Goal: Book appointment/travel/reservation

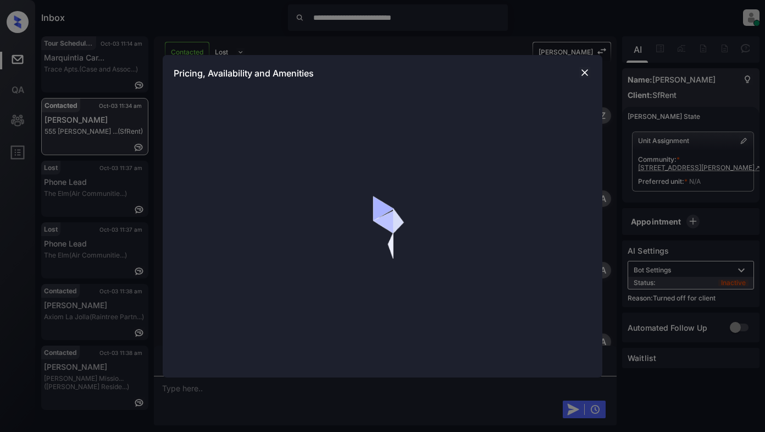
scroll to position [970, 0]
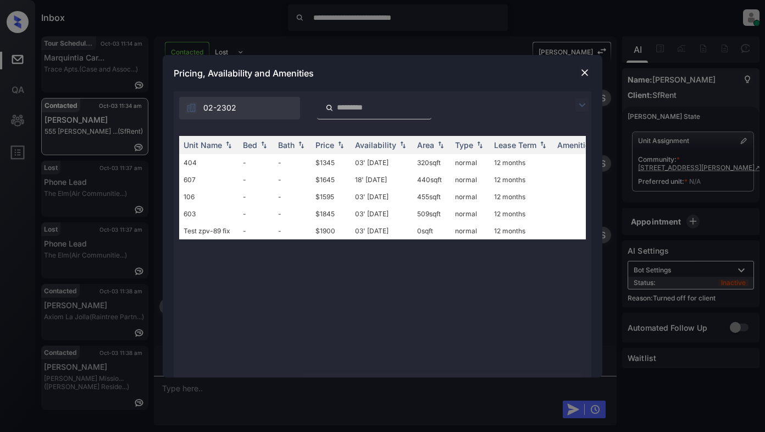
click at [586, 103] on img at bounding box center [582, 104] width 13 height 13
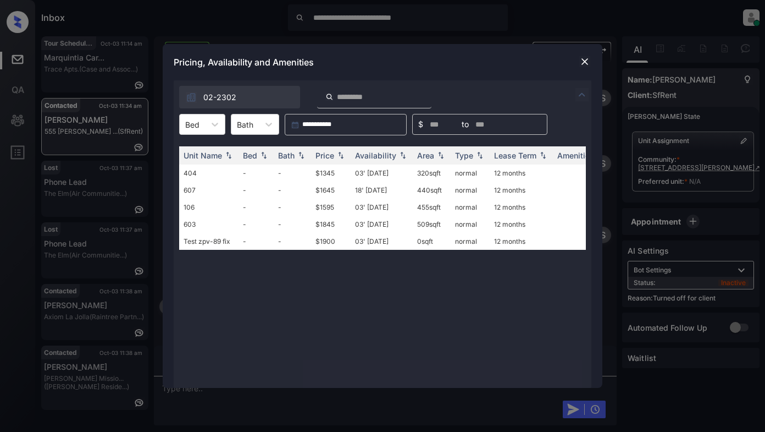
click at [585, 62] on img at bounding box center [584, 61] width 11 height 11
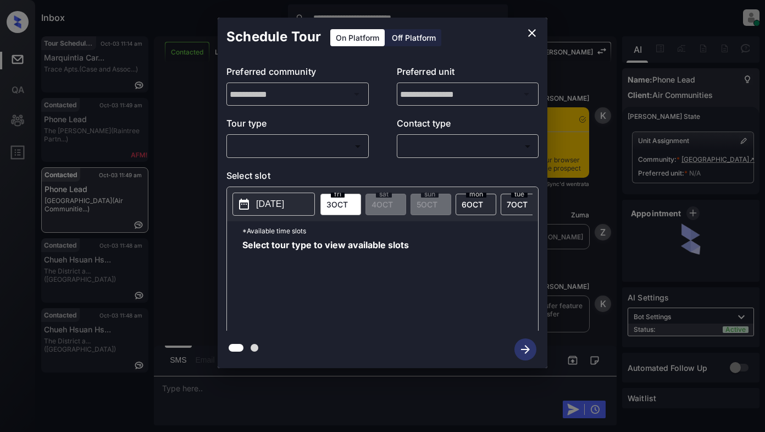
scroll to position [1249, 0]
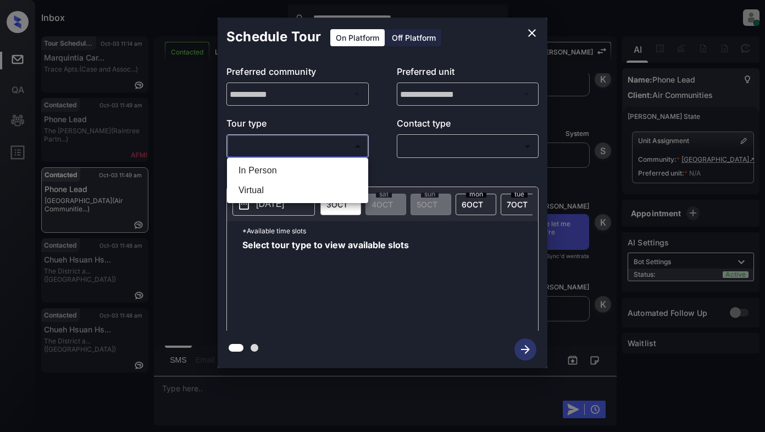
drag, startPoint x: 280, startPoint y: 148, endPoint x: 294, endPoint y: 146, distance: 14.4
click at [286, 147] on body "**********" at bounding box center [382, 216] width 765 height 432
drag, startPoint x: 266, startPoint y: 172, endPoint x: 285, endPoint y: 169, distance: 20.0
click at [266, 172] on li "In Person" at bounding box center [298, 171] width 136 height 20
type input "********"
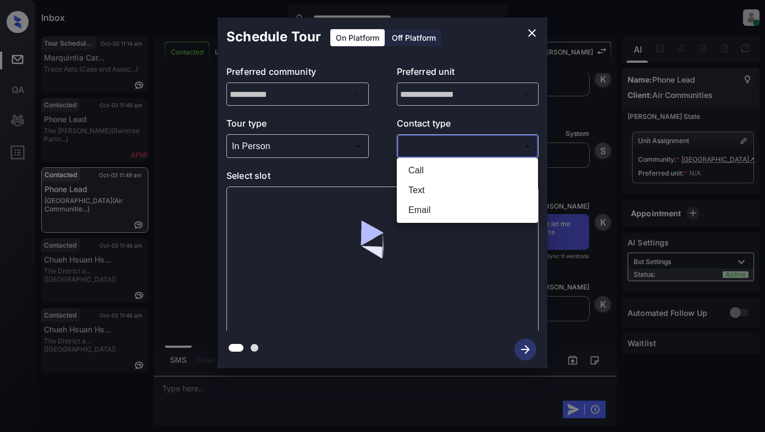
click at [432, 146] on body "**********" at bounding box center [382, 216] width 765 height 432
click at [416, 190] on li "Text" at bounding box center [468, 190] width 136 height 20
type input "****"
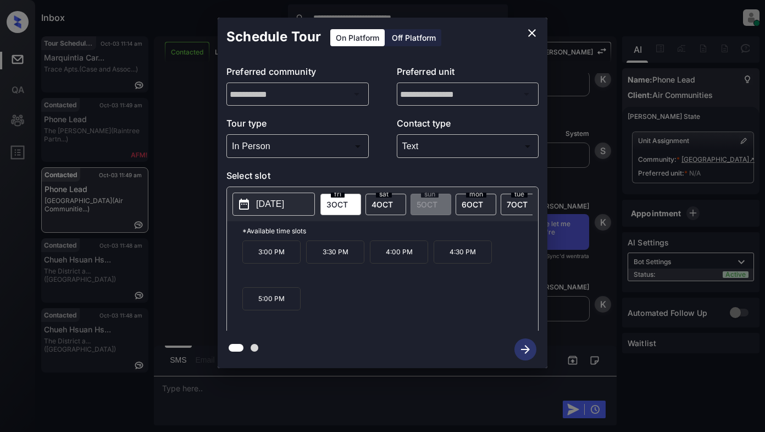
click at [382, 202] on span "4 OCT" at bounding box center [382, 204] width 21 height 9
click at [280, 201] on p "2025-10-04" at bounding box center [270, 203] width 28 height 13
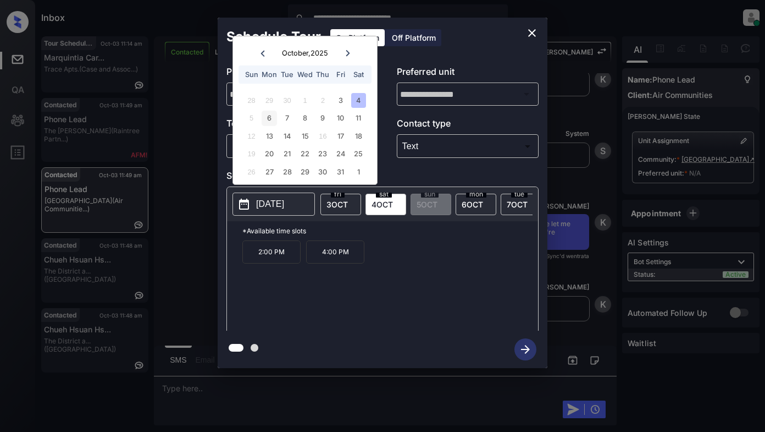
click at [269, 115] on div "6" at bounding box center [269, 118] width 15 height 15
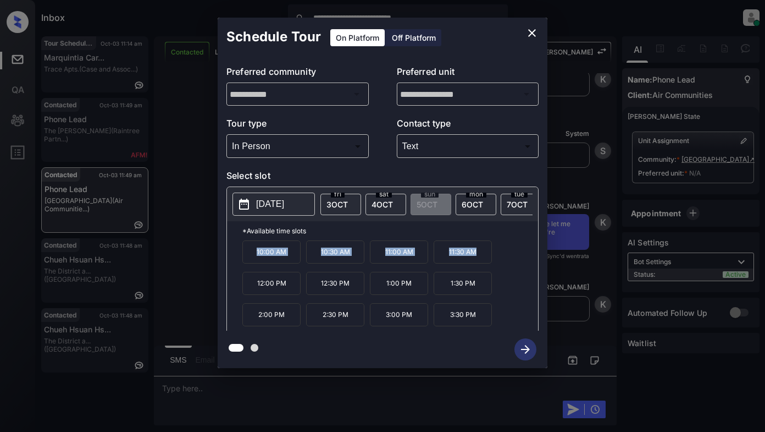
drag, startPoint x: 251, startPoint y: 255, endPoint x: 474, endPoint y: 258, distance: 223.2
click at [474, 258] on div "10:00 AM 10:30 AM 11:00 AM 11:30 AM 12:00 PM 12:30 PM 1:00 PM 1:30 PM 2:00 PM 2…" at bounding box center [390, 284] width 296 height 88
copy div "10:00 AM 10:30 AM 11:00 AM 11:30 AM"
click at [533, 36] on icon "close" at bounding box center [532, 32] width 13 height 13
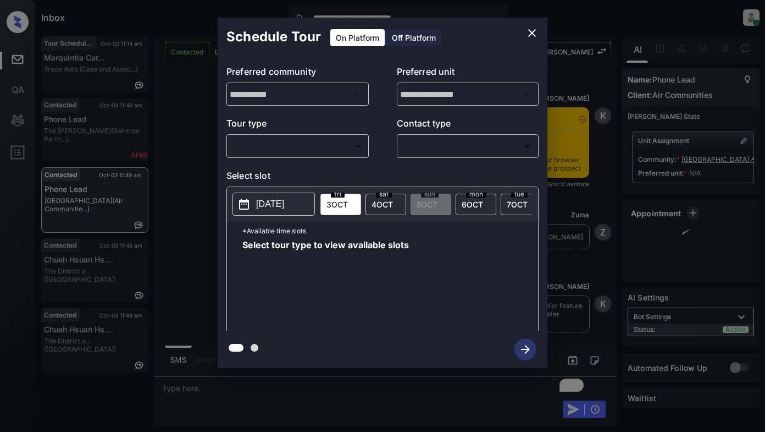
scroll to position [1331, 0]
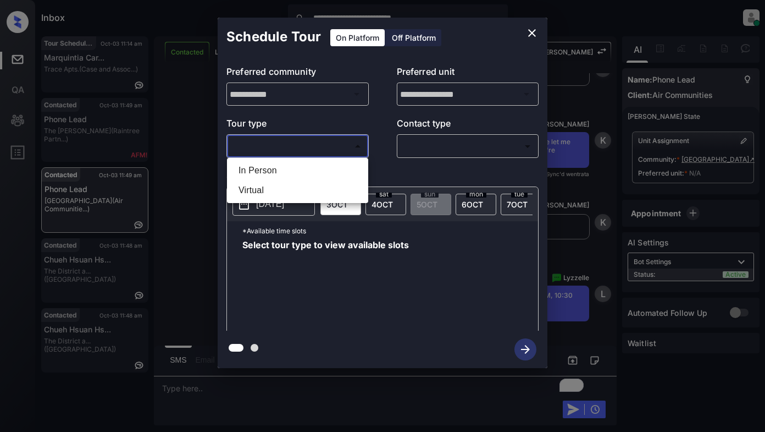
drag, startPoint x: 316, startPoint y: 150, endPoint x: 316, endPoint y: 157, distance: 7.1
click at [317, 150] on body "**********" at bounding box center [382, 216] width 765 height 432
click at [299, 171] on li "In Person" at bounding box center [298, 171] width 136 height 20
type input "********"
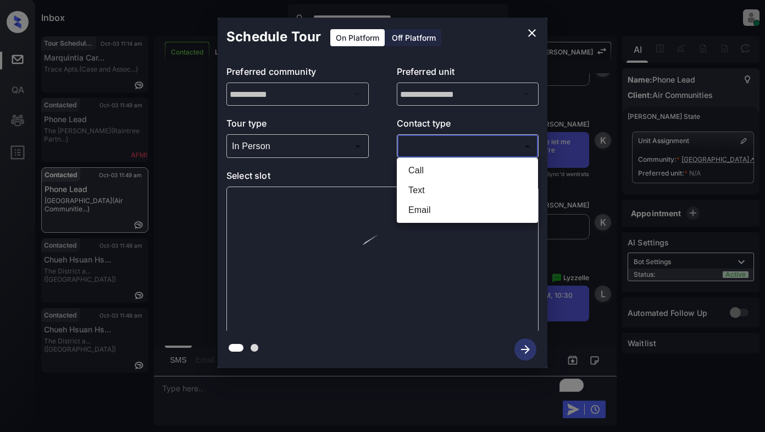
drag, startPoint x: 432, startPoint y: 148, endPoint x: 467, endPoint y: 151, distance: 35.3
click at [437, 147] on body "**********" at bounding box center [382, 216] width 765 height 432
click at [428, 191] on li "Text" at bounding box center [468, 190] width 136 height 20
type input "****"
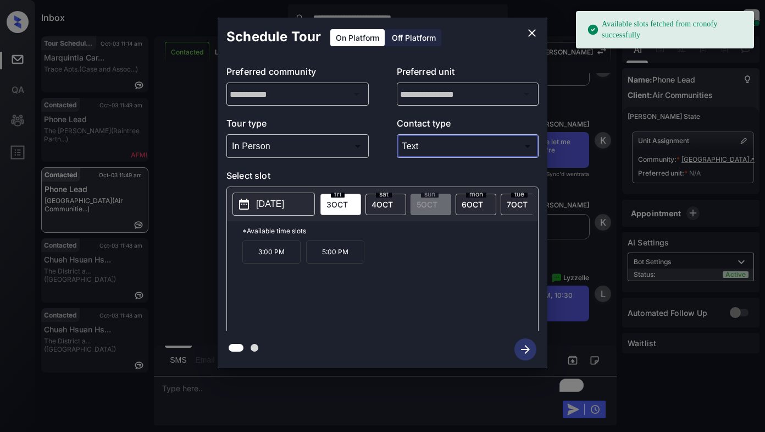
click at [277, 207] on p "2025-10-03" at bounding box center [270, 203] width 28 height 13
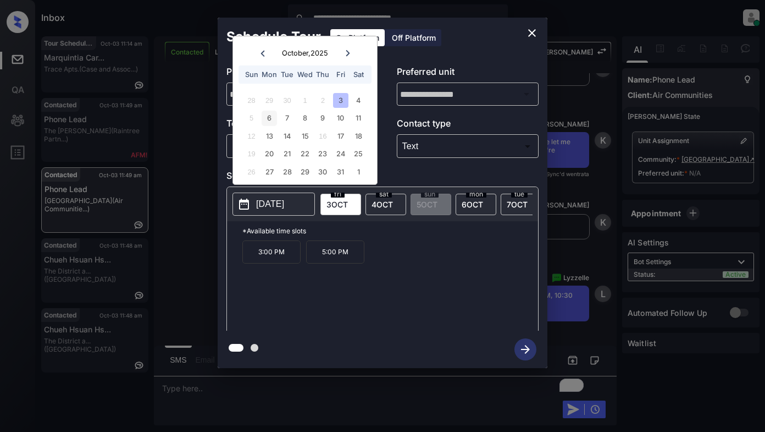
click at [267, 116] on div "6" at bounding box center [269, 118] width 15 height 15
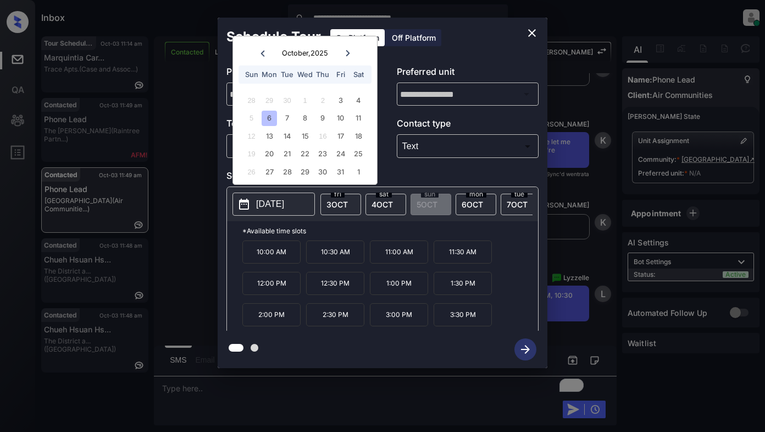
click at [532, 34] on icon "close" at bounding box center [532, 33] width 8 height 8
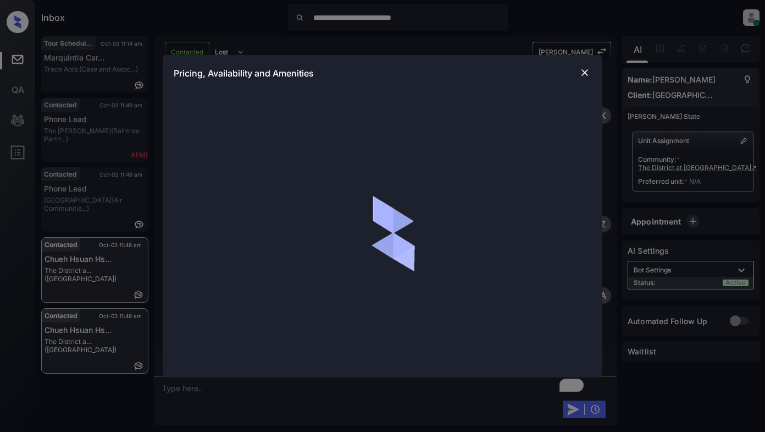
scroll to position [689, 0]
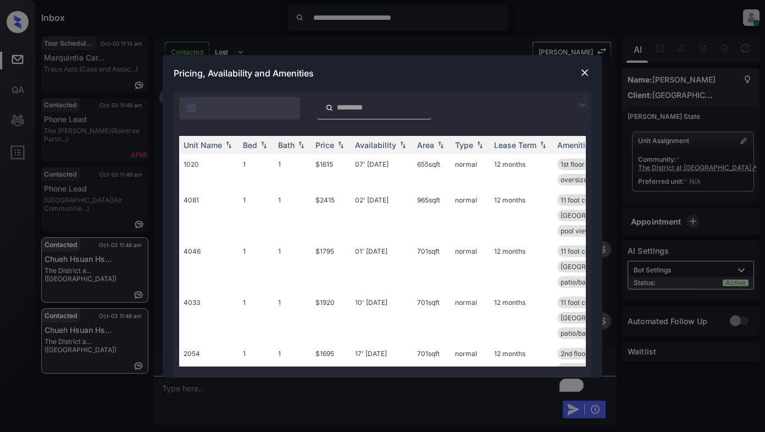
click at [584, 103] on img at bounding box center [582, 104] width 13 height 13
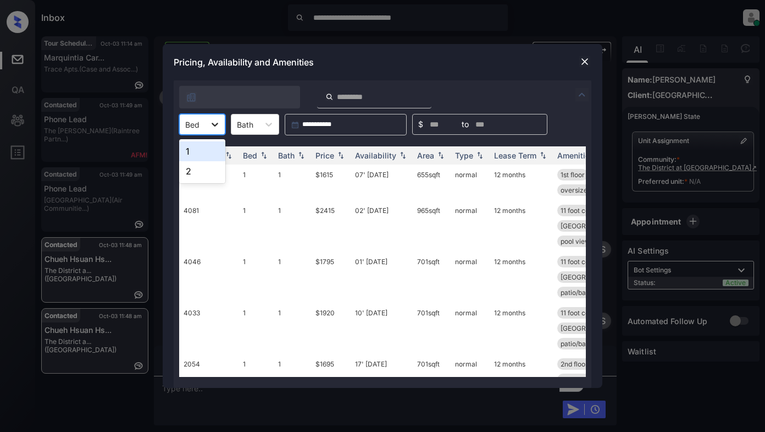
click at [219, 125] on icon at bounding box center [214, 124] width 11 height 11
drag, startPoint x: 197, startPoint y: 151, endPoint x: 243, endPoint y: 146, distance: 45.8
click at [200, 151] on div "1" at bounding box center [202, 151] width 46 height 20
click at [328, 157] on div "Price" at bounding box center [325, 155] width 19 height 9
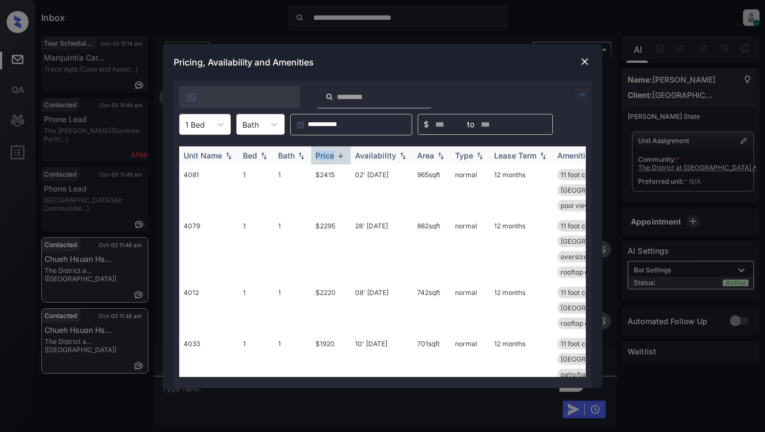
click at [329, 156] on div "Price" at bounding box center [325, 155] width 19 height 9
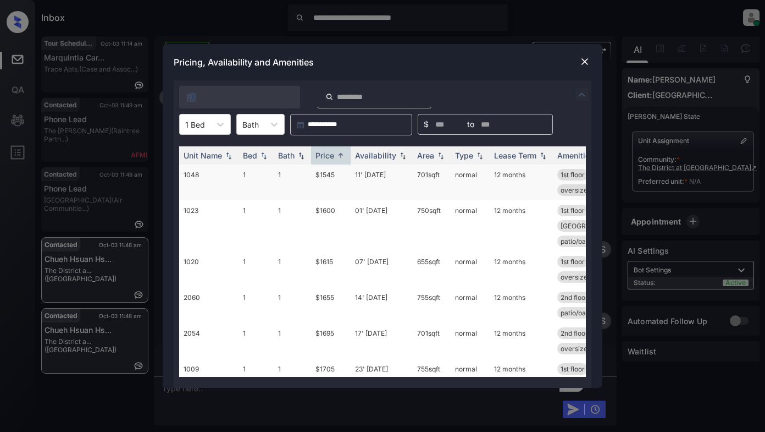
click at [326, 175] on td "$1545" at bounding box center [331, 182] width 40 height 36
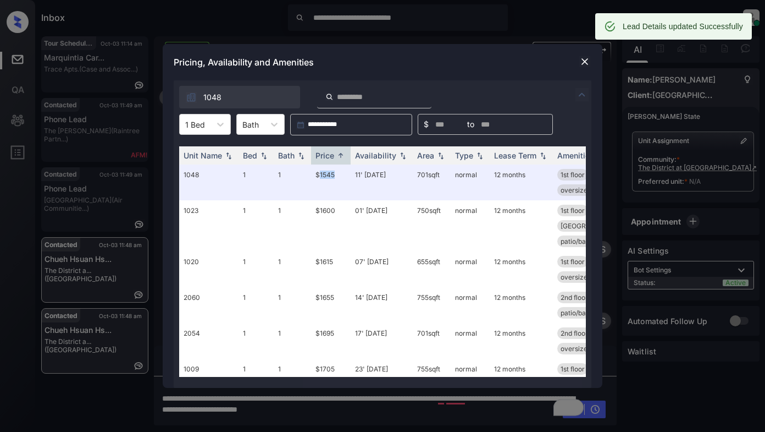
click at [582, 62] on img at bounding box center [584, 61] width 11 height 11
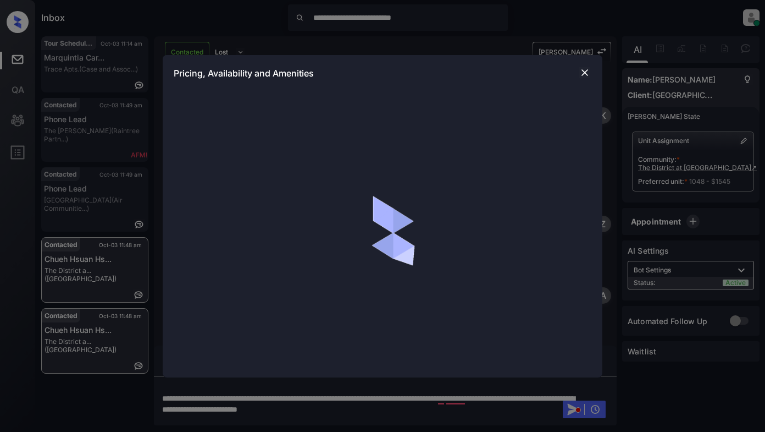
scroll to position [689, 0]
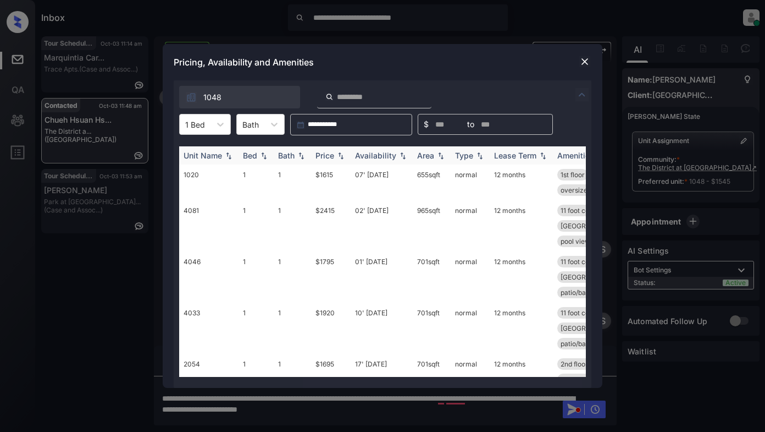
click at [401, 157] on img at bounding box center [403, 156] width 11 height 8
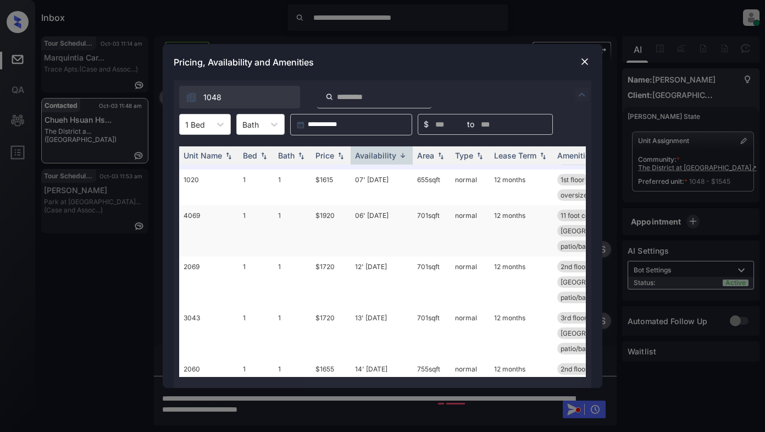
scroll to position [0, 0]
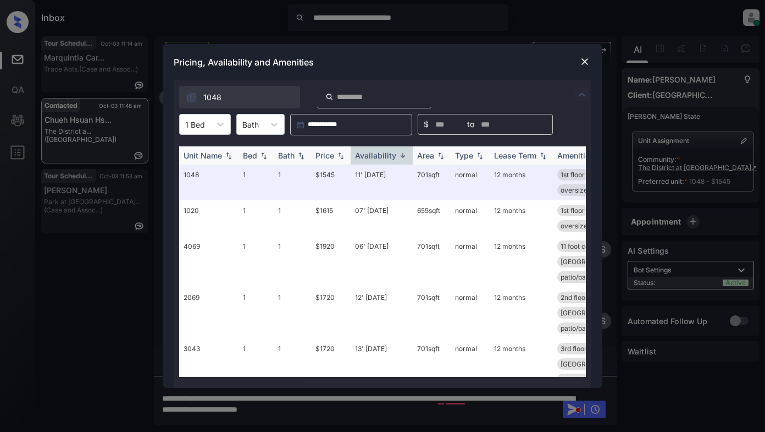
click at [333, 154] on div "Price" at bounding box center [325, 155] width 19 height 9
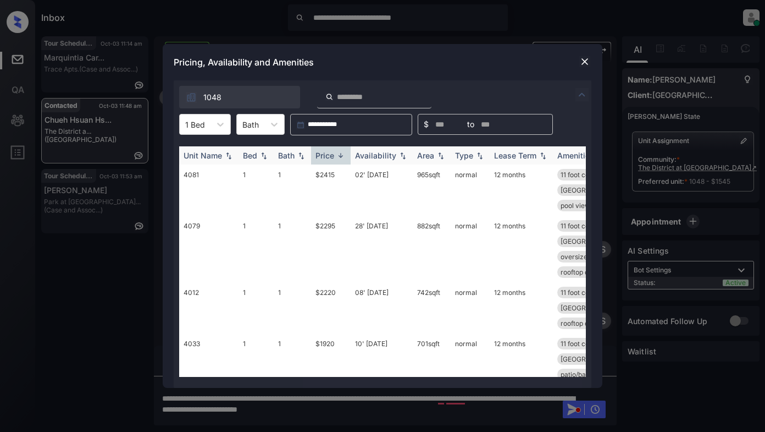
click at [333, 154] on div "Price" at bounding box center [325, 155] width 19 height 9
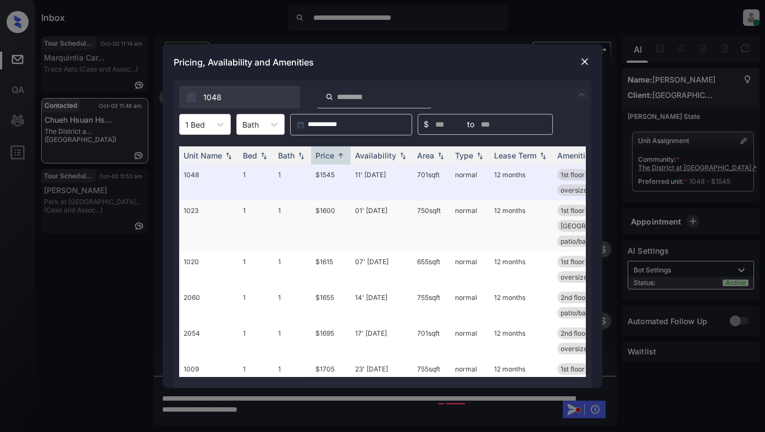
click at [323, 211] on td "$1600" at bounding box center [331, 225] width 40 height 51
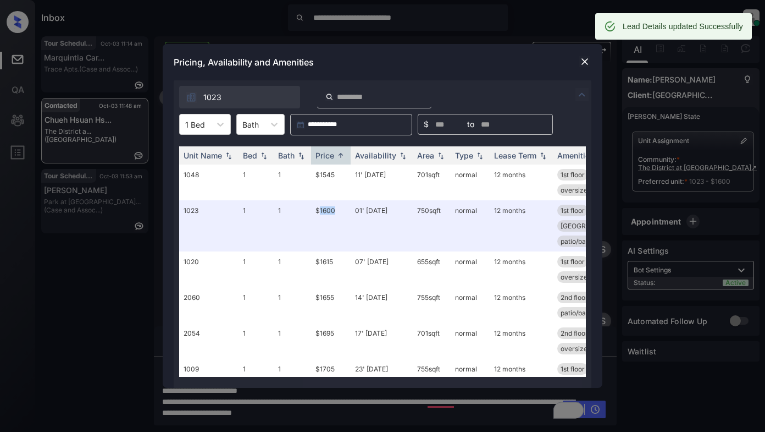
click at [585, 59] on img at bounding box center [584, 61] width 11 height 11
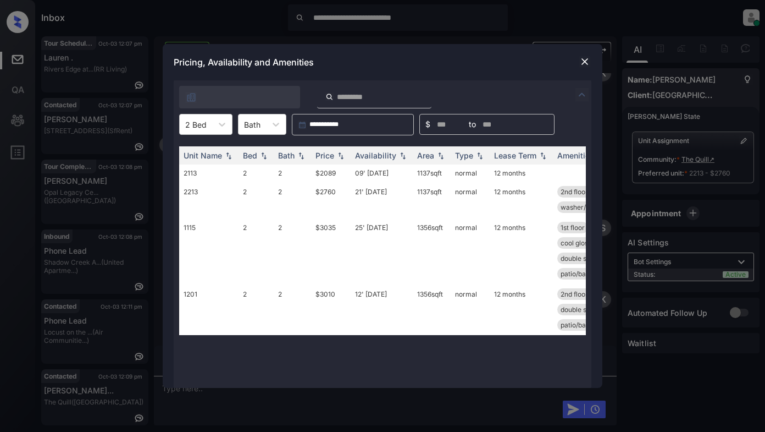
scroll to position [3, 0]
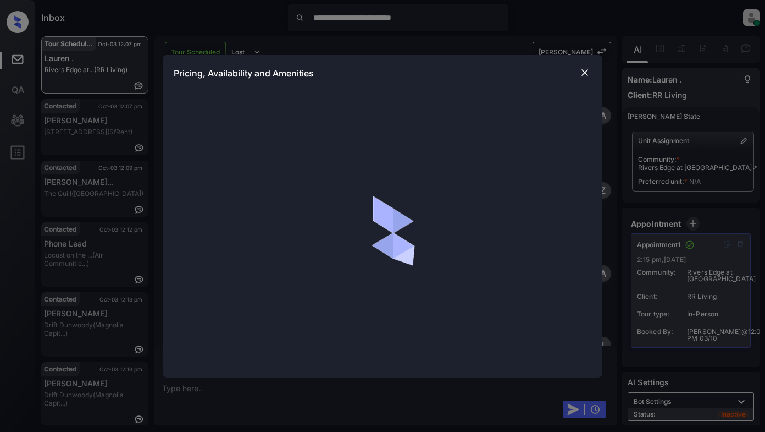
scroll to position [3201, 0]
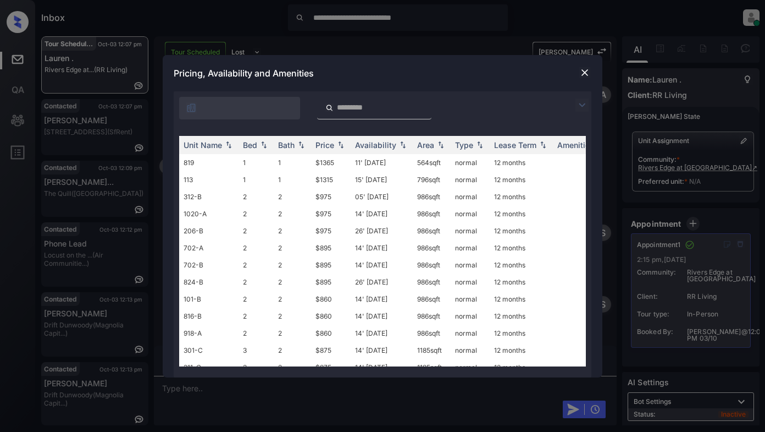
click at [581, 104] on img at bounding box center [582, 104] width 13 height 13
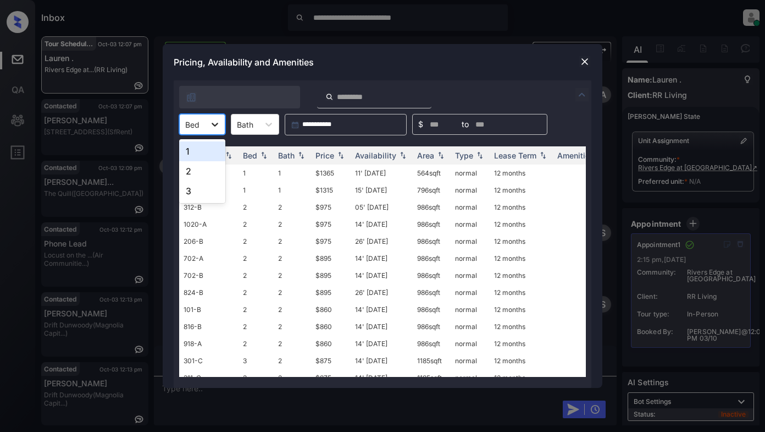
click at [216, 121] on icon at bounding box center [214, 124] width 11 height 11
click at [587, 64] on img at bounding box center [584, 61] width 11 height 11
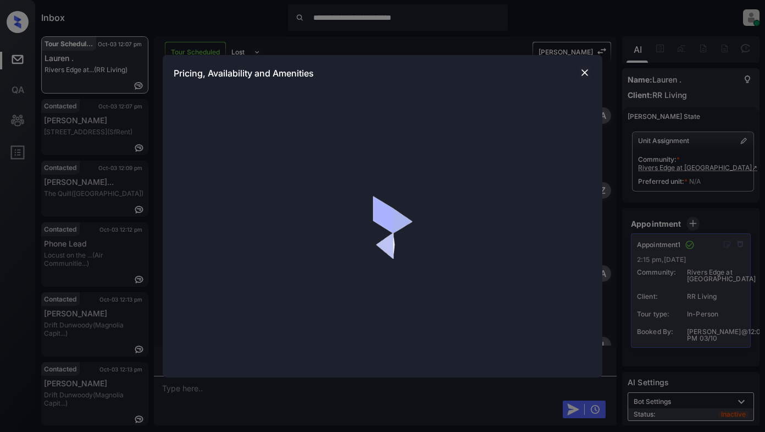
scroll to position [775, 0]
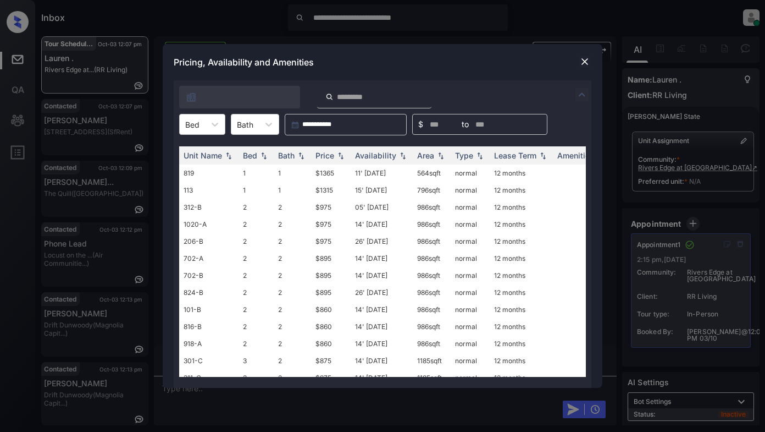
click at [578, 93] on img at bounding box center [582, 94] width 13 height 13
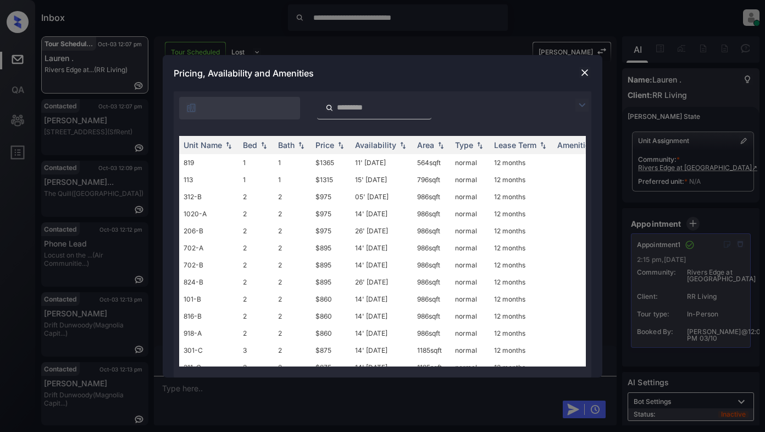
click at [583, 105] on img at bounding box center [582, 104] width 13 height 13
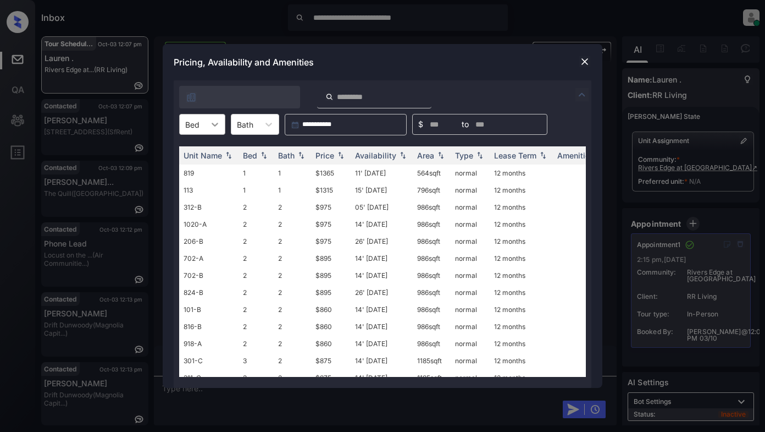
click at [218, 128] on icon at bounding box center [214, 124] width 11 height 11
click at [196, 153] on div "1" at bounding box center [202, 151] width 46 height 20
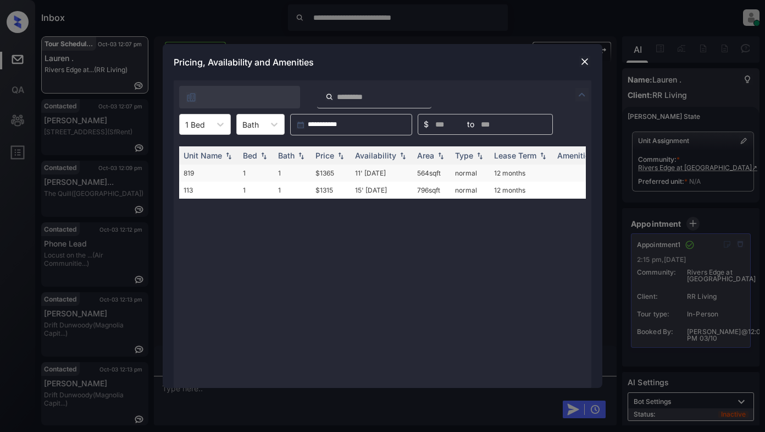
click at [328, 176] on td "$1365" at bounding box center [331, 172] width 40 height 17
click at [328, 175] on td "$1365" at bounding box center [331, 172] width 40 height 17
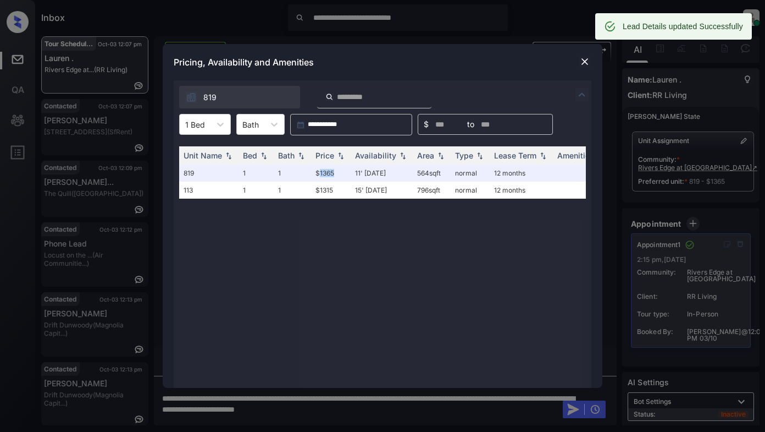
click at [583, 63] on img at bounding box center [584, 61] width 11 height 11
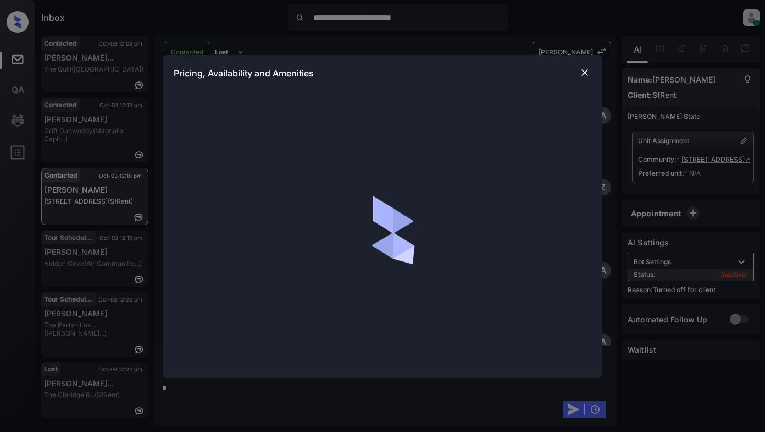
scroll to position [3243, 0]
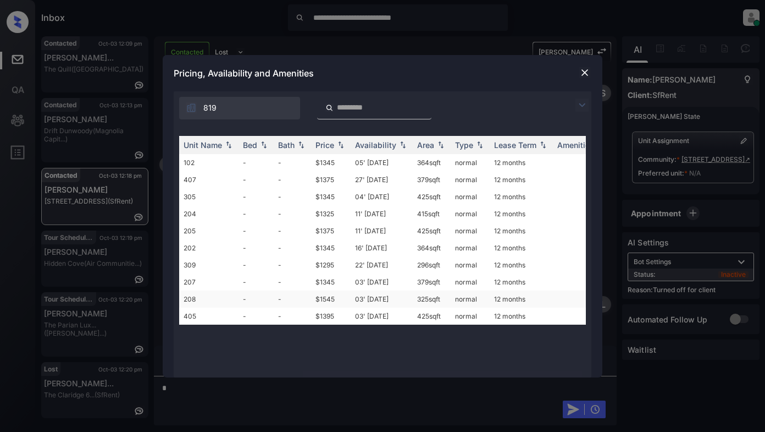
click at [325, 299] on td "$1545" at bounding box center [331, 298] width 40 height 17
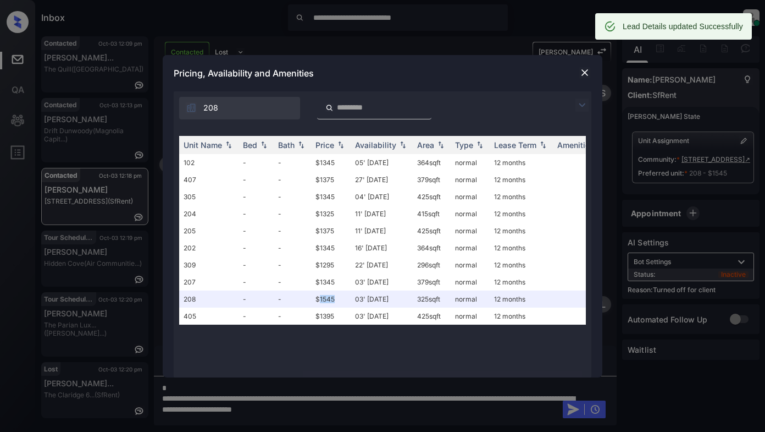
click at [586, 71] on img at bounding box center [584, 72] width 11 height 11
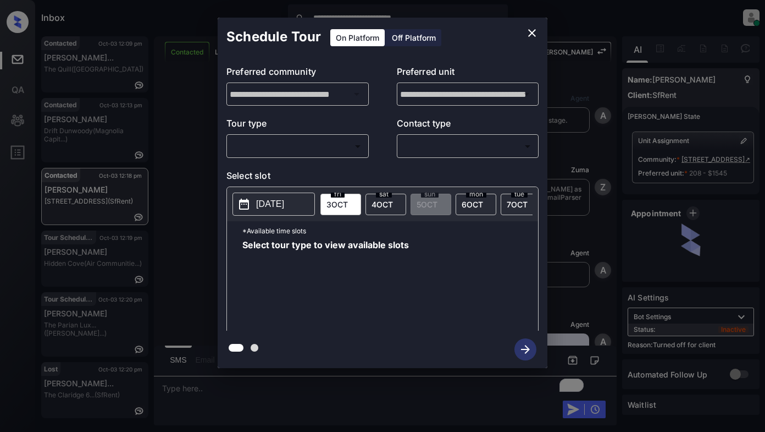
scroll to position [3314, 0]
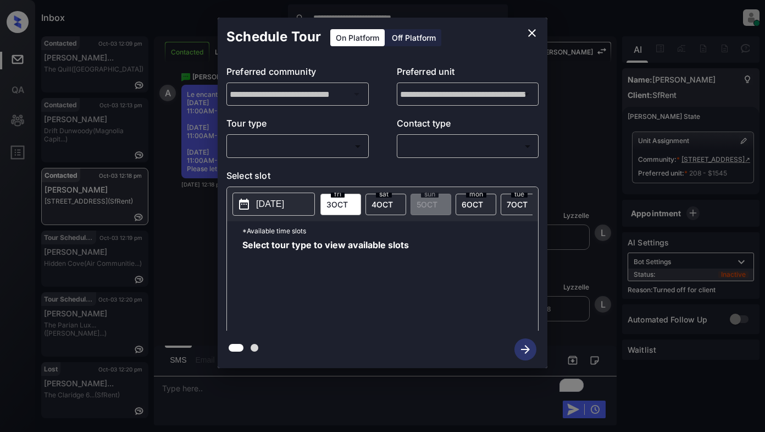
click at [414, 40] on div "Off Platform" at bounding box center [414, 37] width 55 height 17
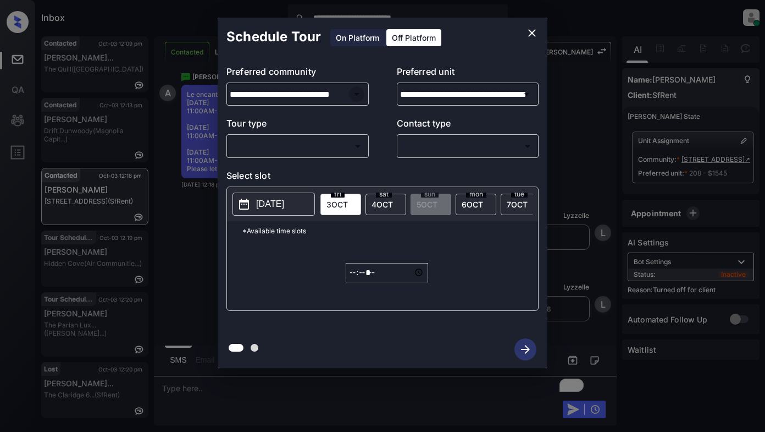
click at [356, 95] on icon "Open" at bounding box center [356, 93] width 13 height 13
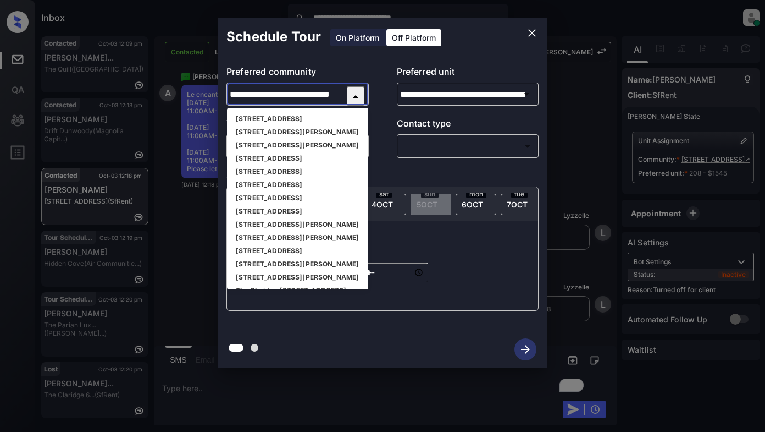
click at [284, 122] on li "[STREET_ADDRESS]" at bounding box center [297, 118] width 141 height 13
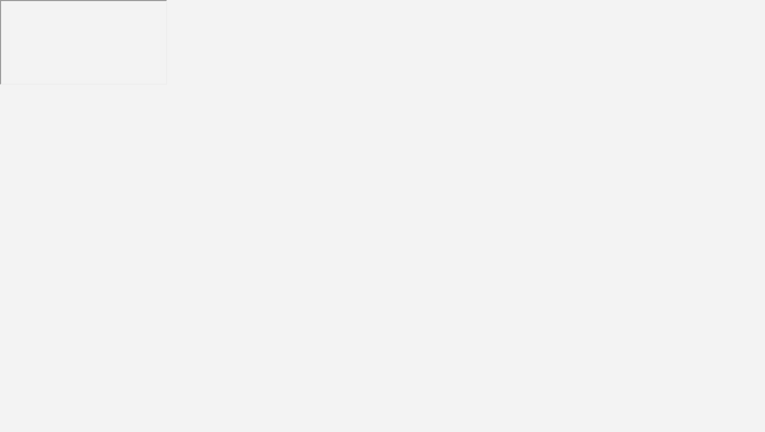
drag, startPoint x: 255, startPoint y: 80, endPoint x: 277, endPoint y: 64, distance: 27.2
click at [257, 80] on body at bounding box center [382, 216] width 765 height 432
drag, startPoint x: 309, startPoint y: 92, endPoint x: 293, endPoint y: 16, distance: 77.0
click at [311, 77] on body at bounding box center [382, 216] width 765 height 432
click at [481, 131] on body at bounding box center [382, 216] width 765 height 432
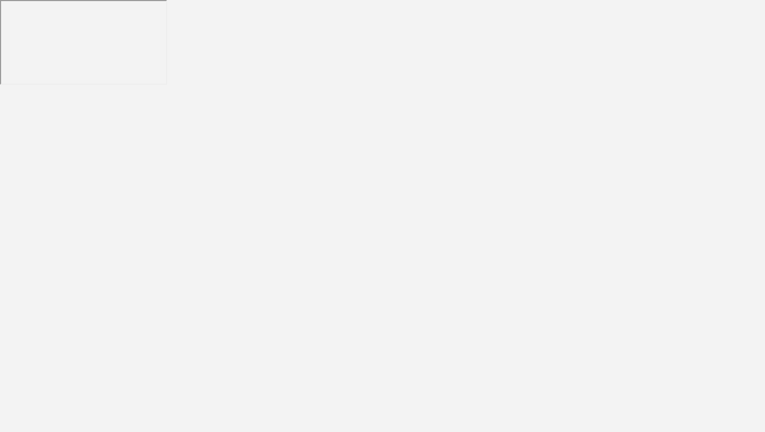
drag, startPoint x: 374, startPoint y: 92, endPoint x: 299, endPoint y: 40, distance: 91.8
click at [299, 40] on body at bounding box center [382, 216] width 765 height 432
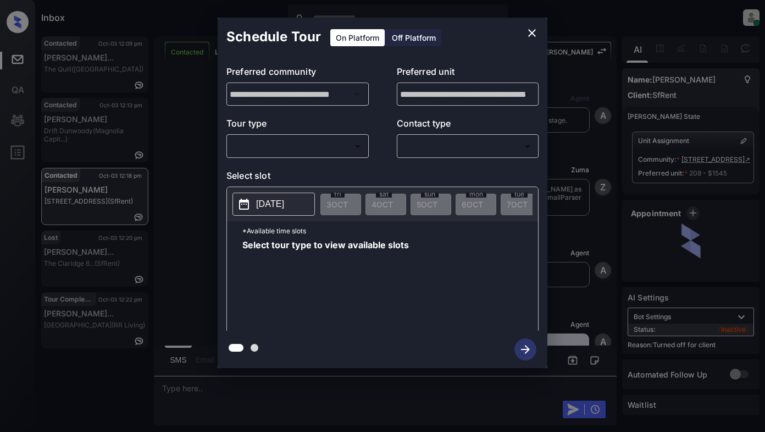
scroll to position [3314, 0]
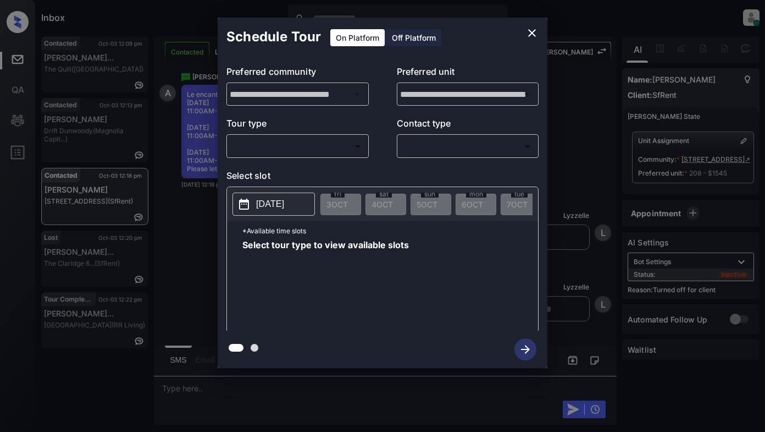
click at [448, 292] on div "Select tour type to view available slots" at bounding box center [390, 284] width 296 height 88
click at [413, 37] on div "Off Platform" at bounding box center [414, 37] width 55 height 17
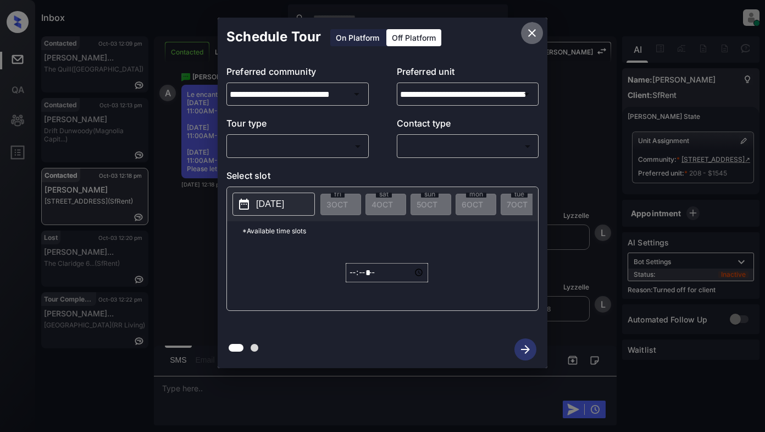
click at [533, 29] on icon "close" at bounding box center [532, 32] width 13 height 13
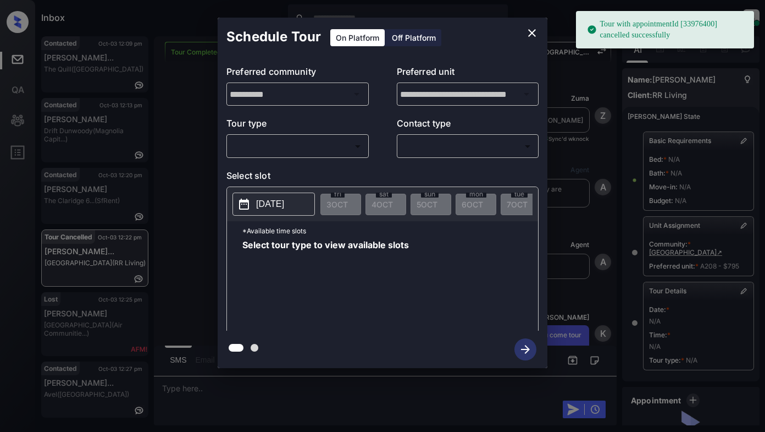
scroll to position [115, 0]
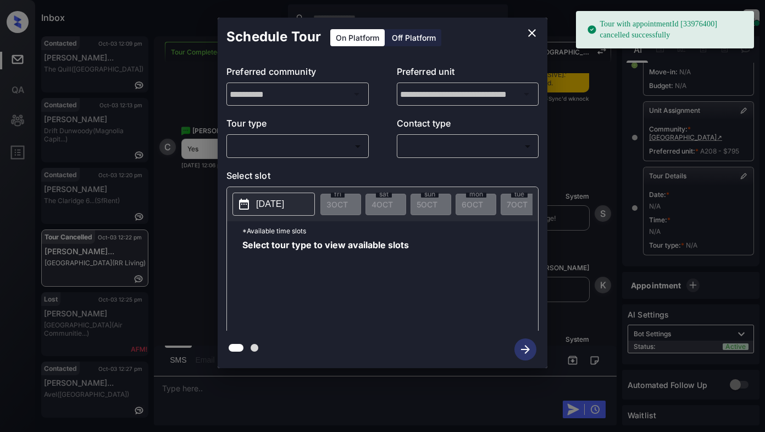
click at [313, 147] on body "Tour with appointmentId [33976400] cancelled successfully Inbox Lyzzelle M. Cer…" at bounding box center [382, 216] width 765 height 432
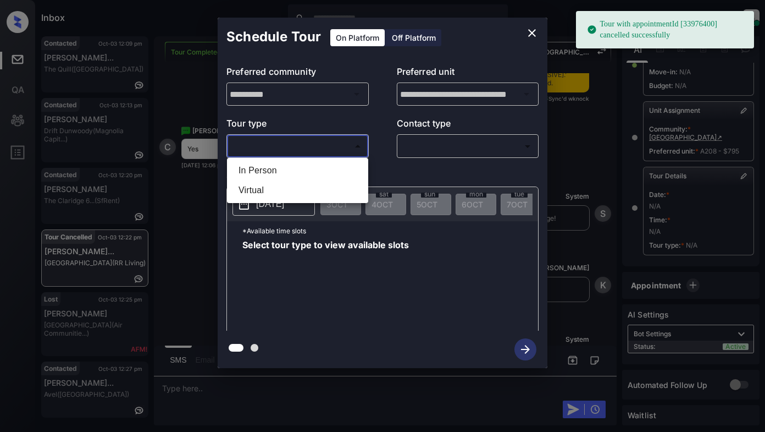
drag, startPoint x: 290, startPoint y: 168, endPoint x: 339, endPoint y: 163, distance: 49.7
click at [291, 169] on li "In Person" at bounding box center [298, 171] width 136 height 20
type input "********"
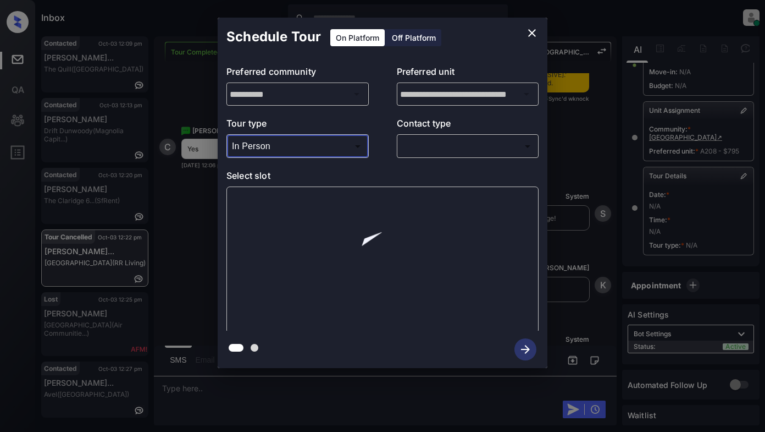
click at [419, 145] on body "Tour with appointmentId [33976400] cancelled successfully Inbox Lyzzelle M. Cer…" at bounding box center [382, 216] width 765 height 432
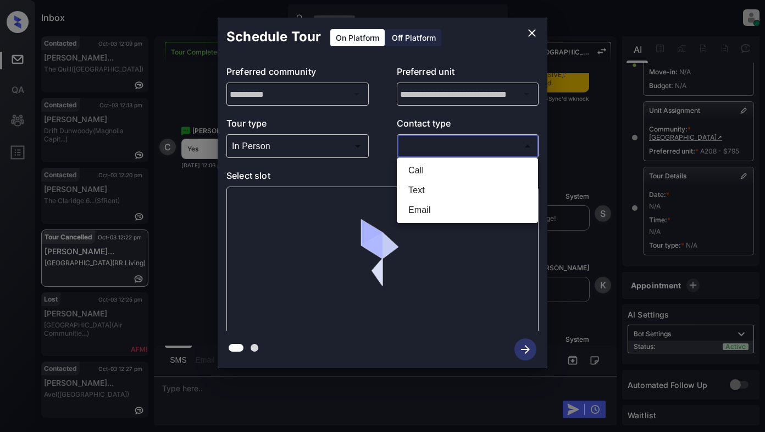
click at [420, 190] on li "Text" at bounding box center [468, 190] width 136 height 20
type input "****"
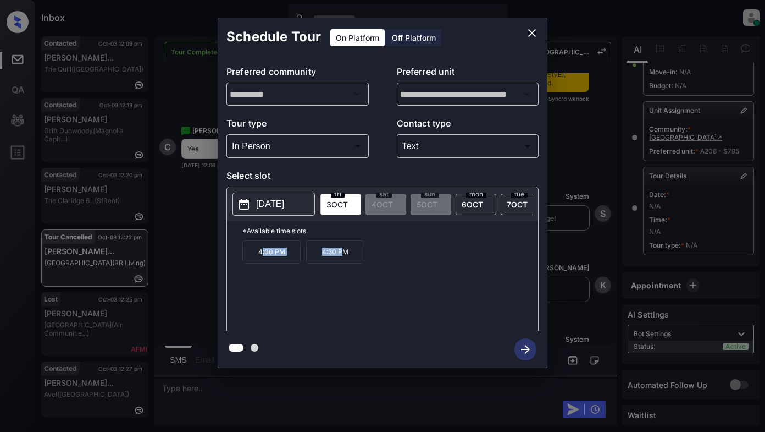
drag, startPoint x: 263, startPoint y: 260, endPoint x: 343, endPoint y: 260, distance: 79.2
click at [343, 260] on div "4:00 PM 4:30 PM" at bounding box center [390, 284] width 296 height 88
drag, startPoint x: 369, startPoint y: 295, endPoint x: 343, endPoint y: 287, distance: 27.1
click at [369, 295] on div "4:00 PM 4:30 PM" at bounding box center [390, 284] width 296 height 88
click at [532, 34] on icon "close" at bounding box center [532, 33] width 8 height 8
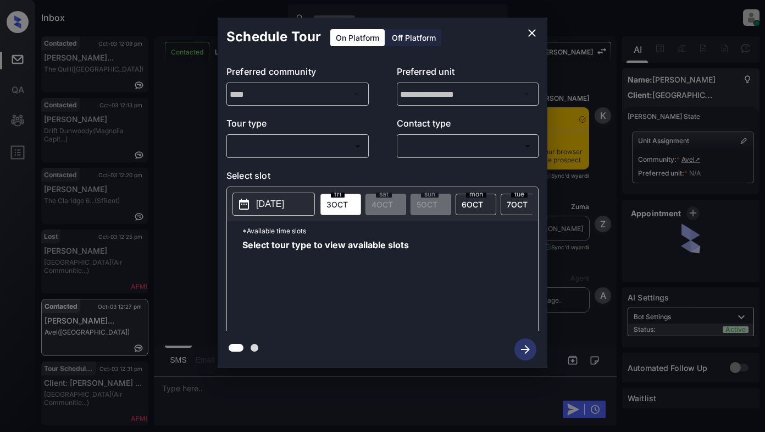
scroll to position [395, 0]
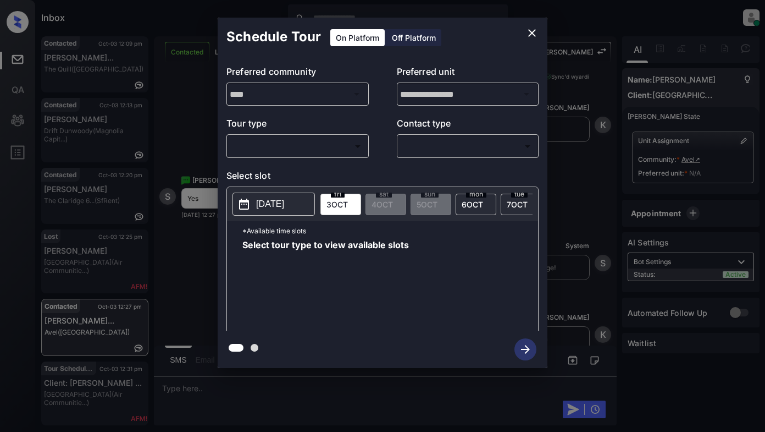
click at [258, 152] on body "Inbox Lyzzelle [PERSON_NAME] Online Set yourself offline Set yourself on break …" at bounding box center [382, 216] width 765 height 432
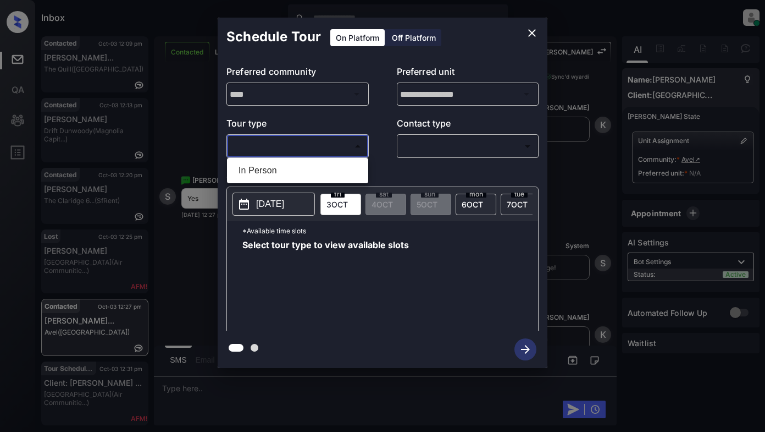
drag, startPoint x: 248, startPoint y: 172, endPoint x: 291, endPoint y: 163, distance: 44.3
click at [252, 171] on li "In Person" at bounding box center [298, 171] width 136 height 20
type input "********"
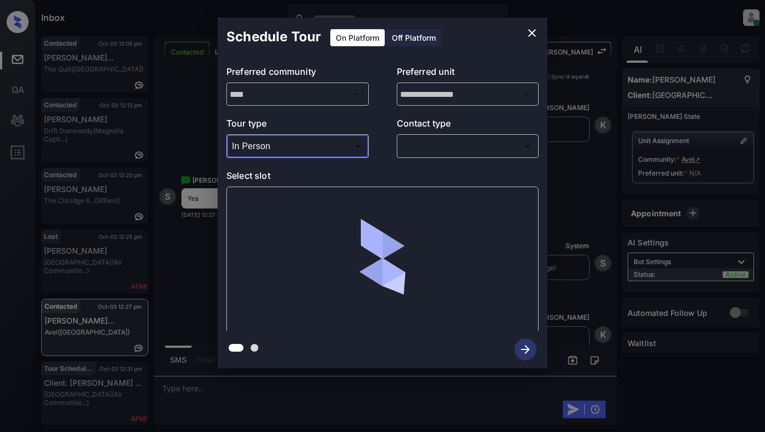
click at [437, 149] on body "Inbox Lyzzelle M. Ceralde Online Set yourself offline Set yourself on break Pro…" at bounding box center [382, 216] width 765 height 432
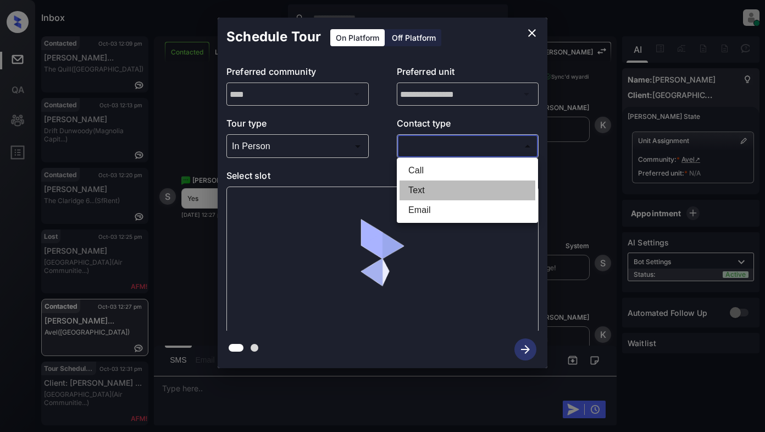
click at [415, 190] on li "Text" at bounding box center [468, 190] width 136 height 20
type input "****"
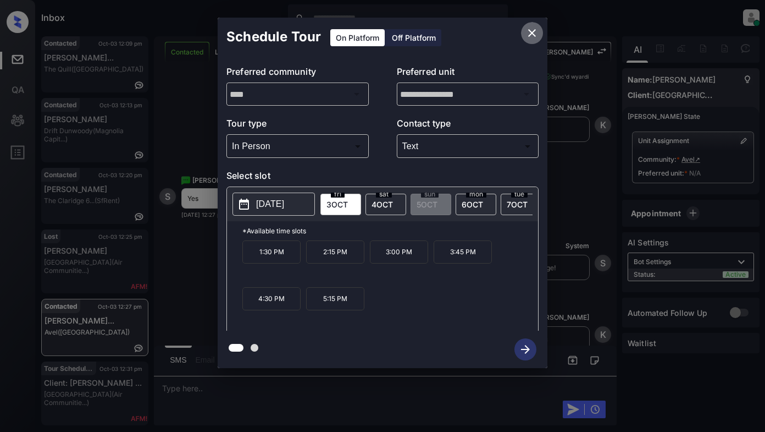
click at [528, 34] on icon "close" at bounding box center [532, 32] width 13 height 13
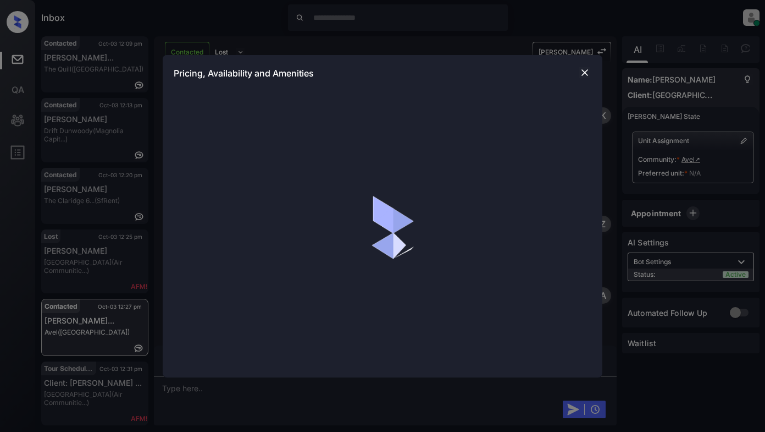
scroll to position [395, 0]
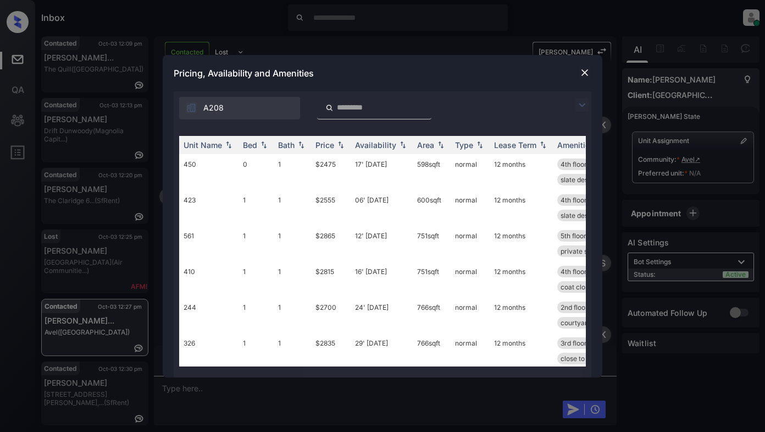
click at [584, 104] on img at bounding box center [582, 104] width 13 height 13
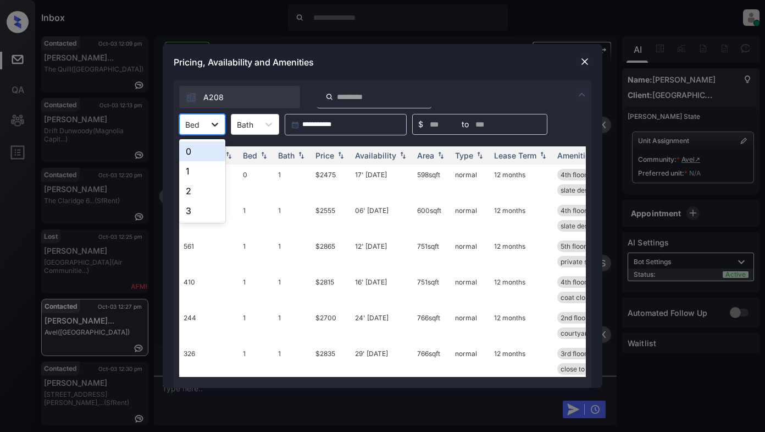
click at [215, 125] on icon at bounding box center [215, 125] width 7 height 4
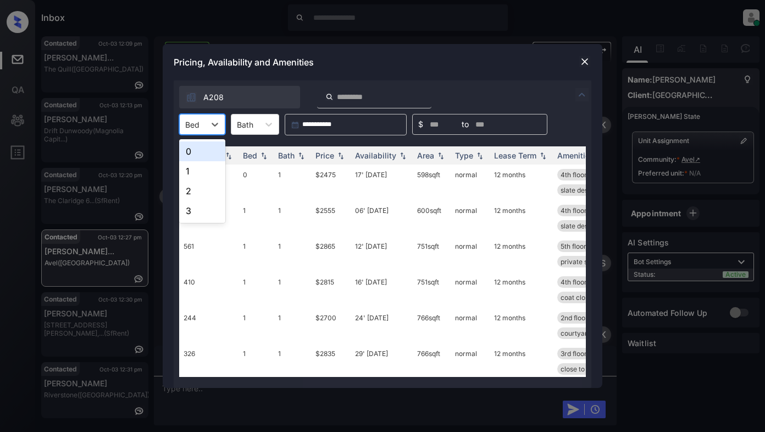
click at [192, 151] on div "0" at bounding box center [202, 151] width 46 height 20
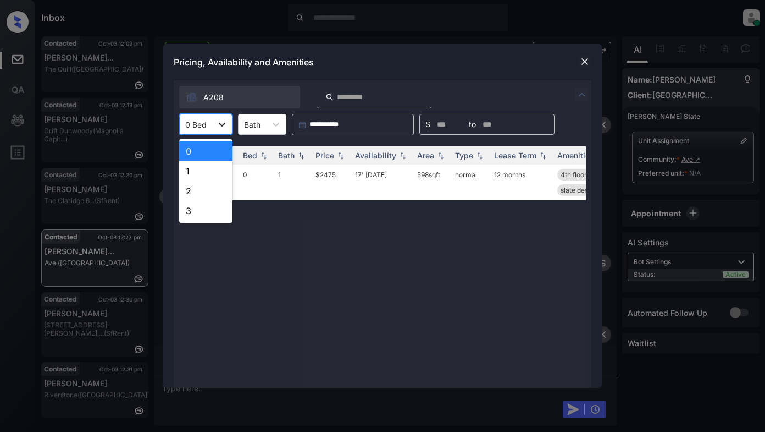
click at [213, 125] on div at bounding box center [222, 124] width 20 height 20
click at [195, 171] on div "1" at bounding box center [205, 171] width 53 height 20
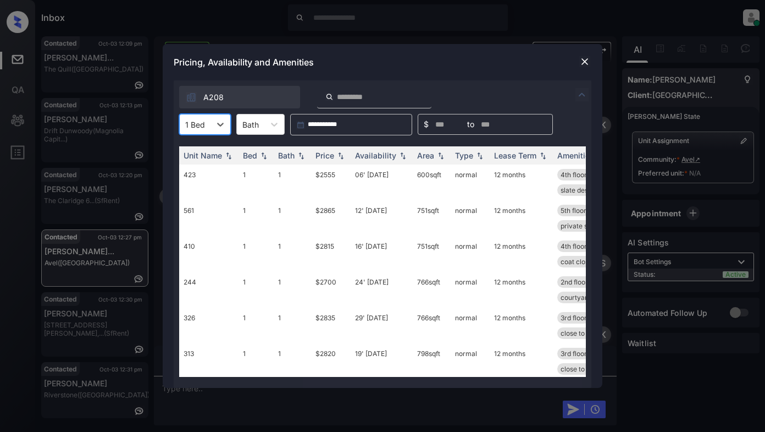
click at [206, 125] on div "1 Bed" at bounding box center [195, 125] width 31 height 16
click at [188, 188] on div "2" at bounding box center [205, 191] width 52 height 20
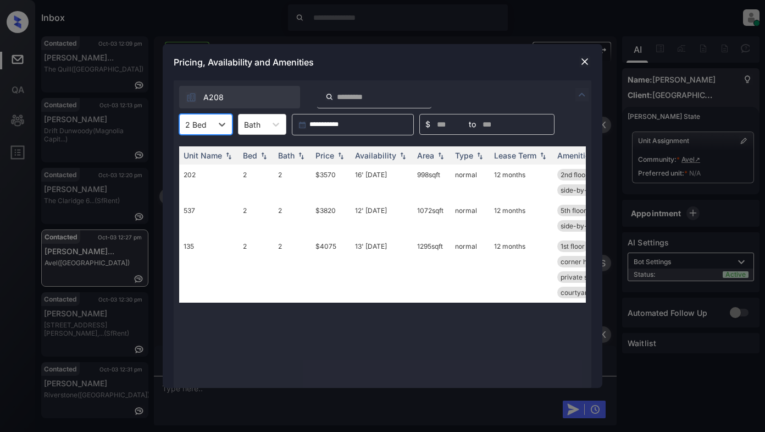
click at [587, 65] on img at bounding box center [584, 61] width 11 height 11
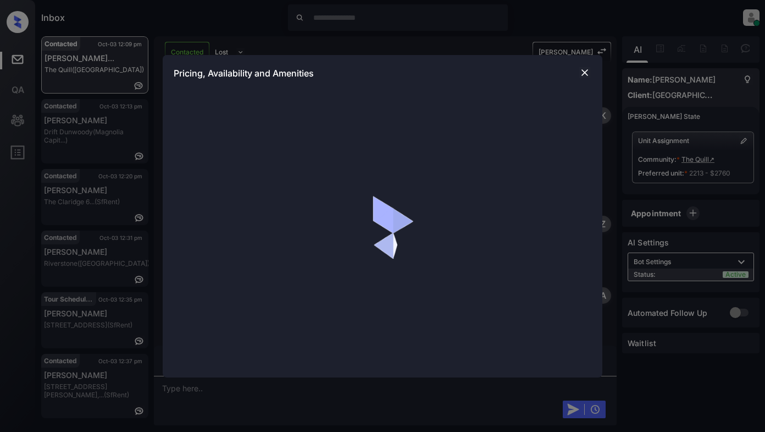
scroll to position [798, 0]
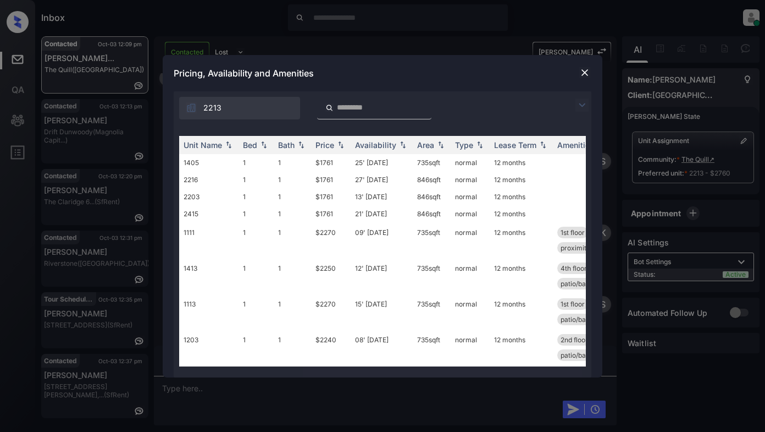
click at [581, 104] on img at bounding box center [582, 104] width 13 height 13
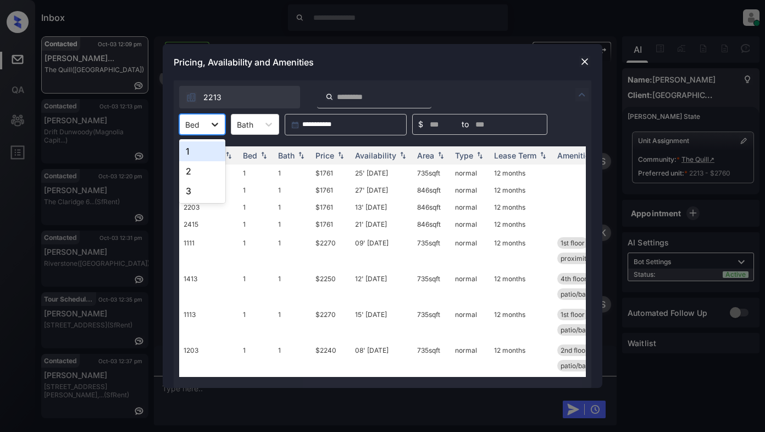
click at [212, 124] on icon at bounding box center [214, 124] width 11 height 11
click at [194, 171] on div "2" at bounding box center [202, 171] width 46 height 20
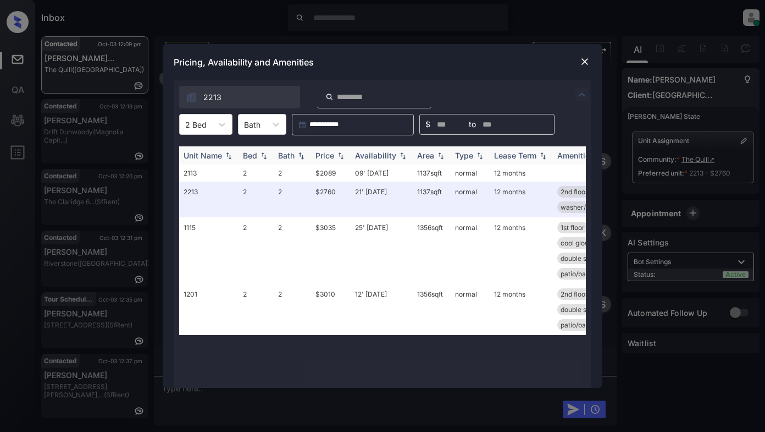
click at [330, 154] on div "Price" at bounding box center [325, 155] width 19 height 9
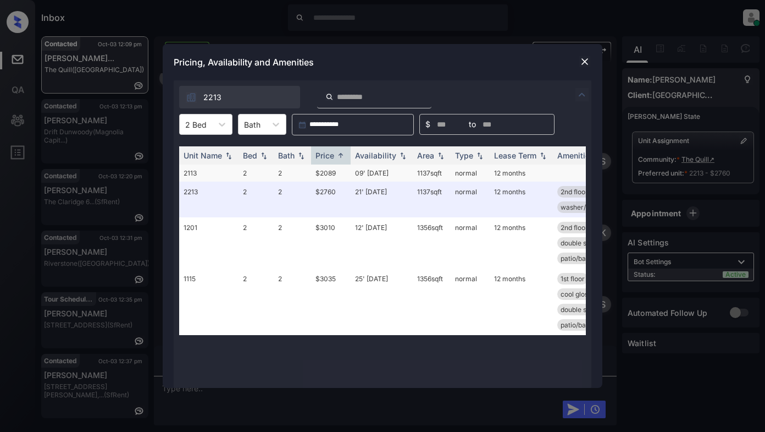
click at [324, 175] on td "$2089" at bounding box center [331, 172] width 40 height 17
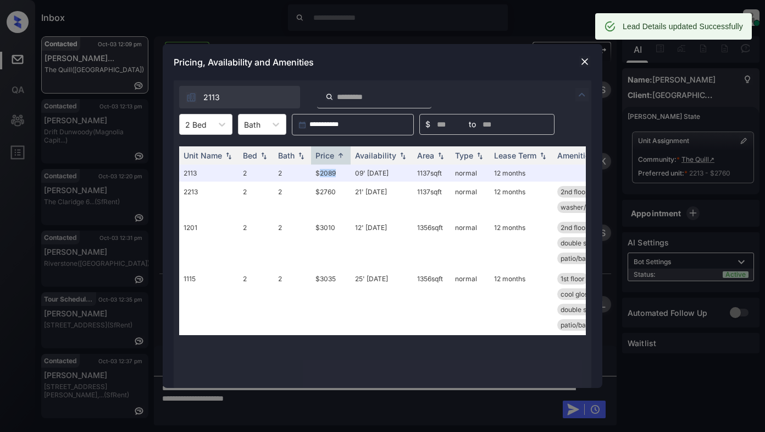
scroll to position [869, 0]
click at [583, 62] on img at bounding box center [584, 61] width 11 height 11
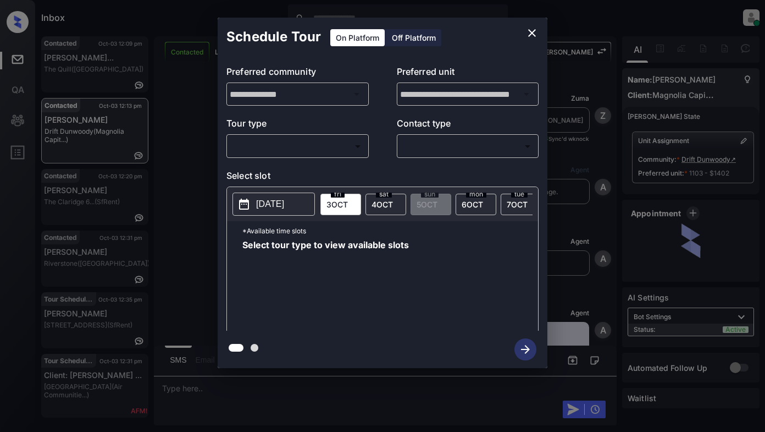
scroll to position [2028, 0]
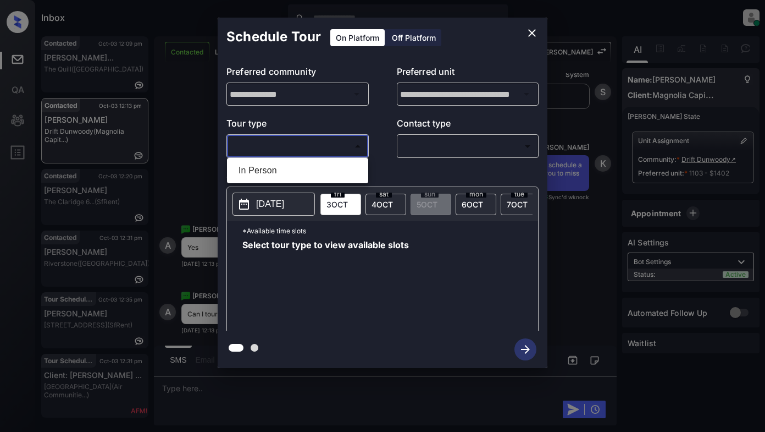
drag, startPoint x: 335, startPoint y: 144, endPoint x: 317, endPoint y: 147, distance: 18.4
click at [334, 144] on body "Inbox Lyzzelle [PERSON_NAME] Online Set yourself offline Set yourself on break …" at bounding box center [382, 216] width 765 height 432
drag, startPoint x: 277, startPoint y: 170, endPoint x: 398, endPoint y: 158, distance: 121.0
click at [282, 170] on li "In Person" at bounding box center [298, 171] width 136 height 20
type input "********"
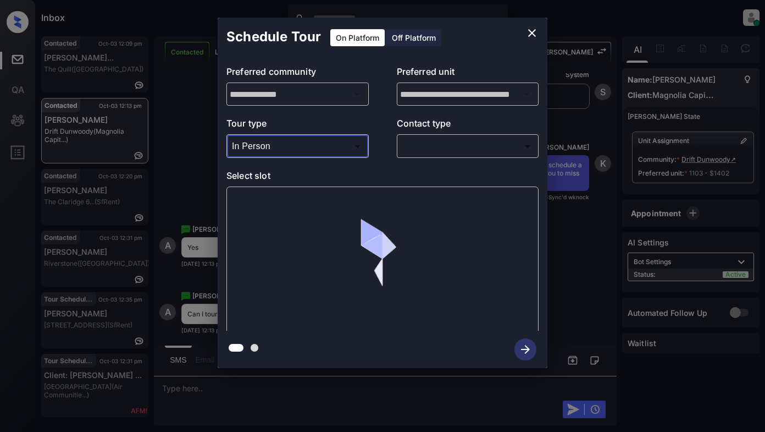
click at [433, 153] on body "Inbox Lyzzelle [PERSON_NAME] Online Set yourself offline Set yourself on break …" at bounding box center [382, 216] width 765 height 432
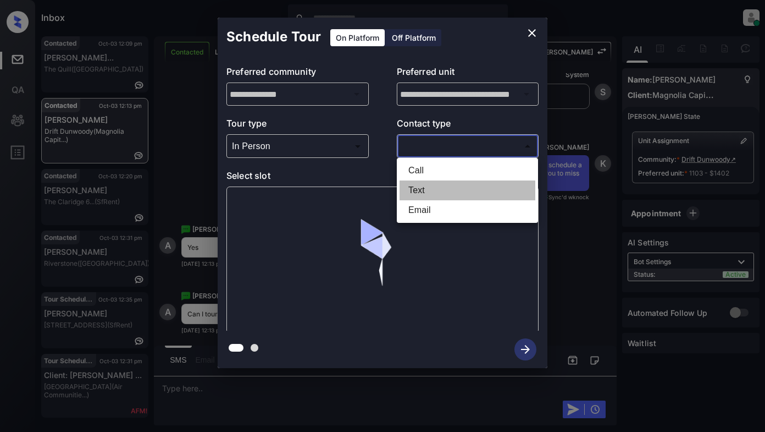
click at [430, 196] on li "Text" at bounding box center [468, 190] width 136 height 20
type input "****"
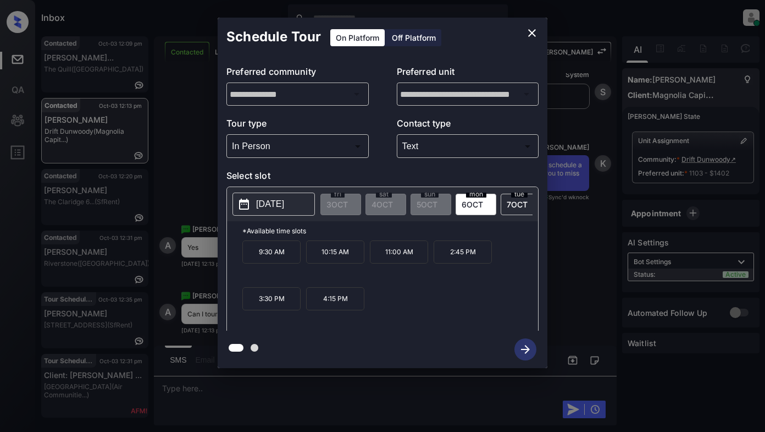
click at [269, 211] on p "[DATE]" at bounding box center [270, 203] width 28 height 13
drag, startPoint x: 252, startPoint y: 255, endPoint x: 349, endPoint y: 308, distance: 111.0
click at [358, 310] on div "9:30 AM 10:15 AM 11:00 AM 2:45 PM 3:30 PM 4:15 PM" at bounding box center [390, 284] width 296 height 88
copy div "9:30 AM 10:15 AM 11:00 AM 2:45 PM 3:30 PM 4:15 PM"
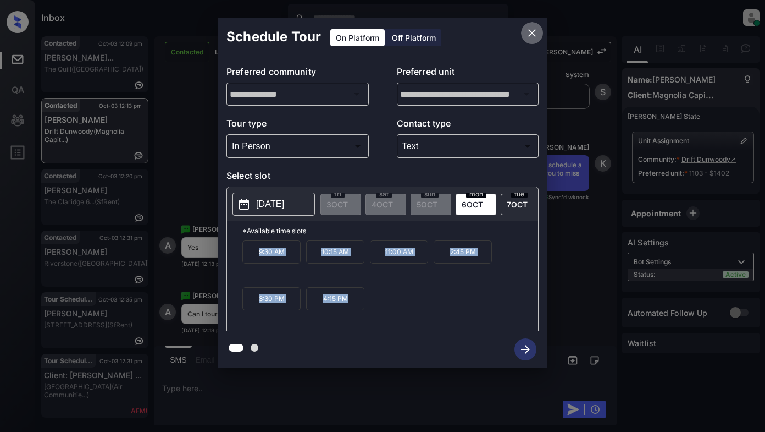
click at [528, 30] on icon "close" at bounding box center [532, 32] width 13 height 13
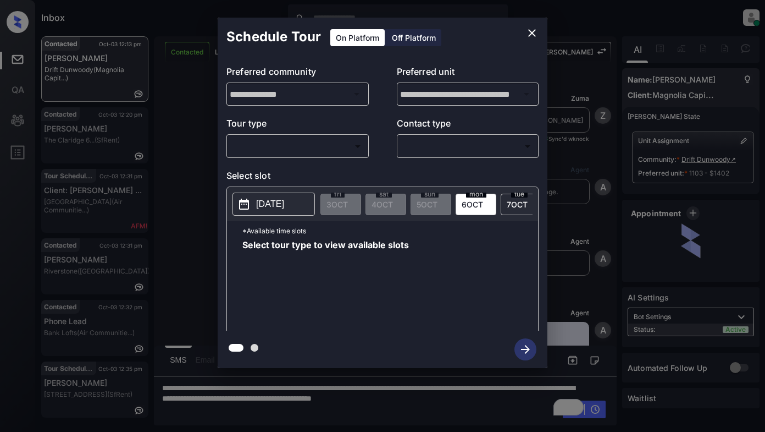
scroll to position [2028, 0]
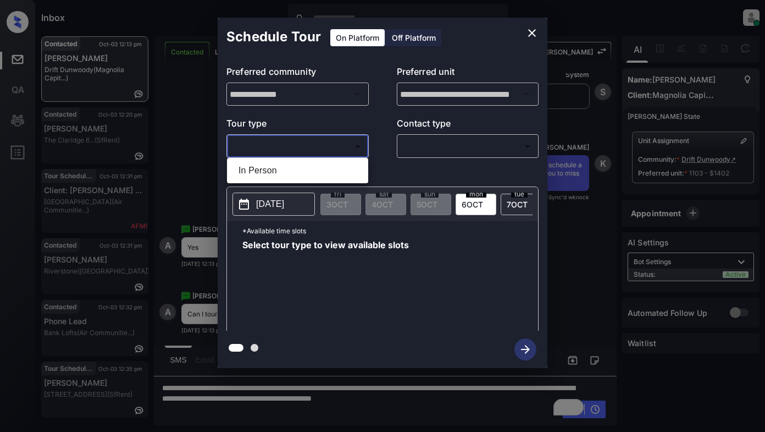
drag, startPoint x: 292, startPoint y: 150, endPoint x: 299, endPoint y: 154, distance: 7.6
click at [294, 151] on body "Inbox Lyzzelle M. Ceralde Online Set yourself offline Set yourself on break Pro…" at bounding box center [382, 216] width 765 height 432
drag, startPoint x: 292, startPoint y: 167, endPoint x: 384, endPoint y: 153, distance: 92.8
click at [296, 168] on li "In Person" at bounding box center [298, 171] width 136 height 20
type input "********"
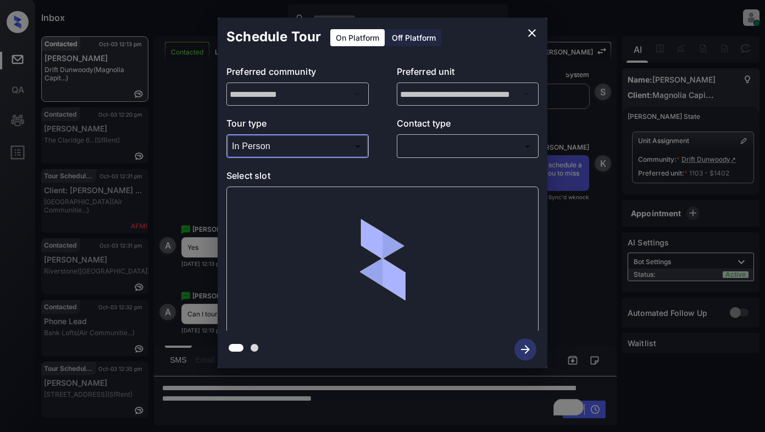
click at [428, 146] on body "Inbox Lyzzelle M. Ceralde Online Set yourself offline Set yourself on break Pro…" at bounding box center [382, 216] width 765 height 432
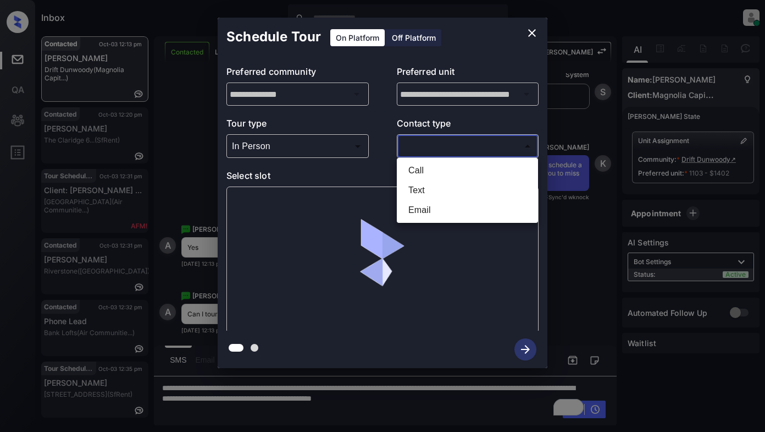
click at [434, 192] on li "Text" at bounding box center [468, 190] width 136 height 20
type input "****"
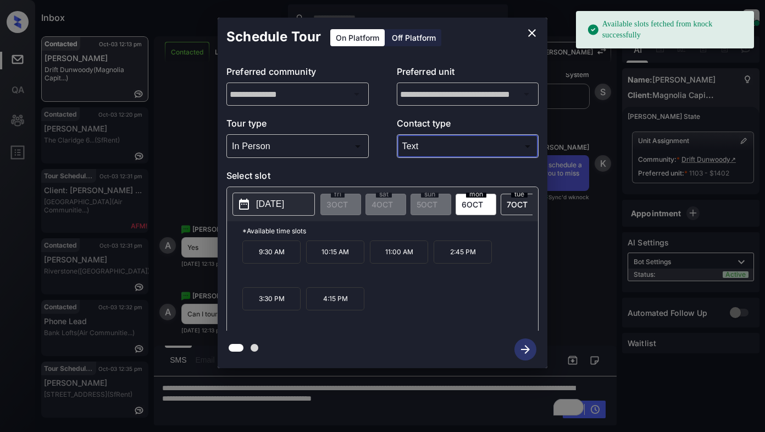
click at [277, 202] on p "2025-10-06" at bounding box center [270, 203] width 28 height 13
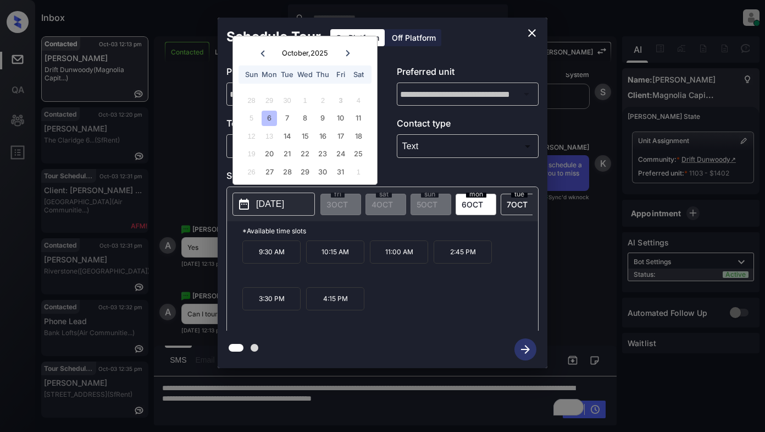
click at [528, 36] on icon "close" at bounding box center [532, 32] width 13 height 13
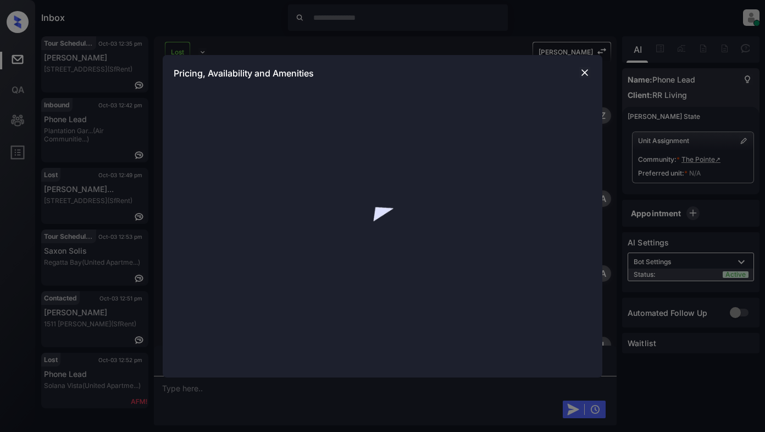
scroll to position [3538, 0]
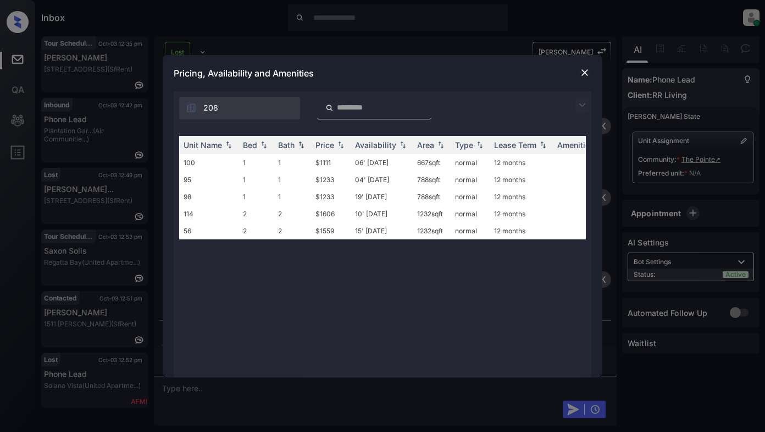
click at [584, 105] on img at bounding box center [582, 104] width 13 height 13
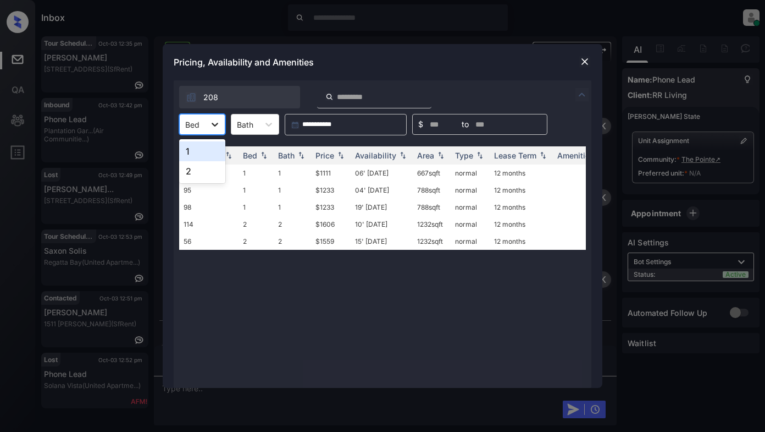
click at [219, 125] on icon at bounding box center [214, 124] width 11 height 11
click at [200, 174] on div "2" at bounding box center [202, 171] width 46 height 20
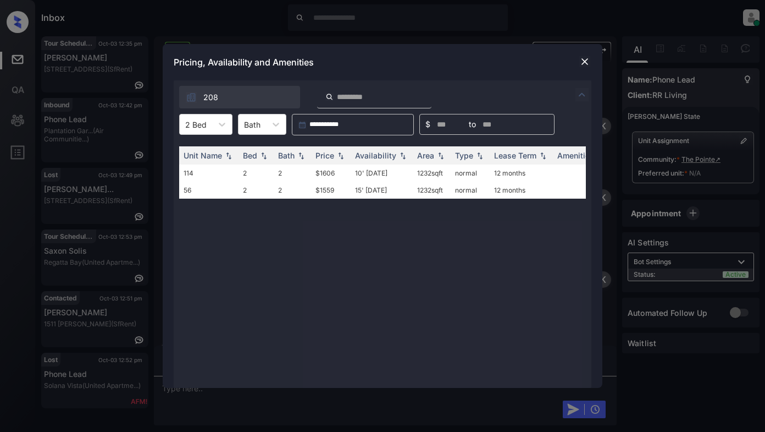
click at [583, 60] on img at bounding box center [584, 61] width 11 height 11
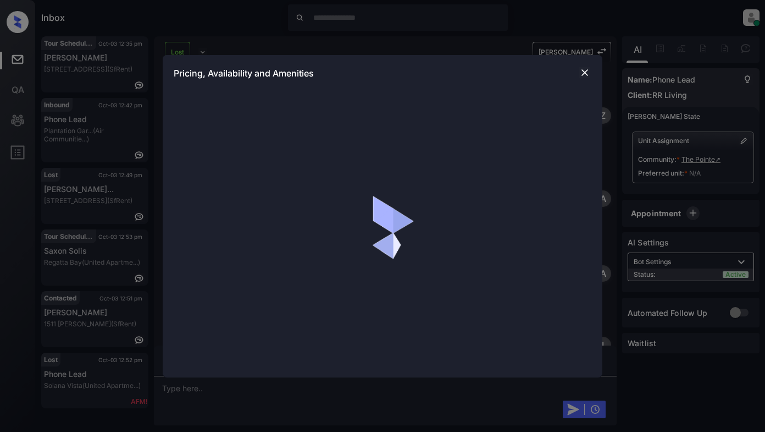
scroll to position [3663, 0]
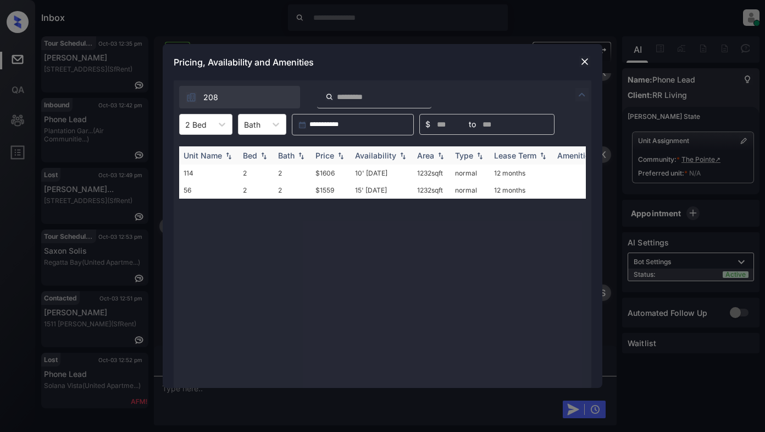
click at [327, 153] on div "Price" at bounding box center [325, 155] width 19 height 9
click at [326, 175] on td "$1559" at bounding box center [331, 172] width 40 height 17
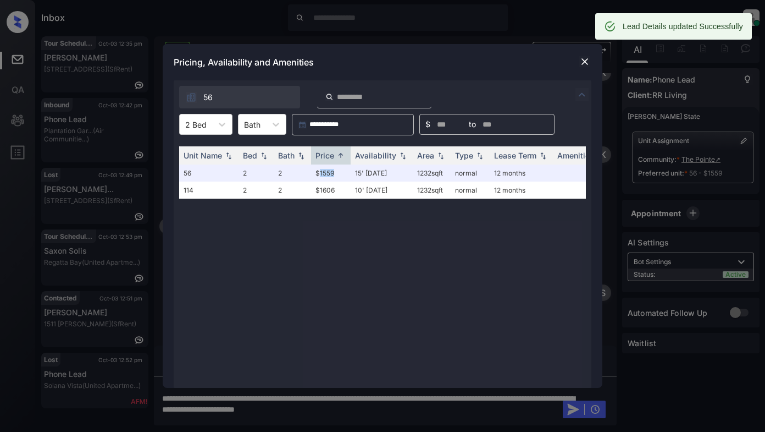
click at [584, 60] on img at bounding box center [584, 61] width 11 height 11
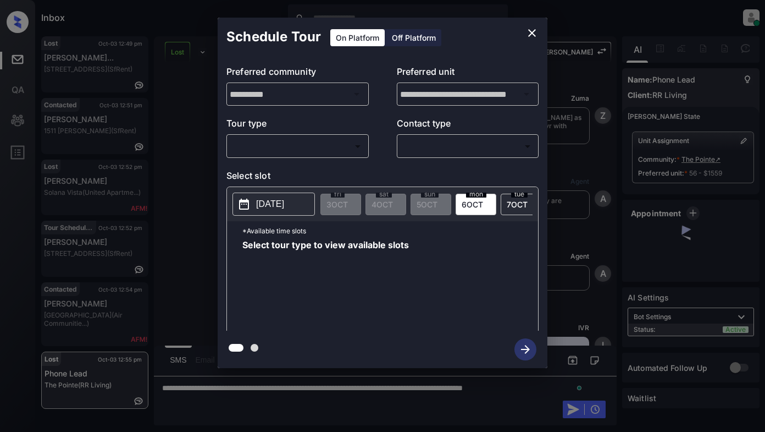
scroll to position [4191, 0]
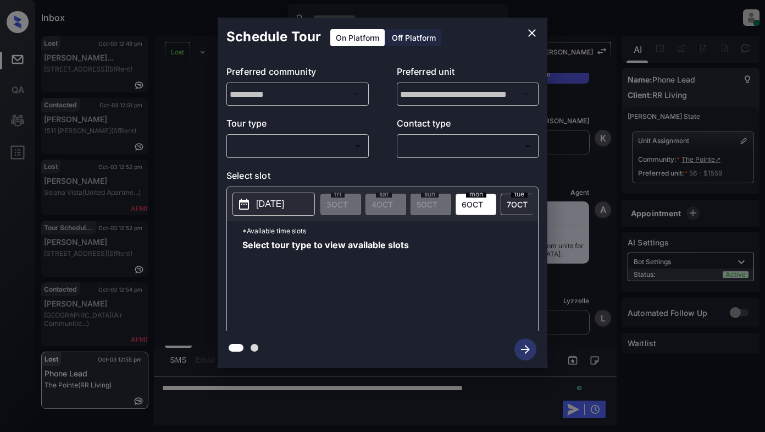
click at [311, 152] on body "Inbox Lyzzelle [PERSON_NAME] Online Set yourself offline Set yourself on break …" at bounding box center [382, 216] width 765 height 432
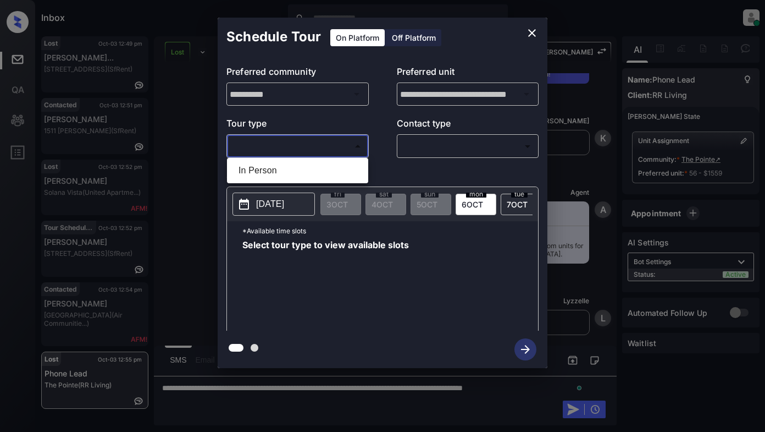
click at [321, 147] on div at bounding box center [382, 216] width 765 height 432
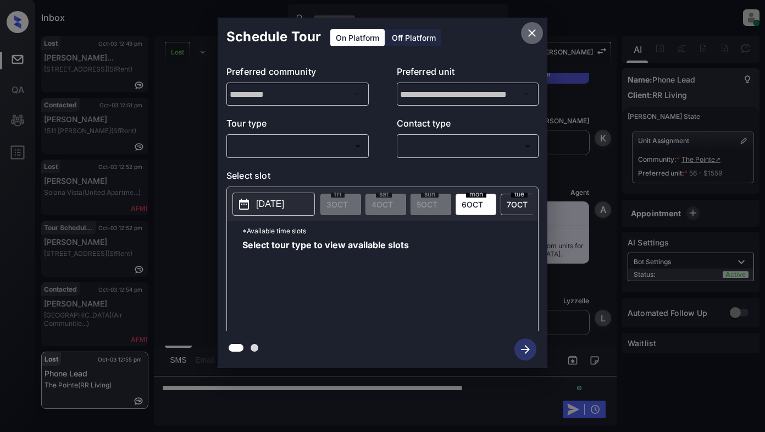
click at [528, 34] on icon "close" at bounding box center [532, 32] width 13 height 13
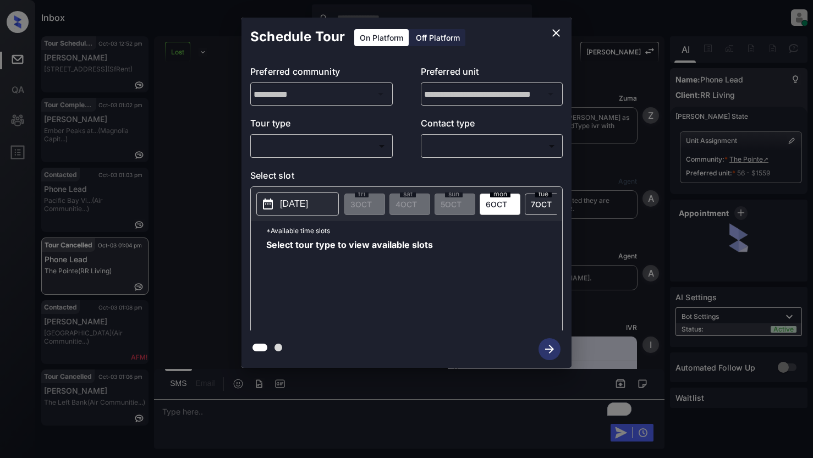
scroll to position [7136, 0]
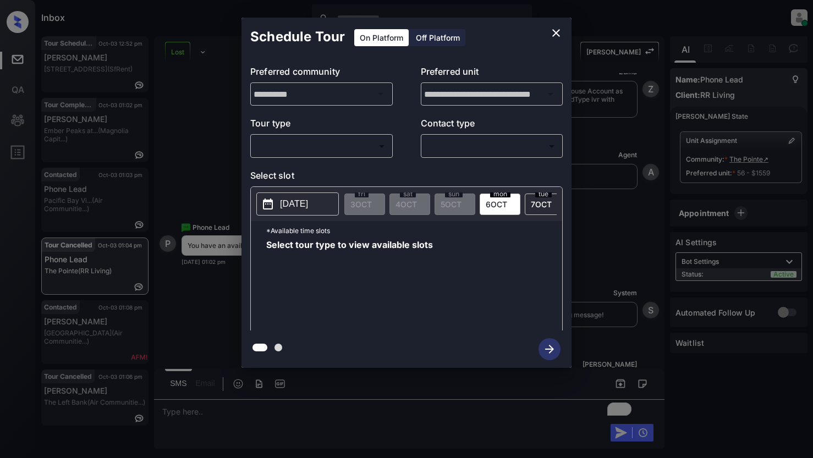
click at [341, 144] on body "Inbox Lyzzelle M. Ceralde Online Set yourself offline Set yourself on break Pro…" at bounding box center [406, 229] width 813 height 458
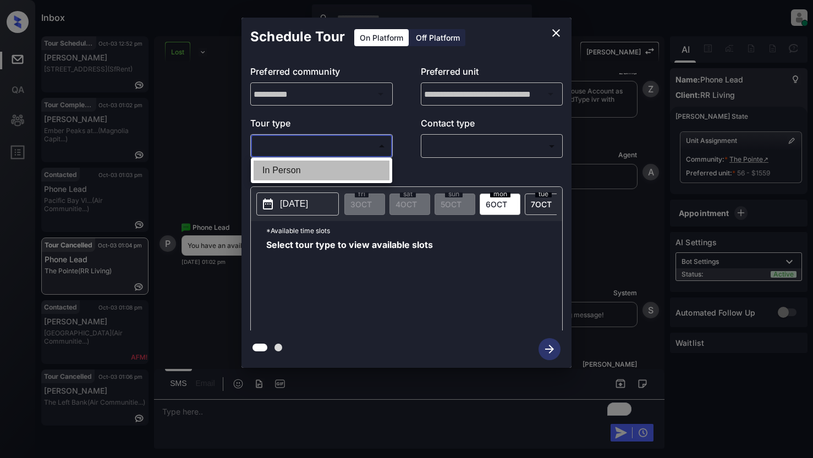
drag, startPoint x: 301, startPoint y: 167, endPoint x: 350, endPoint y: 154, distance: 50.1
click at [303, 167] on li "In Person" at bounding box center [321, 171] width 136 height 20
type input "********"
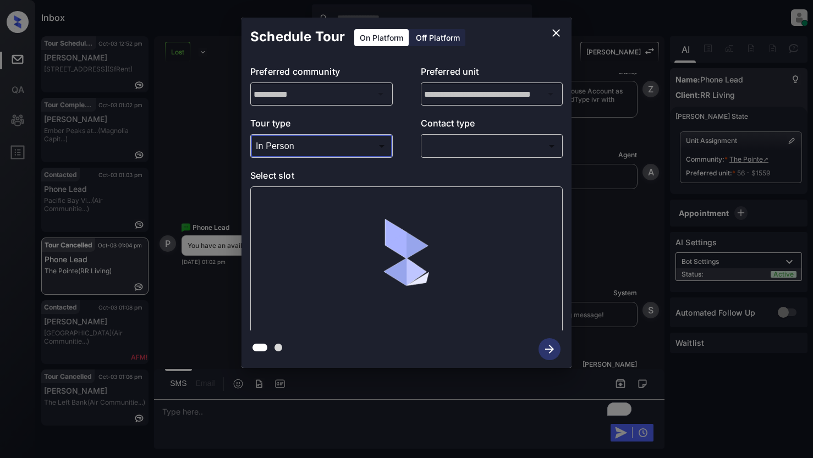
click at [445, 152] on body "Inbox Lyzzelle M. Ceralde Online Set yourself offline Set yourself on break Pro…" at bounding box center [406, 229] width 813 height 458
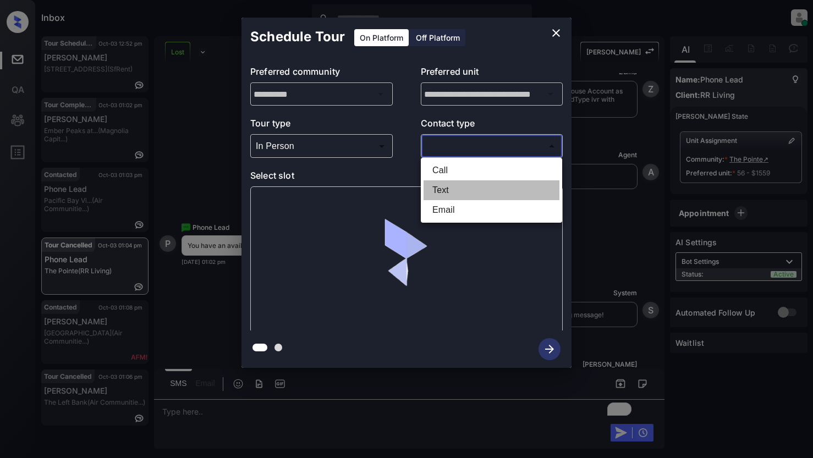
click at [450, 190] on li "Text" at bounding box center [491, 190] width 136 height 20
type input "****"
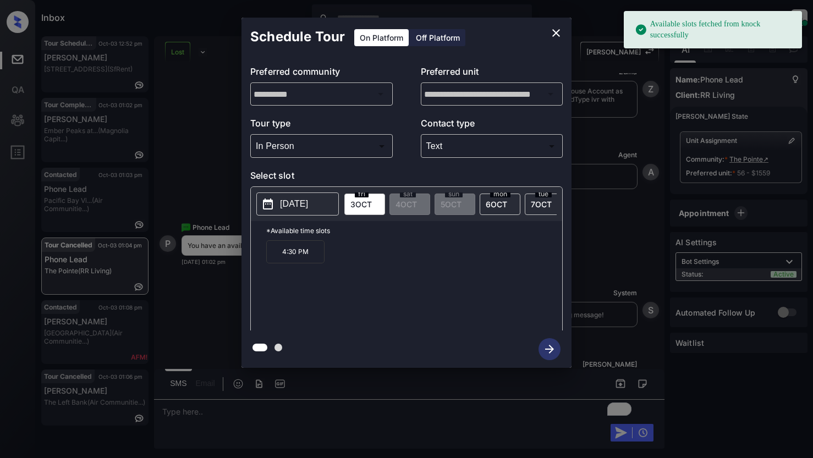
click at [291, 207] on p "[DATE]" at bounding box center [294, 203] width 28 height 13
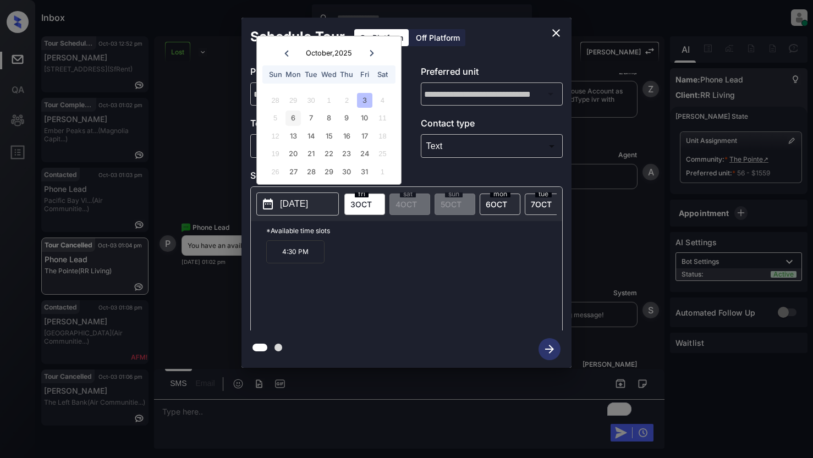
click at [289, 114] on div "6" at bounding box center [292, 118] width 15 height 15
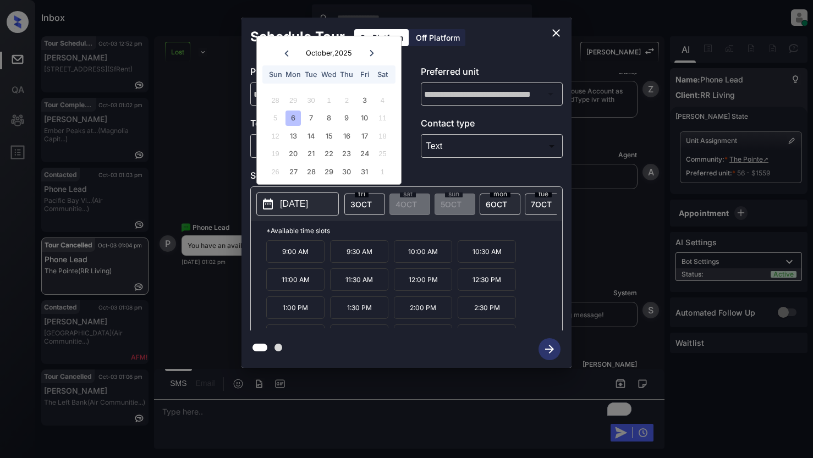
click at [214, 142] on div "**********" at bounding box center [406, 192] width 813 height 385
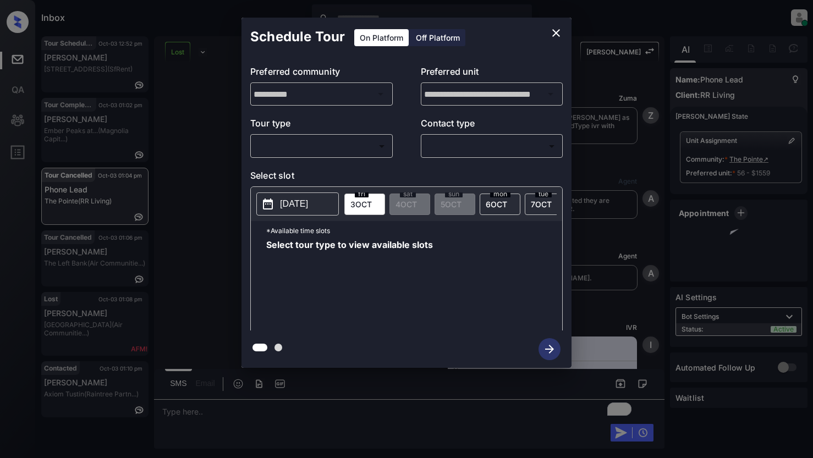
scroll to position [7631, 0]
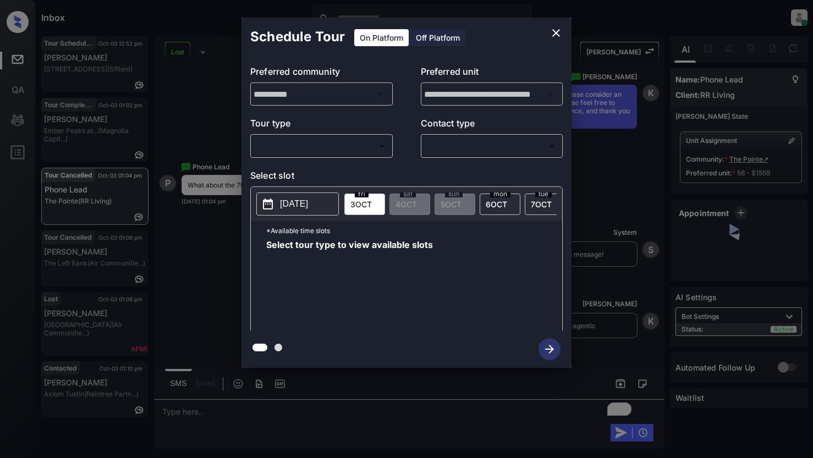
click at [371, 147] on body "Inbox Lyzzelle M. Ceralde Online Set yourself offline Set yourself on break Pro…" at bounding box center [406, 229] width 813 height 458
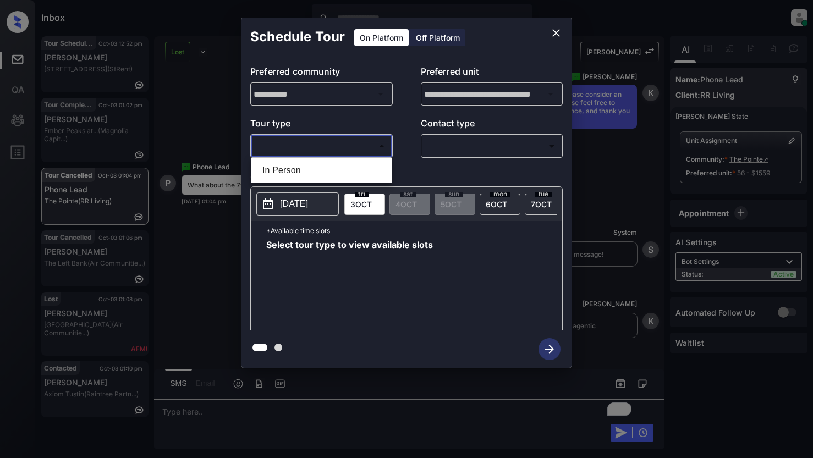
drag, startPoint x: 308, startPoint y: 167, endPoint x: 344, endPoint y: 162, distance: 35.5
click at [310, 167] on li "In Person" at bounding box center [321, 171] width 136 height 20
type input "********"
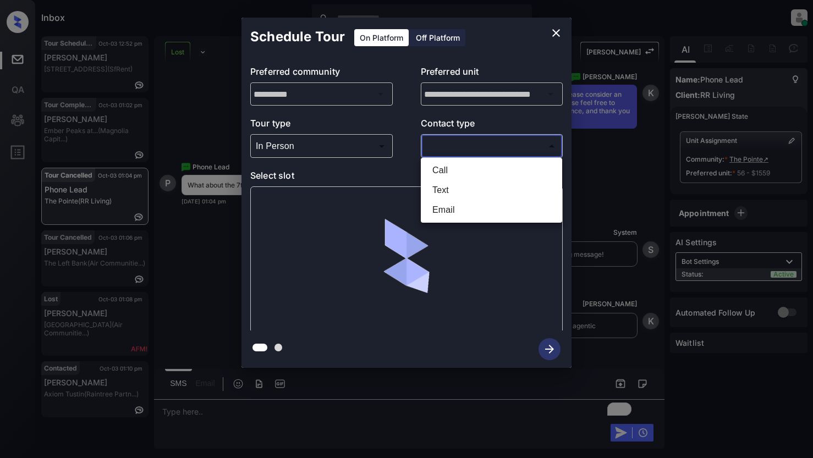
drag, startPoint x: 440, startPoint y: 147, endPoint x: 446, endPoint y: 145, distance: 6.8
click at [440, 147] on body "Inbox Lyzzelle M. Ceralde Online Set yourself offline Set yourself on break Pro…" at bounding box center [406, 229] width 813 height 458
click at [443, 190] on li "Text" at bounding box center [491, 190] width 136 height 20
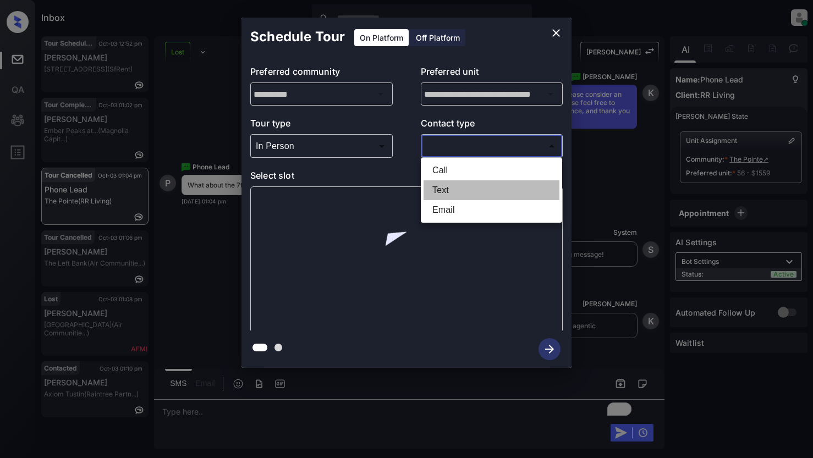
type input "****"
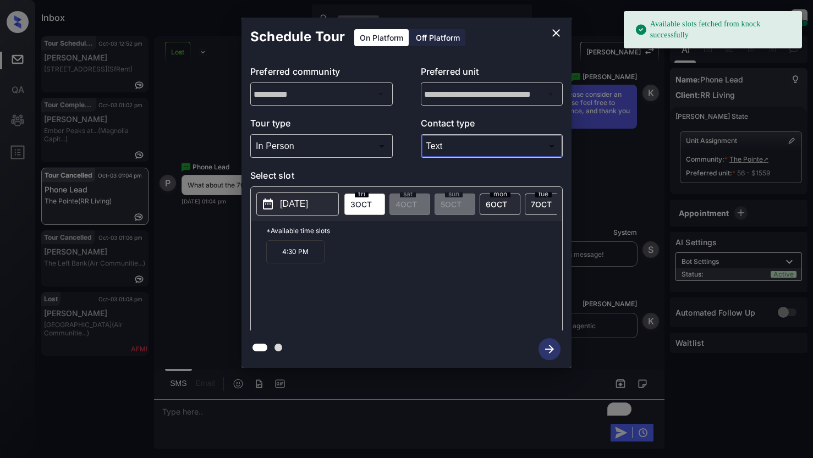
click at [307, 206] on p "[DATE]" at bounding box center [294, 203] width 28 height 13
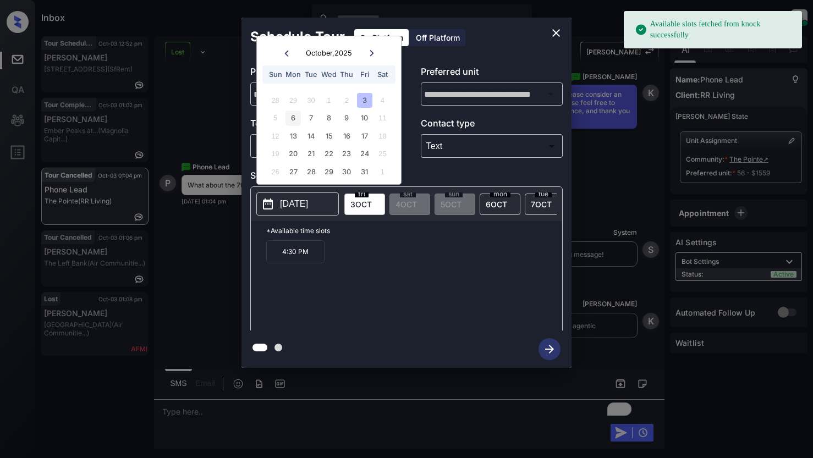
click at [293, 123] on div "6" at bounding box center [292, 118] width 15 height 15
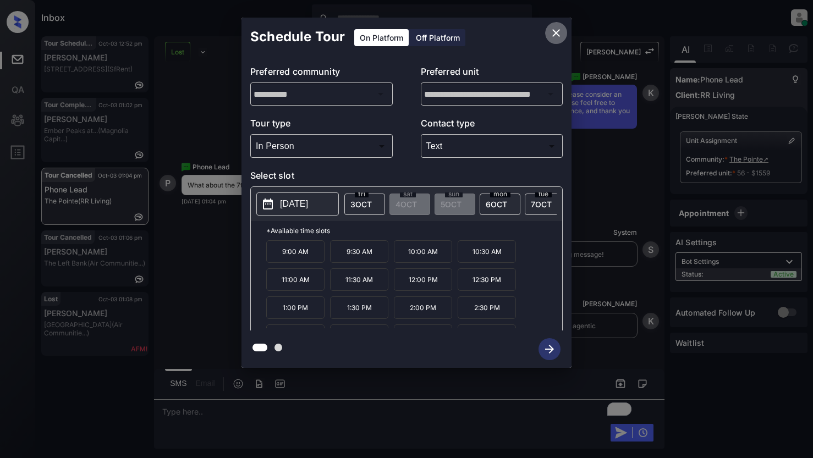
click at [555, 32] on icon "close" at bounding box center [556, 33] width 8 height 8
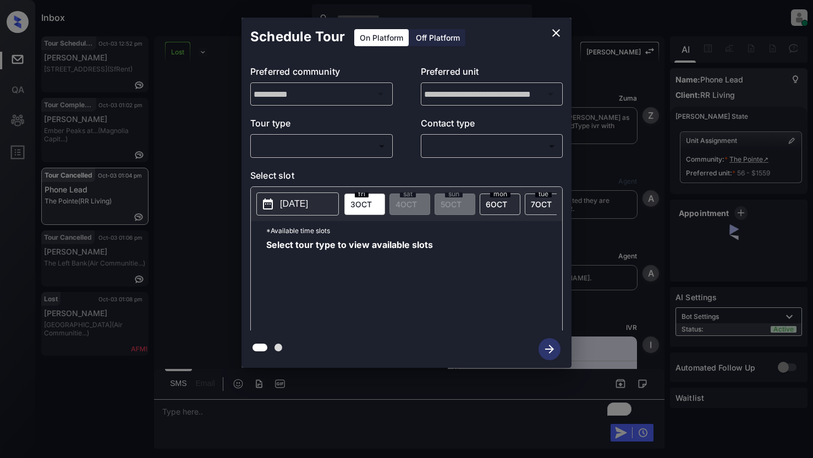
scroll to position [7631, 0]
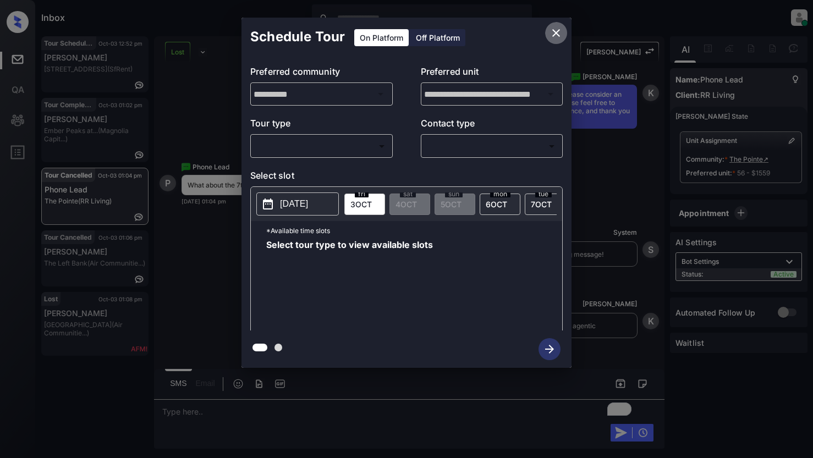
click at [555, 34] on icon "close" at bounding box center [556, 33] width 8 height 8
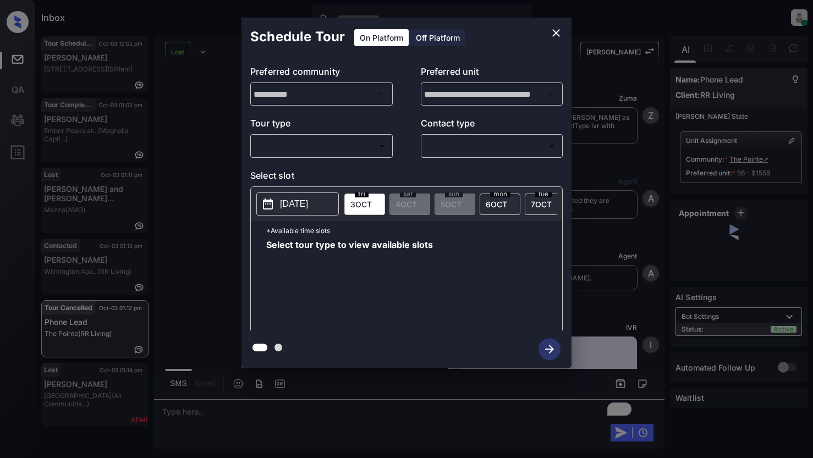
scroll to position [7851, 0]
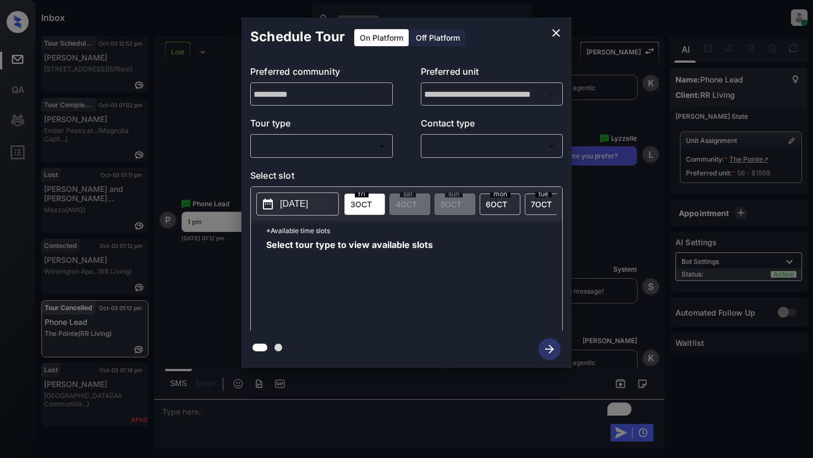
click at [319, 145] on body "Inbox Lyzzelle M. Ceralde Online Set yourself offline Set yourself on break Pro…" at bounding box center [406, 229] width 813 height 458
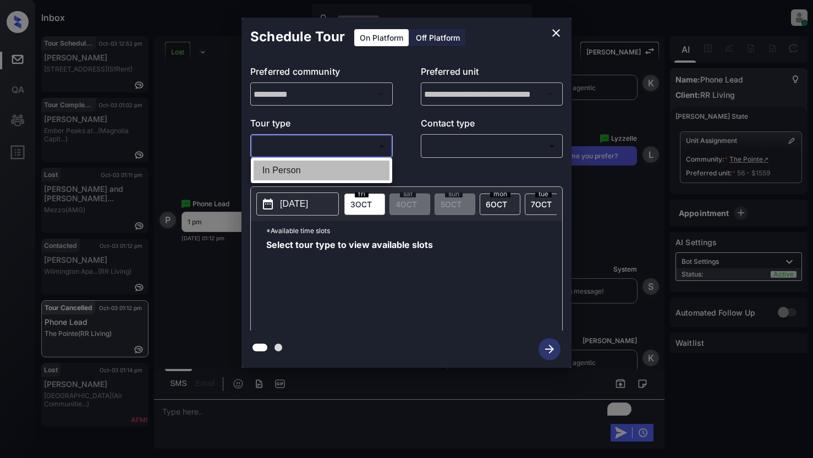
drag, startPoint x: 298, startPoint y: 171, endPoint x: 400, endPoint y: 148, distance: 104.7
click at [303, 170] on li "In Person" at bounding box center [321, 171] width 136 height 20
type input "********"
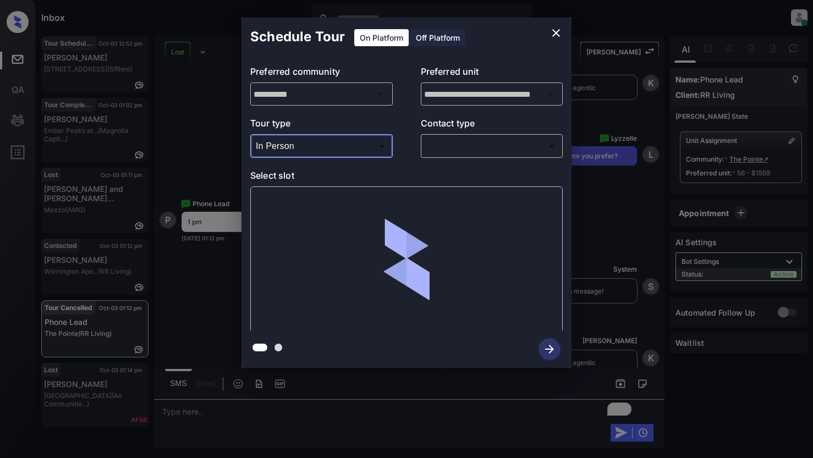
click at [457, 141] on body "Inbox Lyzzelle M. Ceralde Online Set yourself offline Set yourself on break Pro…" at bounding box center [406, 229] width 813 height 458
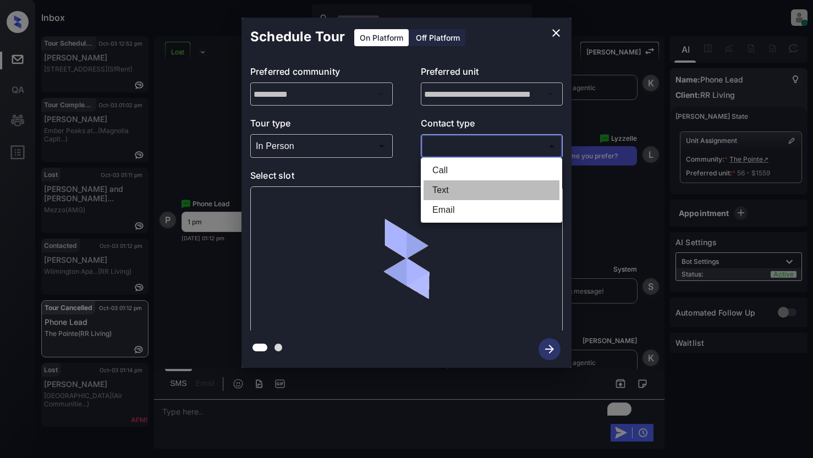
click at [446, 190] on li "Text" at bounding box center [491, 190] width 136 height 20
type input "****"
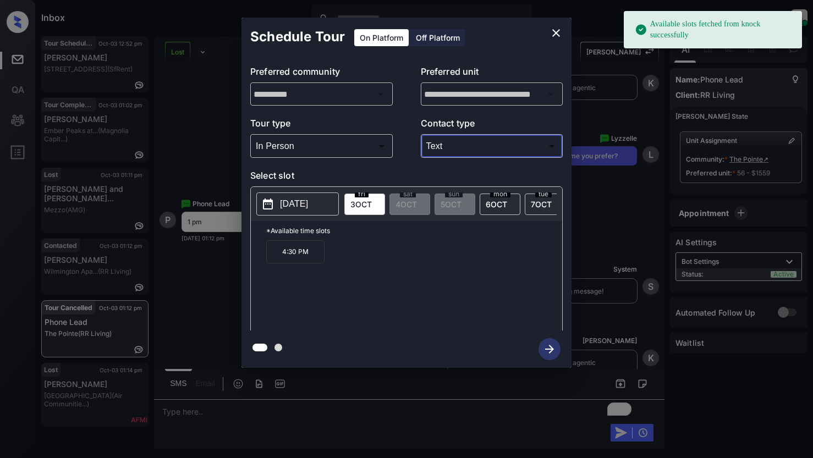
click at [297, 206] on p "2025-10-03" at bounding box center [294, 203] width 28 height 13
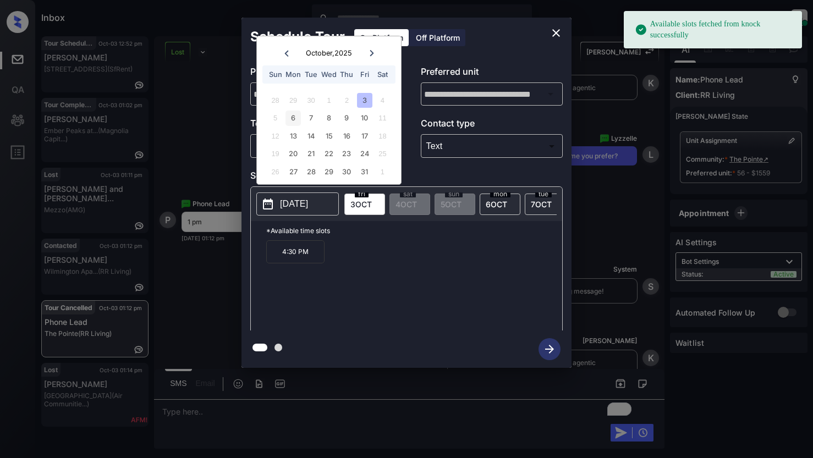
click at [291, 115] on div "6" at bounding box center [292, 118] width 15 height 15
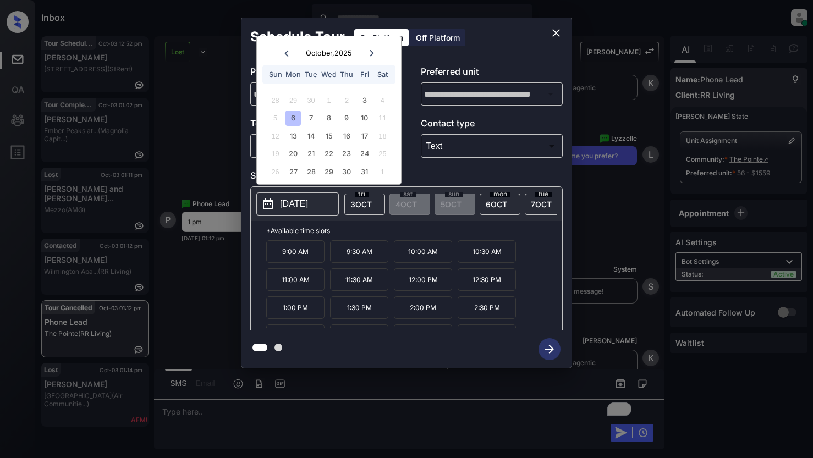
drag, startPoint x: 293, startPoint y: 315, endPoint x: 304, endPoint y: 318, distance: 11.3
click at [294, 315] on p "1:00 PM" at bounding box center [295, 307] width 58 height 23
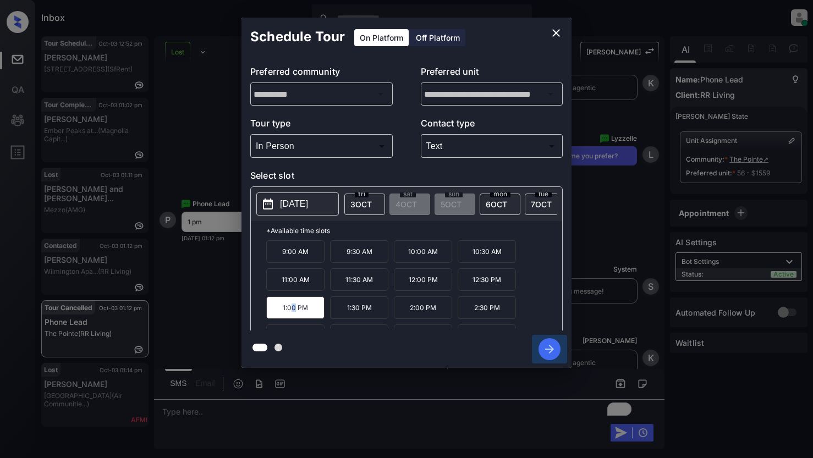
click at [549, 347] on icon "button" at bounding box center [549, 349] width 22 height 22
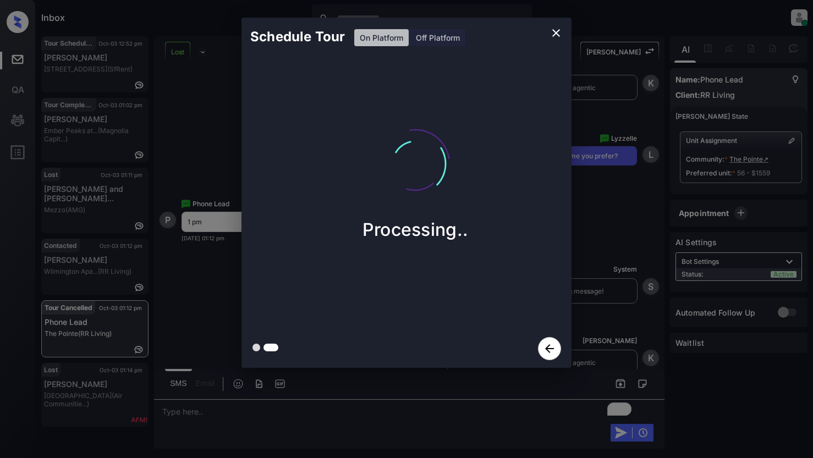
drag, startPoint x: 559, startPoint y: 34, endPoint x: 529, endPoint y: 100, distance: 72.1
click at [529, 100] on div "Schedule Tour On Platform Off Platform Processing.." at bounding box center [406, 193] width 330 height 350
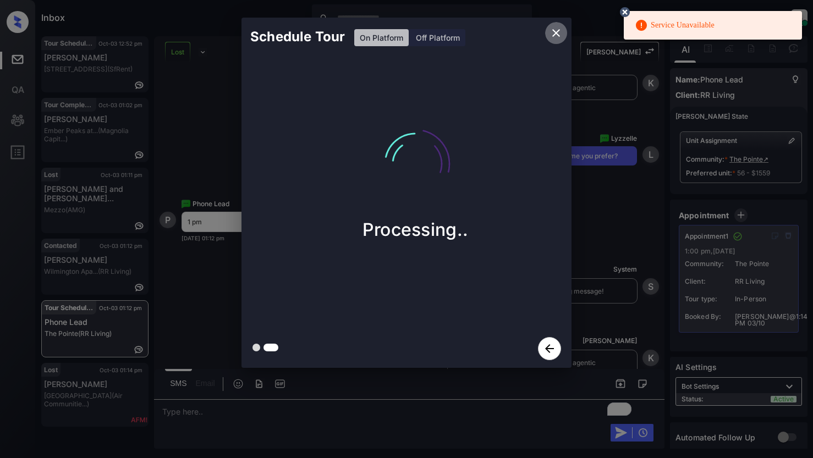
click at [558, 35] on icon "close" at bounding box center [556, 33] width 8 height 8
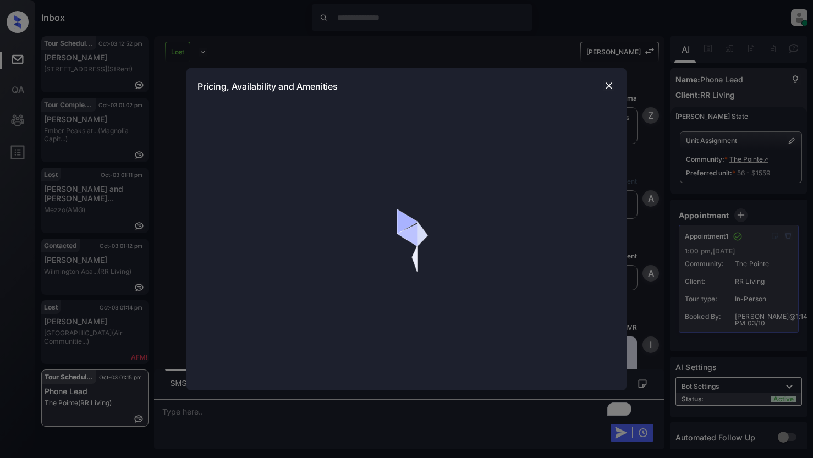
scroll to position [8513, 0]
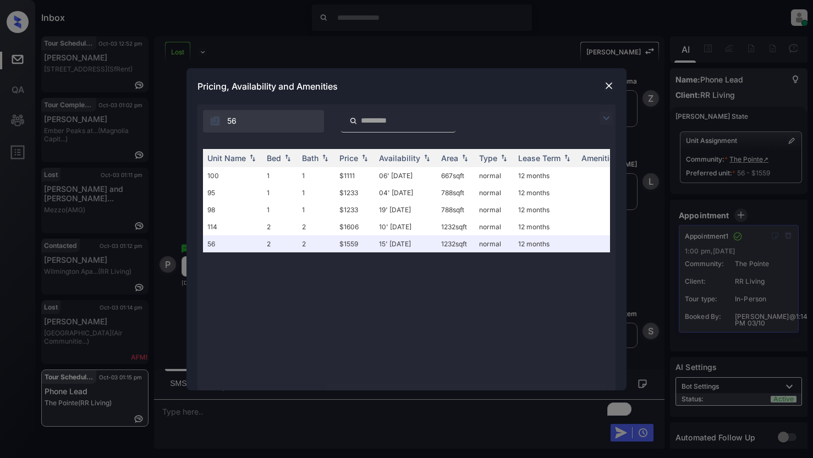
click at [605, 119] on img at bounding box center [605, 118] width 13 height 13
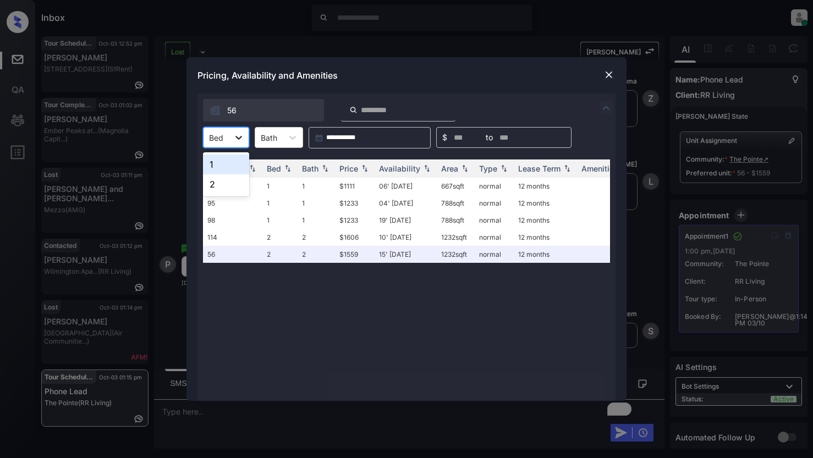
click at [244, 137] on icon at bounding box center [238, 137] width 11 height 11
click at [222, 186] on div "2" at bounding box center [226, 184] width 46 height 20
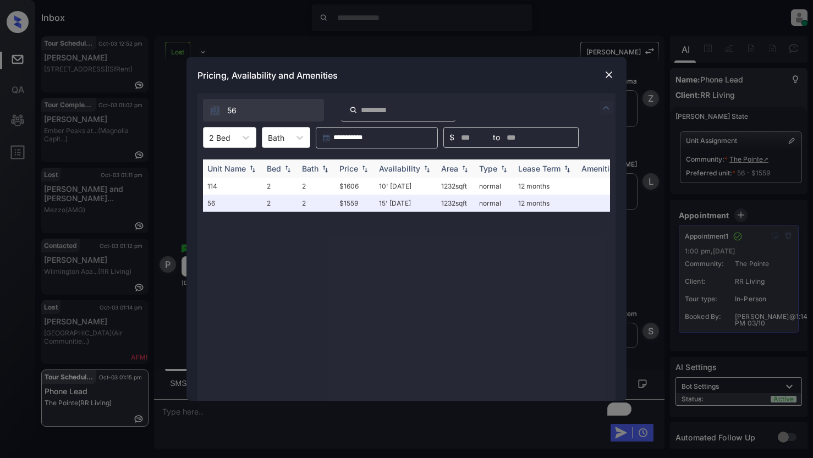
click at [363, 167] on img at bounding box center [364, 169] width 11 height 8
click at [363, 167] on img at bounding box center [364, 168] width 11 height 8
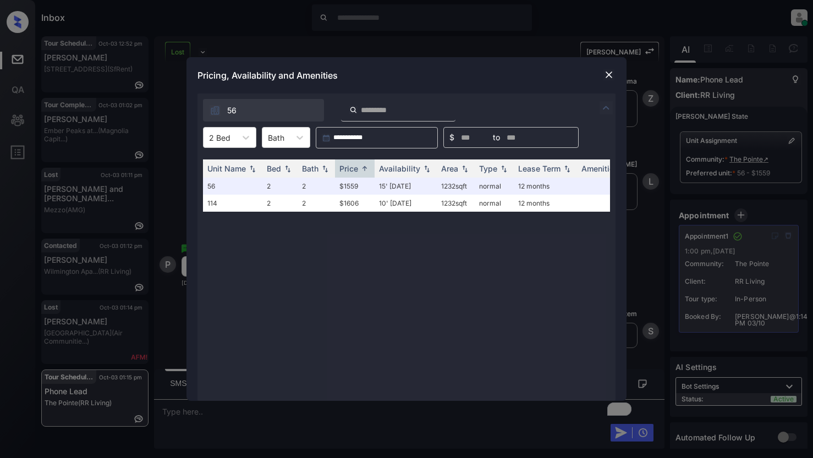
click at [609, 76] on img at bounding box center [608, 74] width 11 height 11
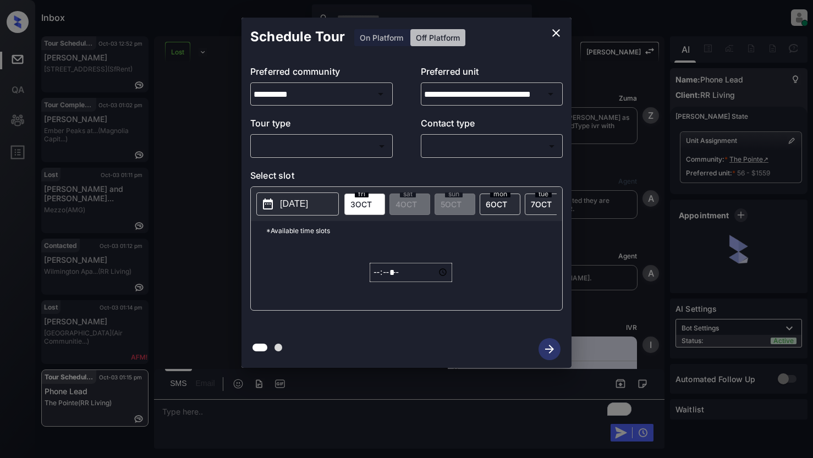
scroll to position [9057, 0]
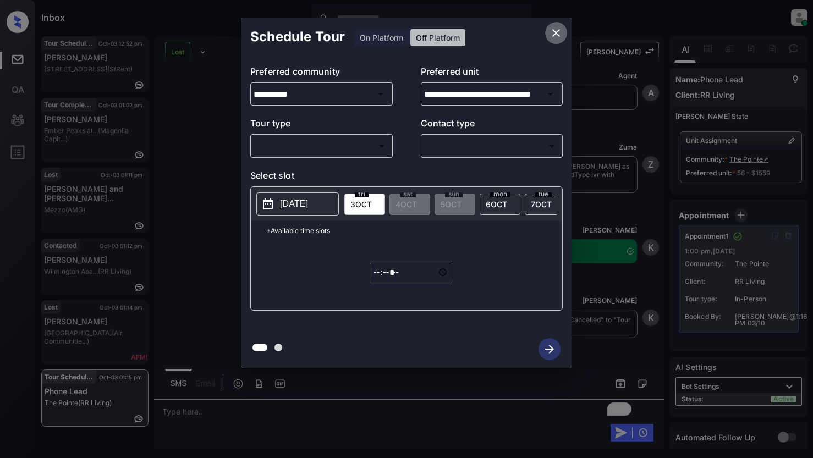
click at [560, 35] on icon "close" at bounding box center [555, 32] width 13 height 13
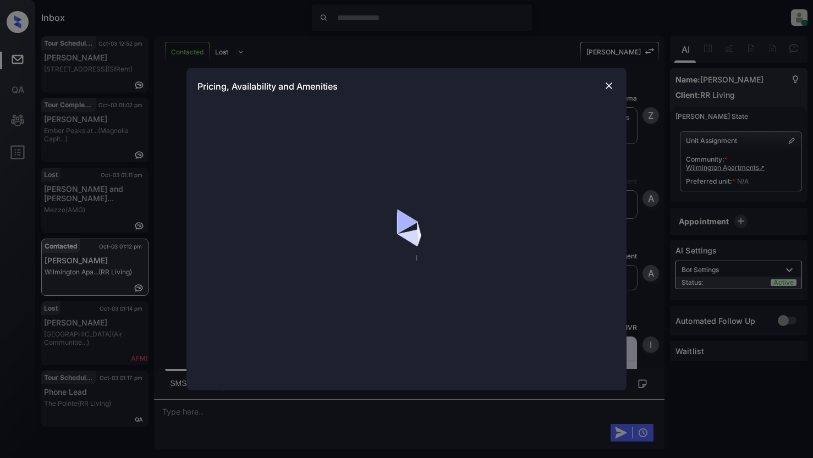
scroll to position [1429, 0]
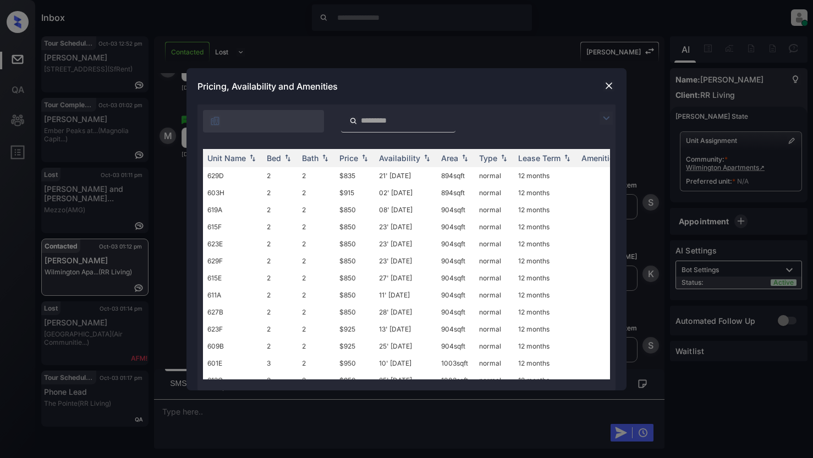
click at [607, 120] on img at bounding box center [605, 118] width 13 height 13
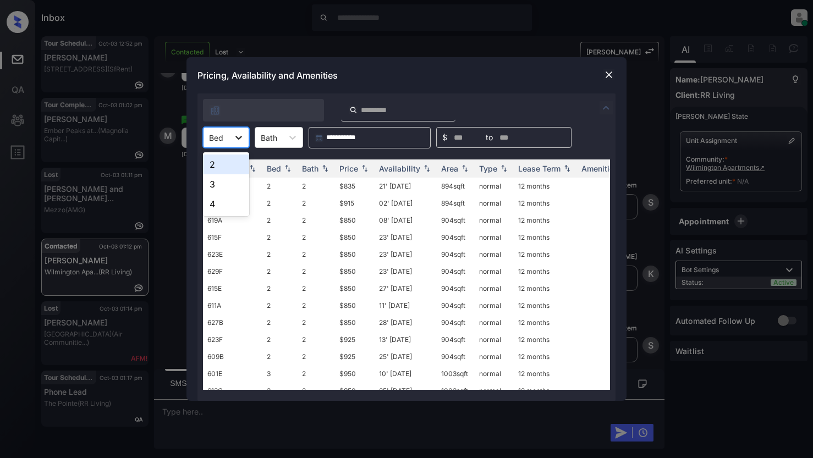
click at [240, 137] on icon at bounding box center [238, 138] width 7 height 4
click at [223, 162] on div "2" at bounding box center [226, 164] width 46 height 20
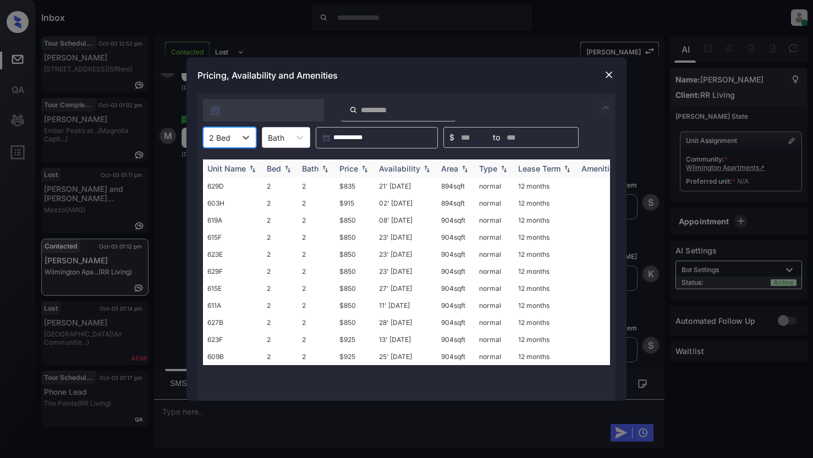
click at [355, 169] on div "Price" at bounding box center [348, 168] width 19 height 9
click at [249, 137] on icon at bounding box center [245, 137] width 11 height 11
click at [222, 185] on div "3" at bounding box center [229, 184] width 53 height 20
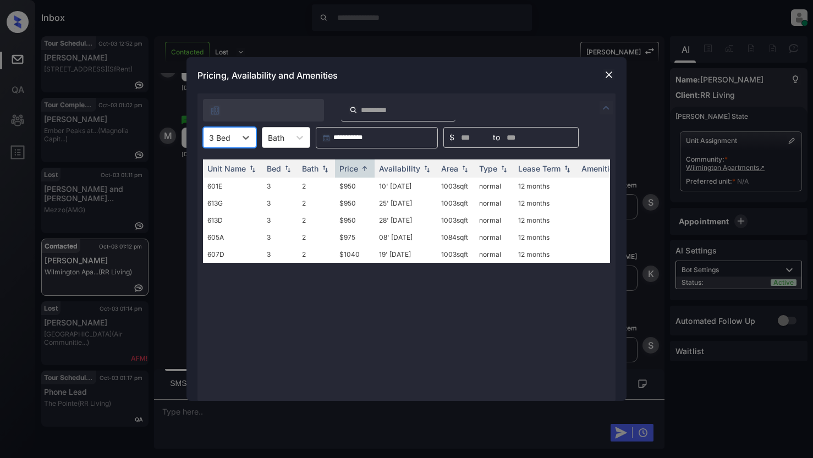
click at [608, 75] on img at bounding box center [608, 74] width 11 height 11
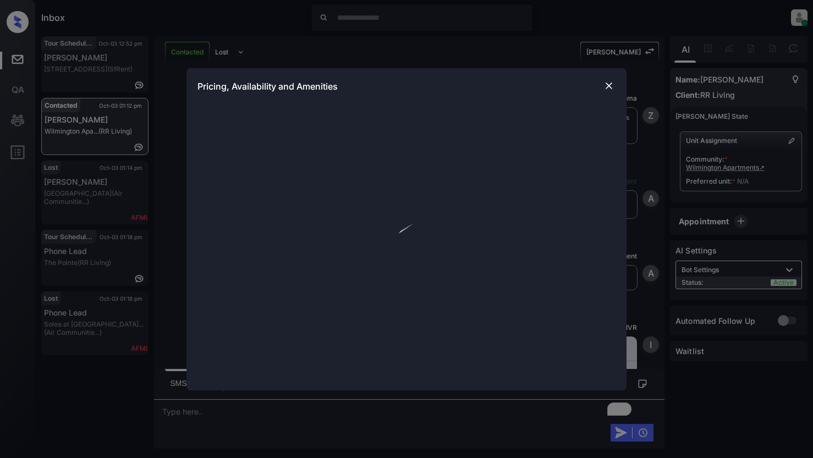
scroll to position [2258, 0]
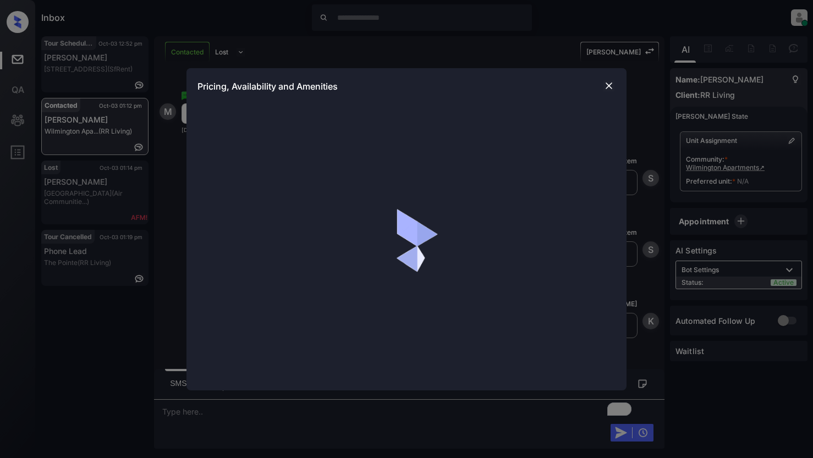
click at [607, 86] on img at bounding box center [608, 85] width 11 height 11
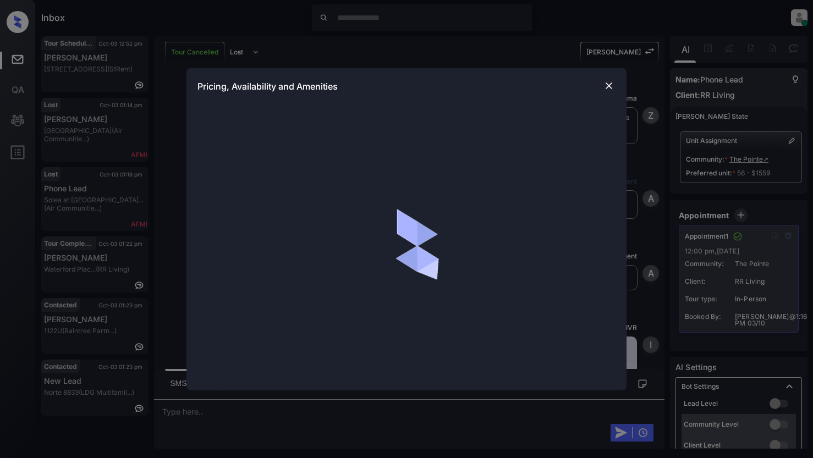
scroll to position [9292, 0]
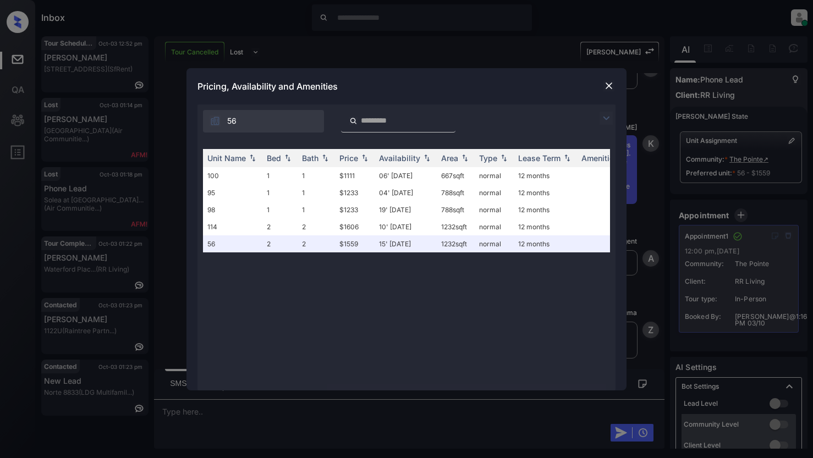
click at [608, 117] on img at bounding box center [605, 118] width 13 height 13
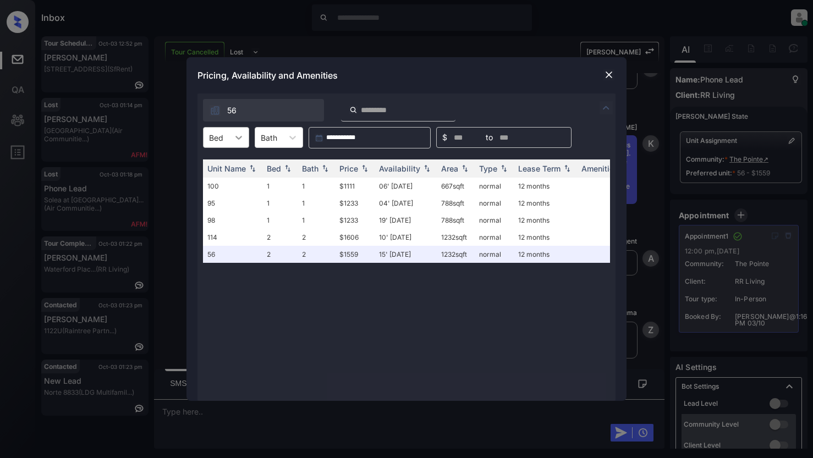
click at [239, 139] on icon at bounding box center [238, 138] width 7 height 4
drag, startPoint x: 229, startPoint y: 184, endPoint x: 236, endPoint y: 183, distance: 7.2
click at [229, 184] on div "2" at bounding box center [226, 184] width 46 height 20
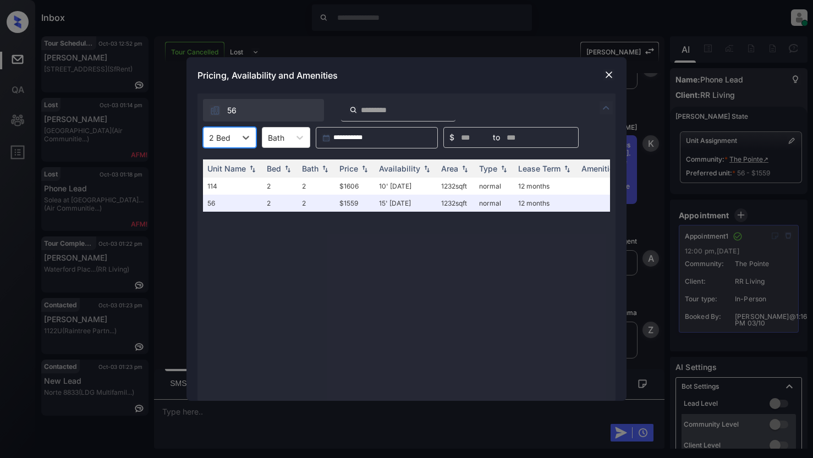
click at [606, 72] on img at bounding box center [608, 74] width 11 height 11
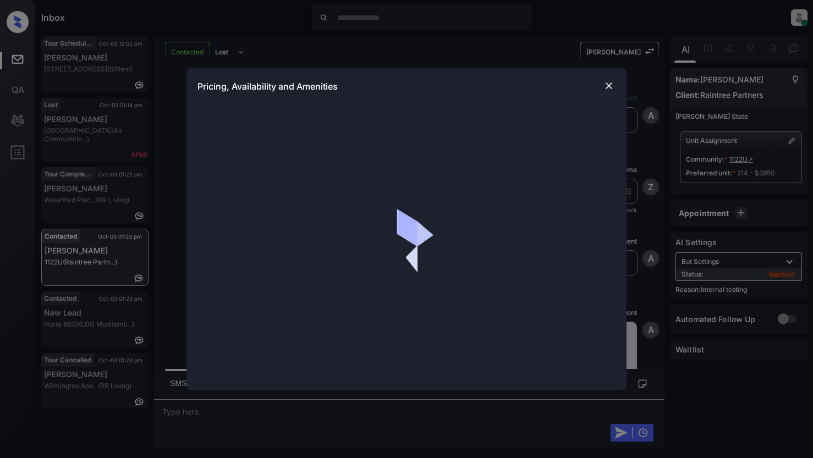
scroll to position [2398, 0]
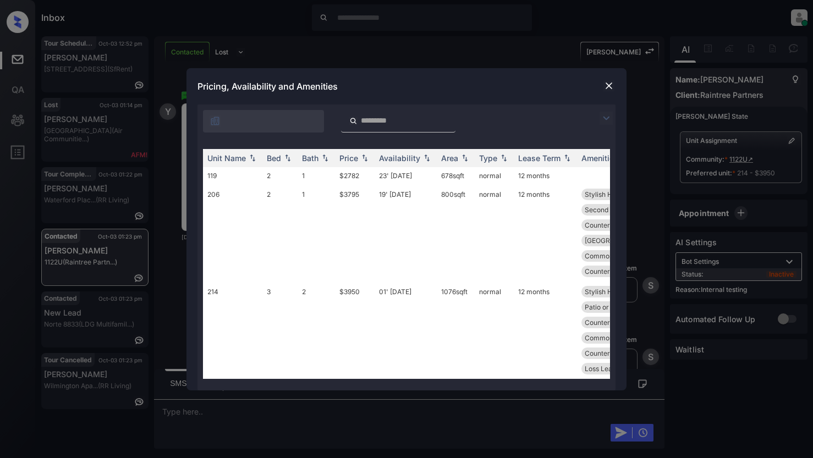
click at [609, 122] on img at bounding box center [605, 118] width 13 height 13
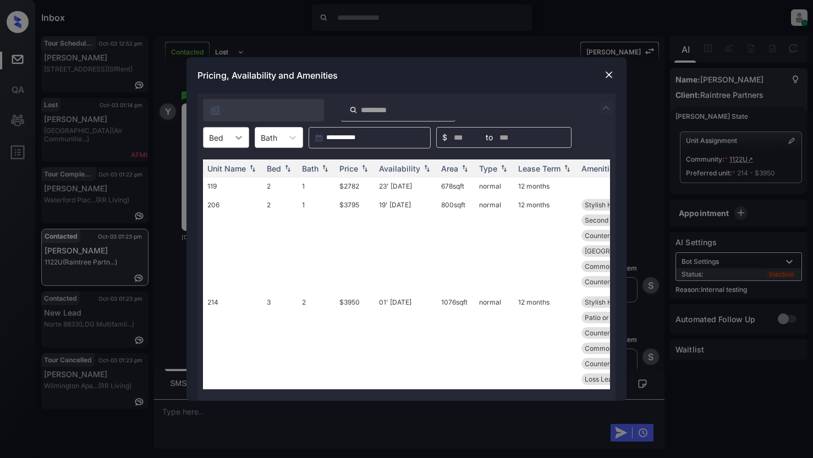
click at [243, 139] on icon at bounding box center [238, 137] width 11 height 11
click at [227, 185] on div "3" at bounding box center [226, 184] width 46 height 20
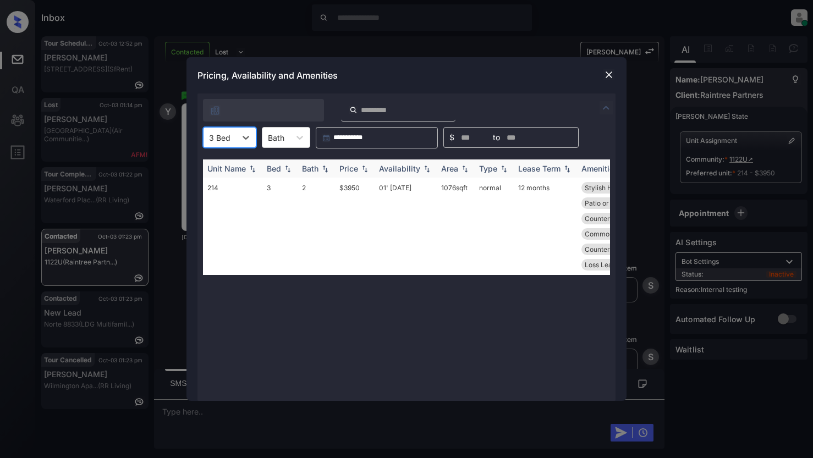
click at [353, 164] on div "Price" at bounding box center [348, 168] width 19 height 9
click at [609, 75] on img at bounding box center [608, 74] width 11 height 11
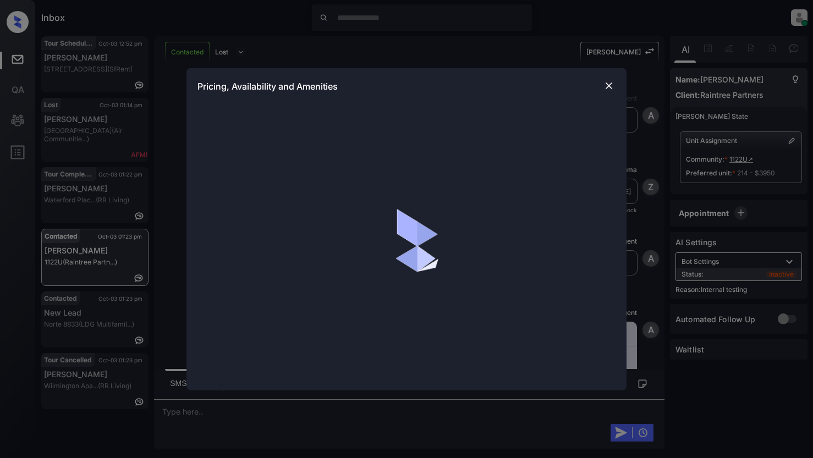
scroll to position [2398, 0]
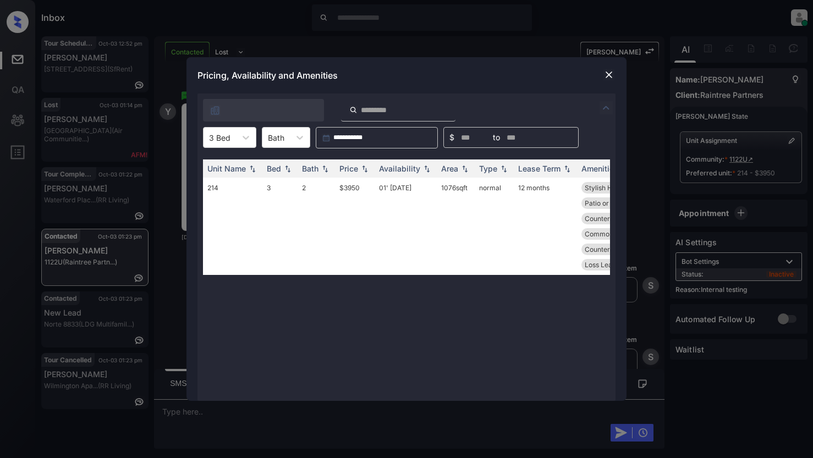
click at [611, 76] on img at bounding box center [608, 74] width 11 height 11
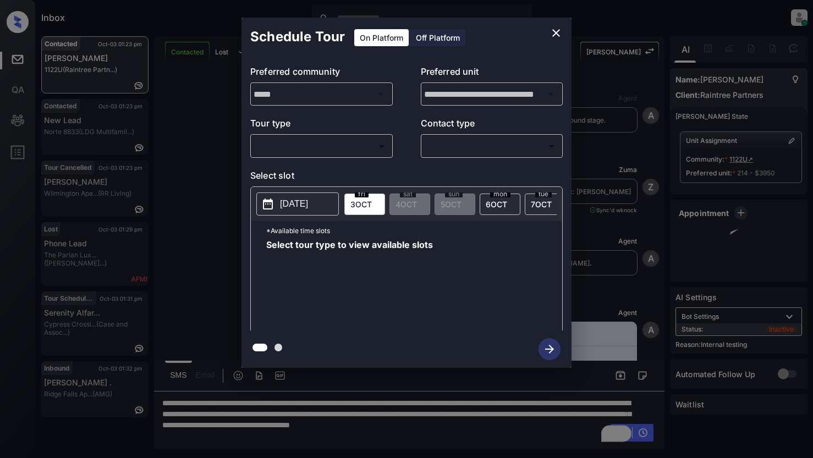
scroll to position [2398, 0]
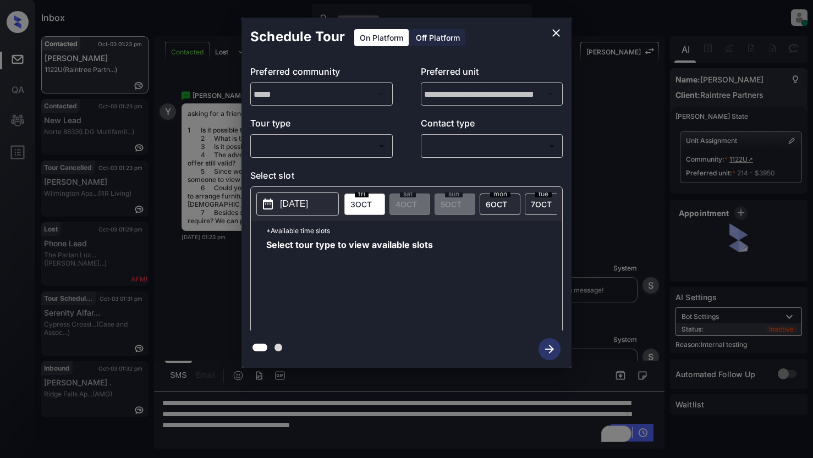
click at [283, 150] on body "Inbox Lyzzelle M. Ceralde Online Set yourself offline Set yourself on break Pro…" at bounding box center [406, 229] width 813 height 458
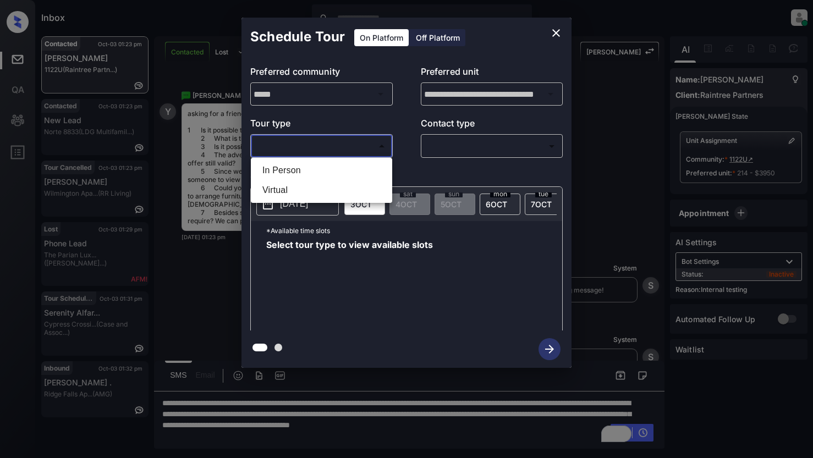
click at [554, 35] on div at bounding box center [406, 229] width 813 height 458
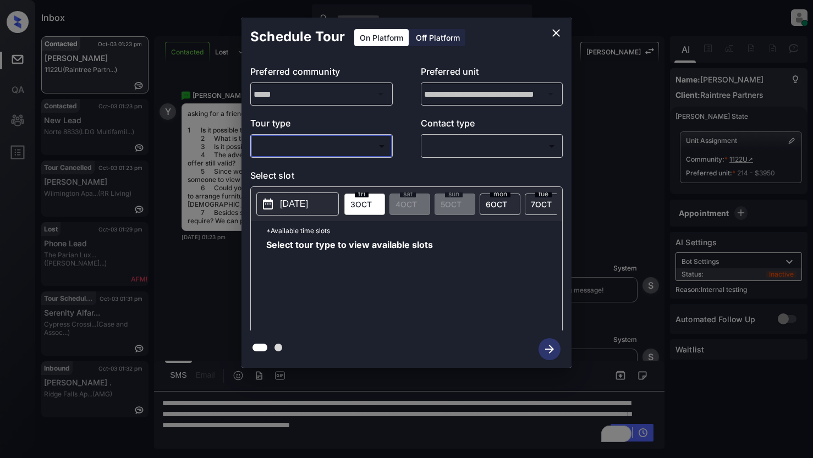
click at [558, 34] on icon "close" at bounding box center [555, 32] width 13 height 13
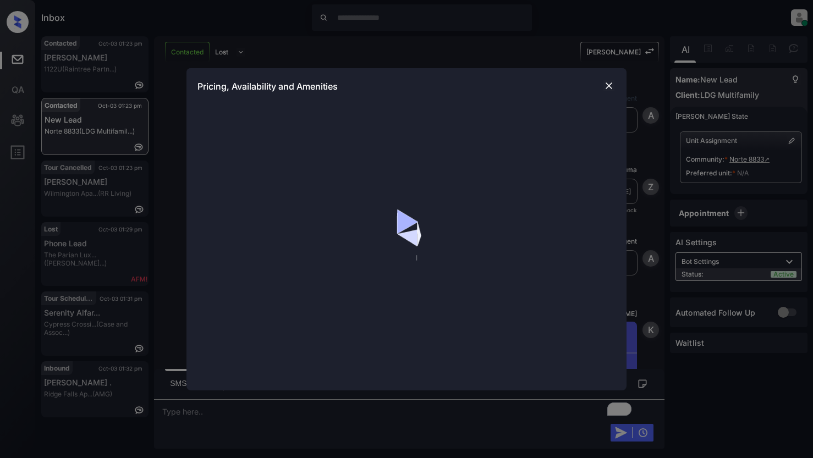
scroll to position [3424, 0]
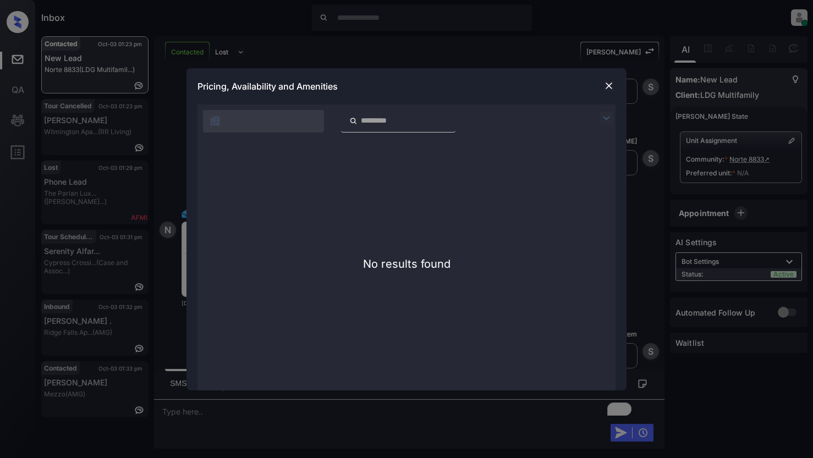
click at [611, 85] on img at bounding box center [608, 85] width 11 height 11
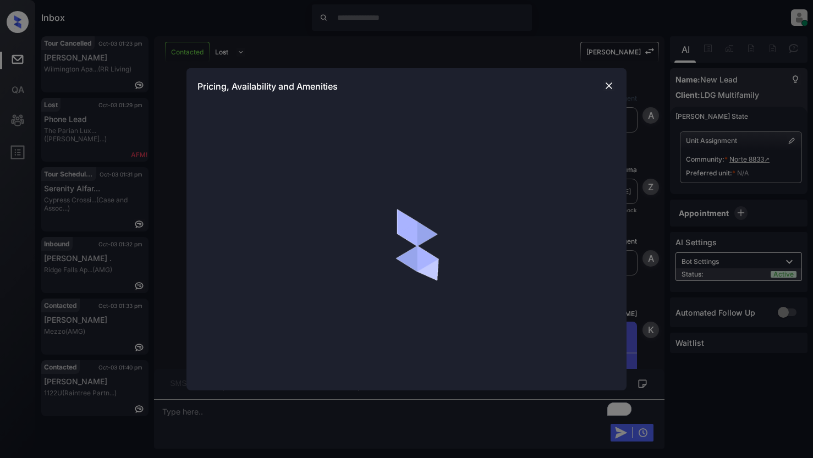
scroll to position [2873, 0]
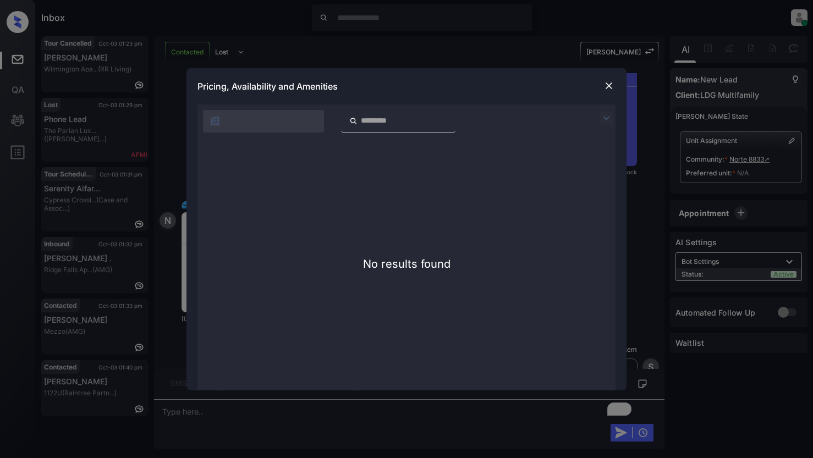
click at [608, 90] on img at bounding box center [608, 85] width 11 height 11
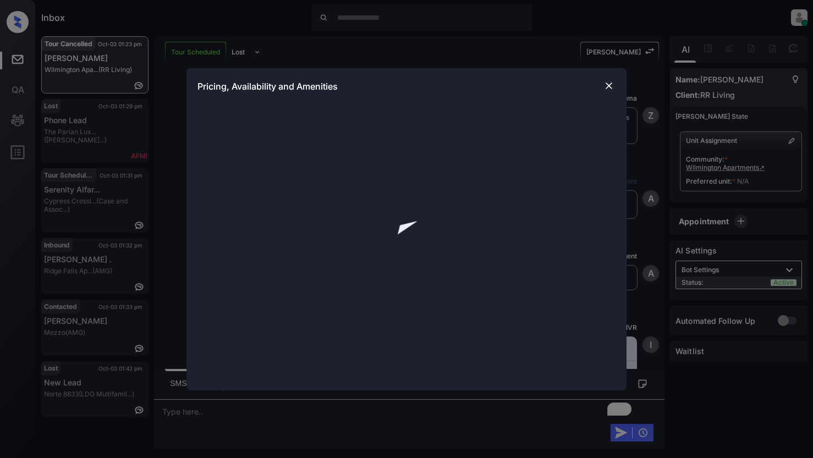
scroll to position [4220, 0]
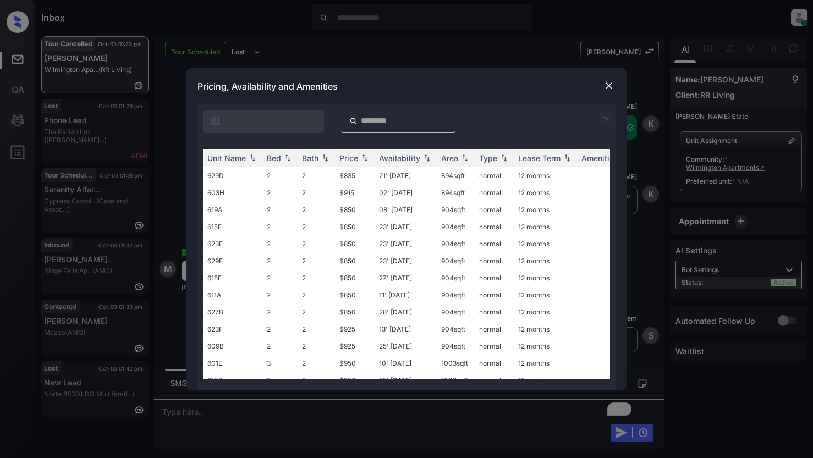
click at [604, 118] on img at bounding box center [605, 118] width 13 height 13
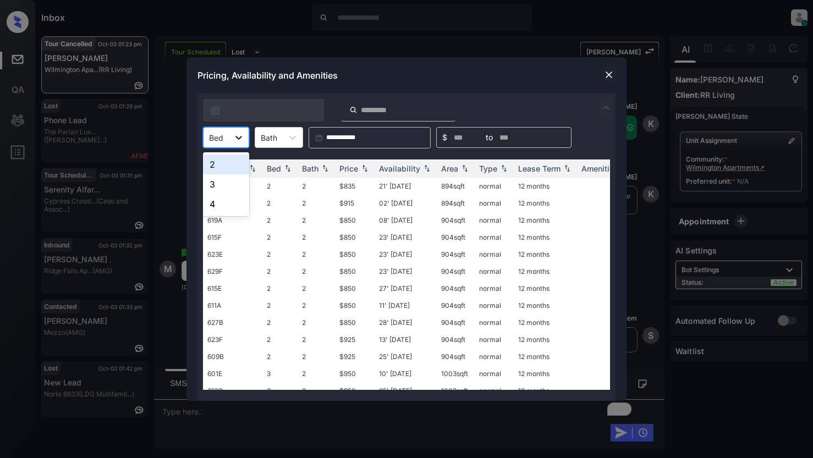
click at [242, 140] on icon at bounding box center [238, 137] width 11 height 11
click at [211, 186] on div "3" at bounding box center [226, 184] width 46 height 20
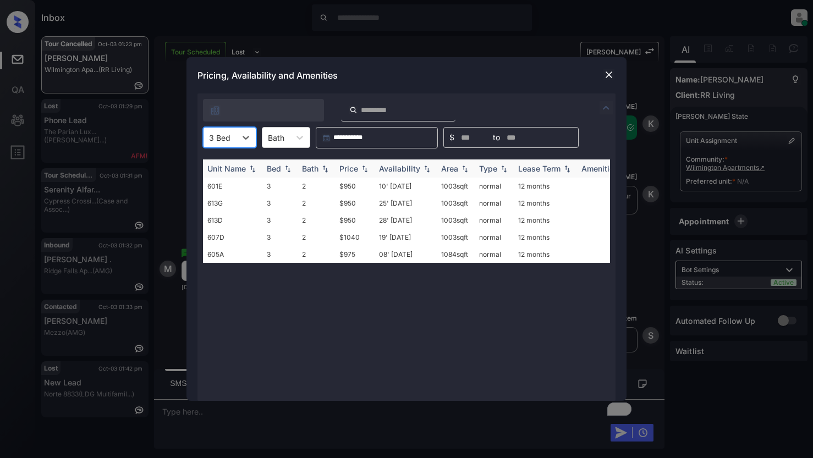
click at [353, 171] on div "Price" at bounding box center [348, 168] width 19 height 9
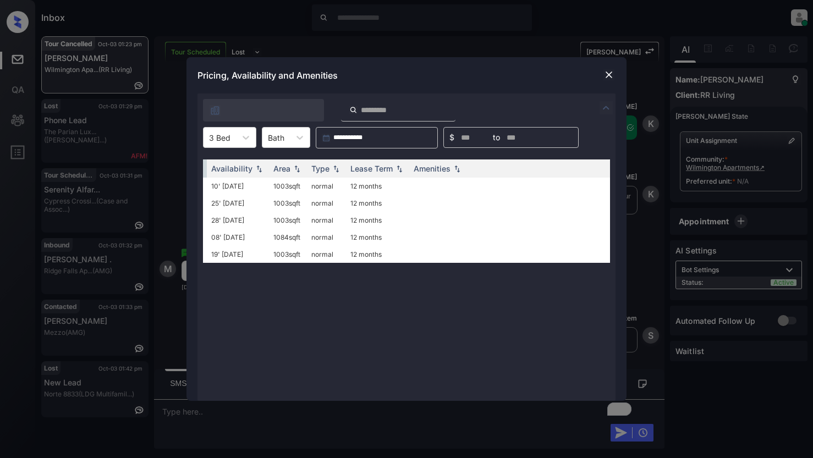
scroll to position [0, 0]
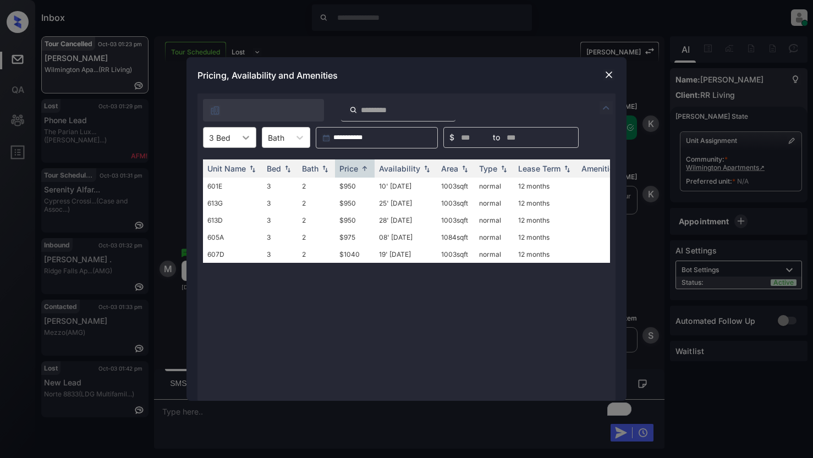
click at [245, 140] on icon at bounding box center [245, 137] width 11 height 11
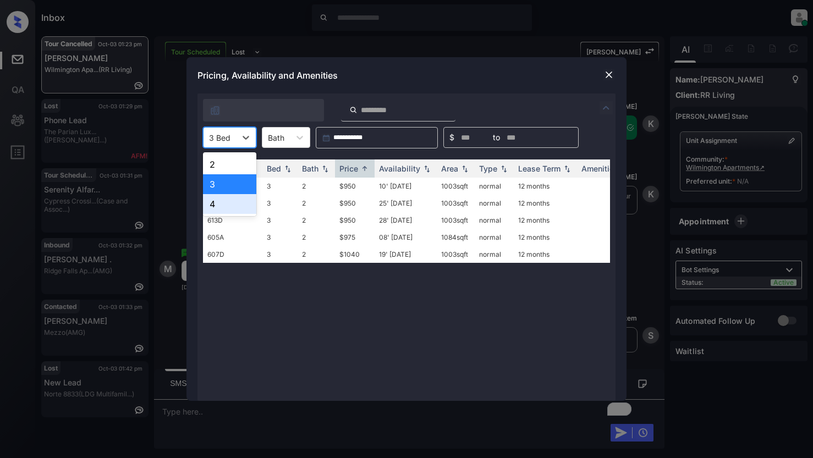
click at [213, 204] on div "4" at bounding box center [229, 204] width 53 height 20
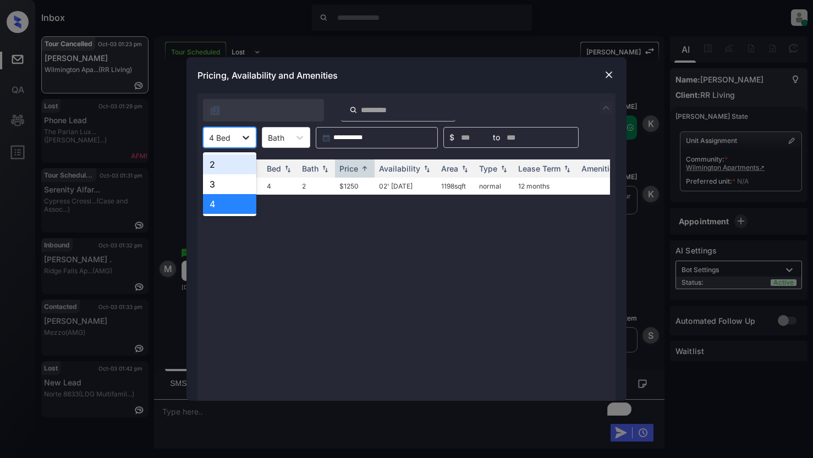
click at [249, 137] on icon at bounding box center [245, 137] width 11 height 11
click at [225, 187] on div "3" at bounding box center [229, 184] width 53 height 20
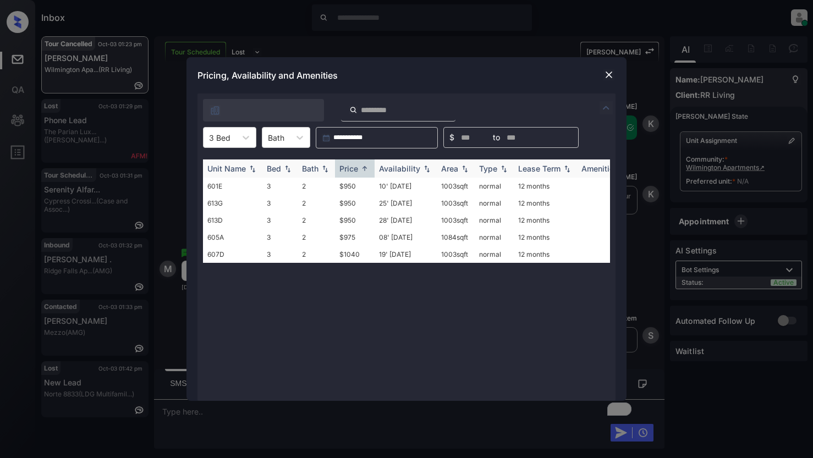
click at [306, 174] on th "Bath" at bounding box center [315, 168] width 37 height 18
click at [307, 173] on div "Bath" at bounding box center [310, 168] width 16 height 9
click at [347, 189] on td "$950" at bounding box center [355, 186] width 40 height 17
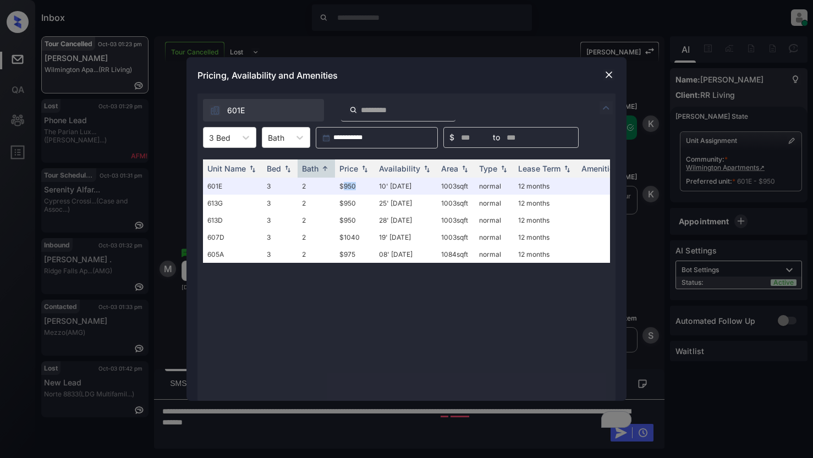
click at [606, 73] on img at bounding box center [608, 74] width 11 height 11
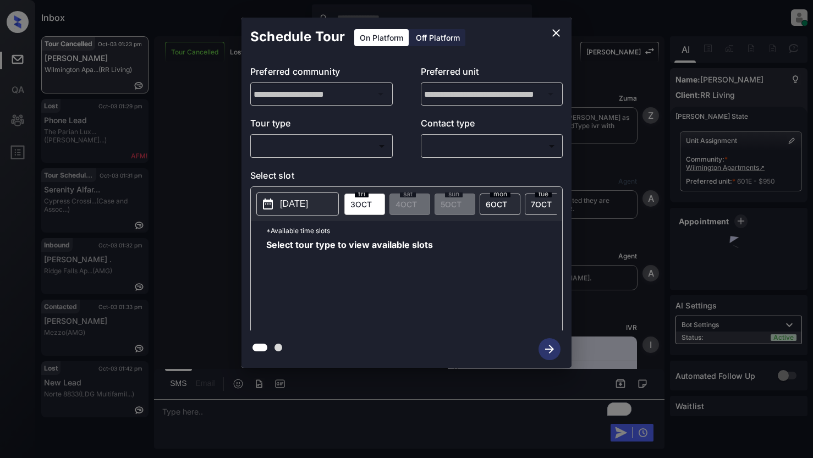
scroll to position [5116, 0]
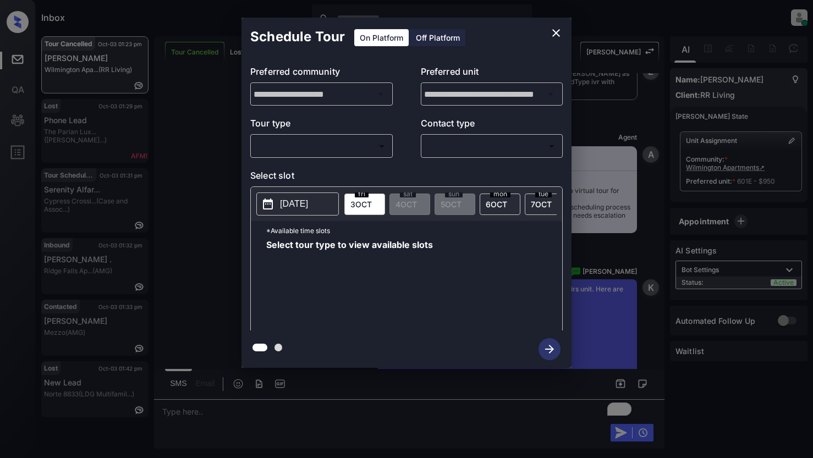
click at [344, 145] on body "Inbox Lyzzelle M. Ceralde Online Set yourself offline Set yourself on break Pro…" at bounding box center [406, 229] width 813 height 458
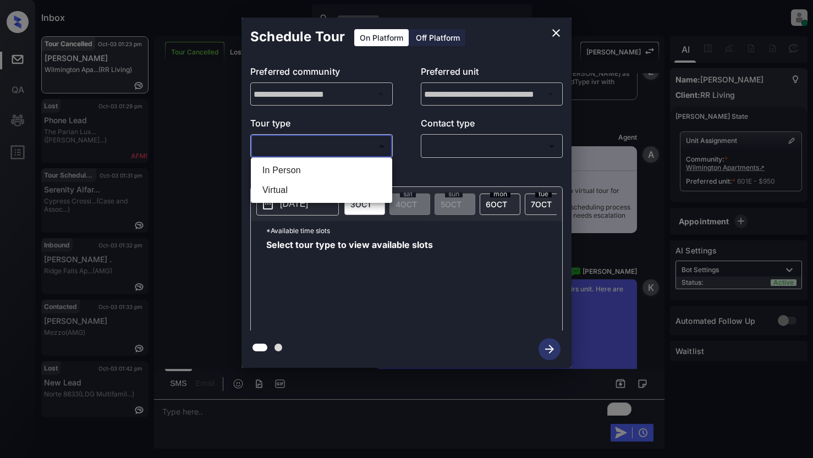
drag, startPoint x: 286, startPoint y: 168, endPoint x: 364, endPoint y: 165, distance: 78.1
click at [289, 168] on li "In Person" at bounding box center [321, 171] width 136 height 20
type input "********"
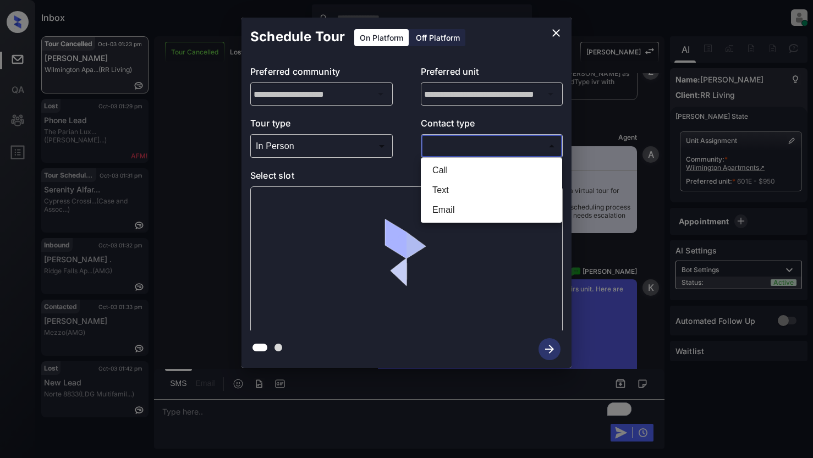
drag, startPoint x: 440, startPoint y: 152, endPoint x: 465, endPoint y: 174, distance: 33.1
click at [447, 152] on body "Inbox Lyzzelle M. Ceralde Online Set yourself offline Set yourself on break Pro…" at bounding box center [406, 229] width 813 height 458
drag, startPoint x: 448, startPoint y: 192, endPoint x: 419, endPoint y: 182, distance: 29.7
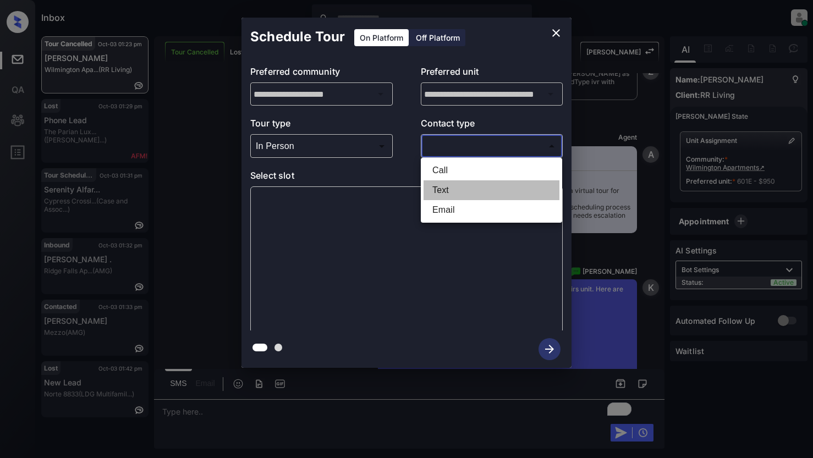
click at [448, 191] on li "Text" at bounding box center [491, 190] width 136 height 20
type input "****"
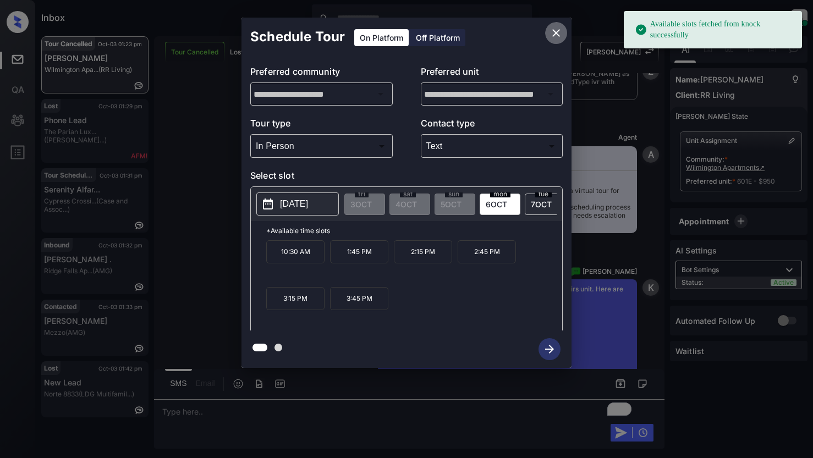
click at [558, 34] on icon "close" at bounding box center [555, 32] width 13 height 13
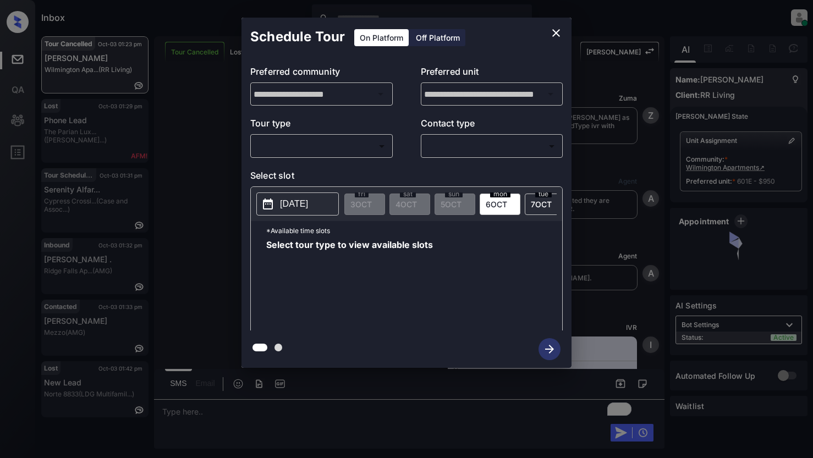
scroll to position [5116, 0]
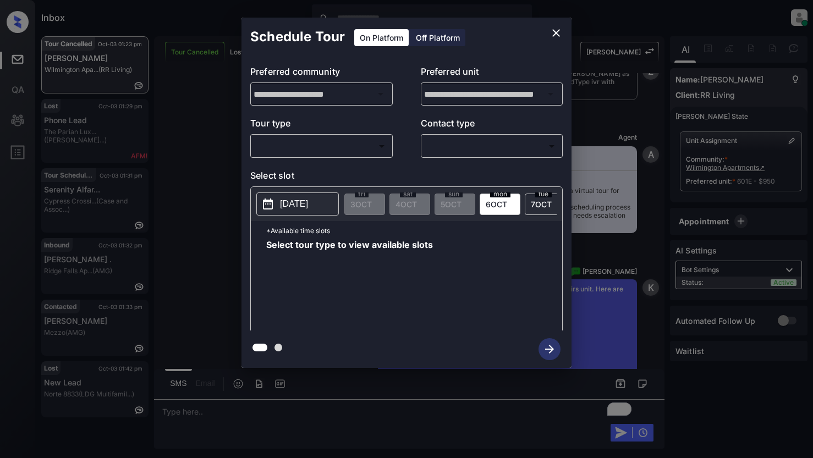
click at [340, 152] on body "Inbox Lyzzelle [PERSON_NAME] Online Set yourself offline Set yourself on break …" at bounding box center [406, 229] width 813 height 458
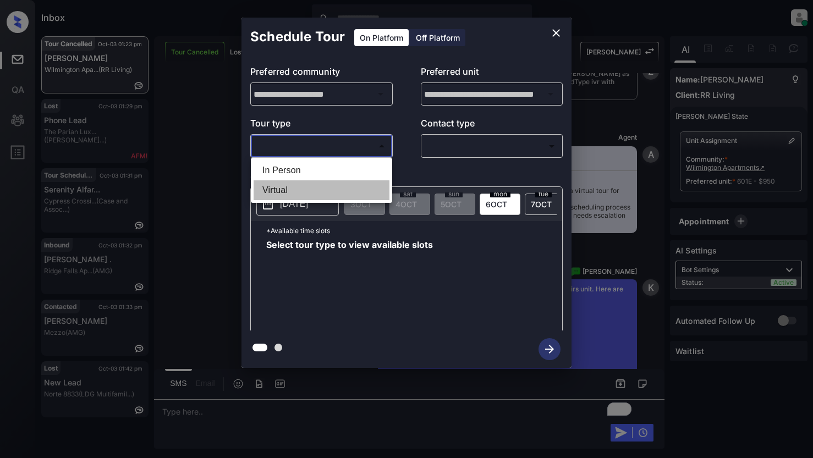
drag, startPoint x: 283, startPoint y: 188, endPoint x: 387, endPoint y: 168, distance: 105.3
click at [286, 188] on li "Virtual" at bounding box center [321, 190] width 136 height 20
type input "*******"
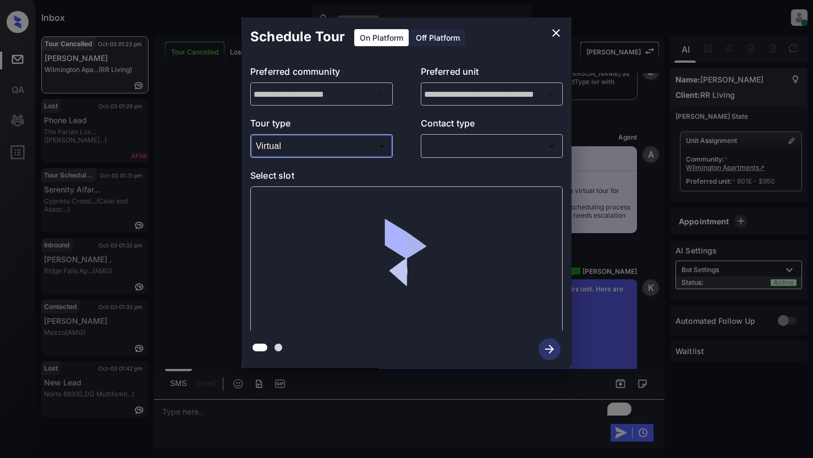
click at [445, 151] on body "Inbox Lyzzelle [PERSON_NAME] Online Set yourself offline Set yourself on break …" at bounding box center [406, 229] width 813 height 458
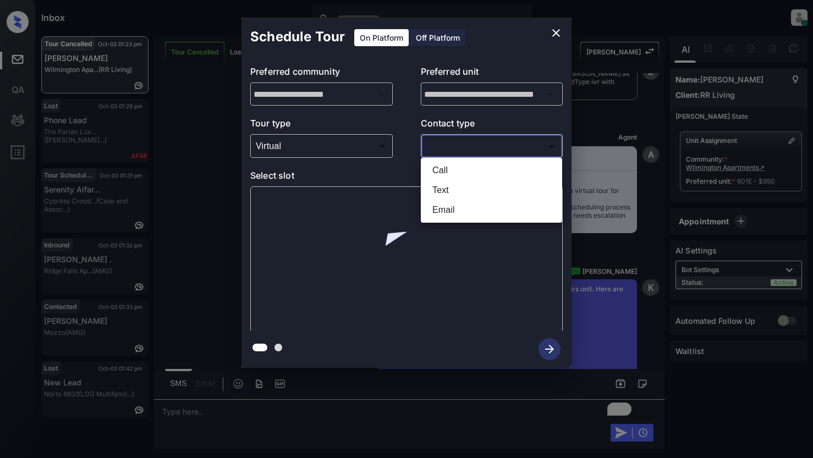
click at [441, 196] on li "Text" at bounding box center [491, 190] width 136 height 20
type input "****"
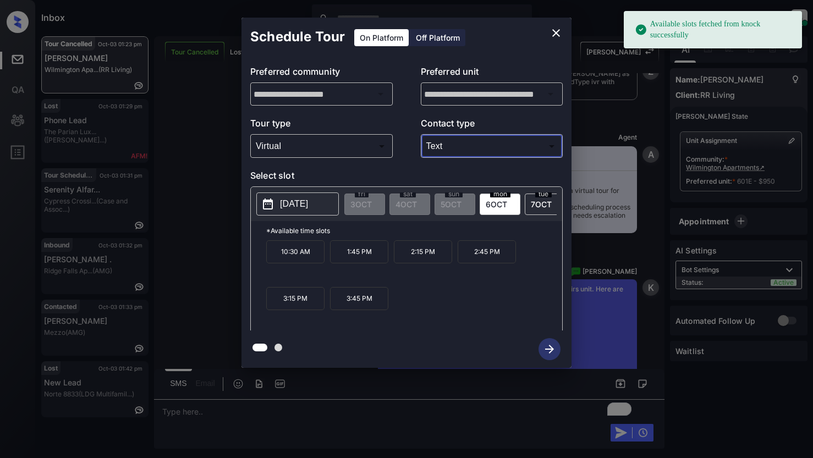
click at [292, 202] on p "[DATE]" at bounding box center [294, 203] width 28 height 13
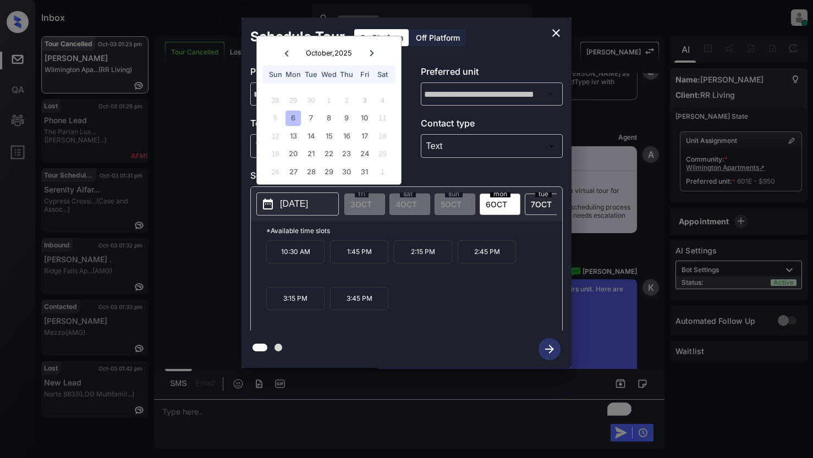
click at [294, 117] on div "6" at bounding box center [292, 118] width 15 height 15
drag, startPoint x: 356, startPoint y: 300, endPoint x: 363, endPoint y: 301, distance: 7.8
click at [359, 301] on p "3:45 PM" at bounding box center [359, 298] width 58 height 23
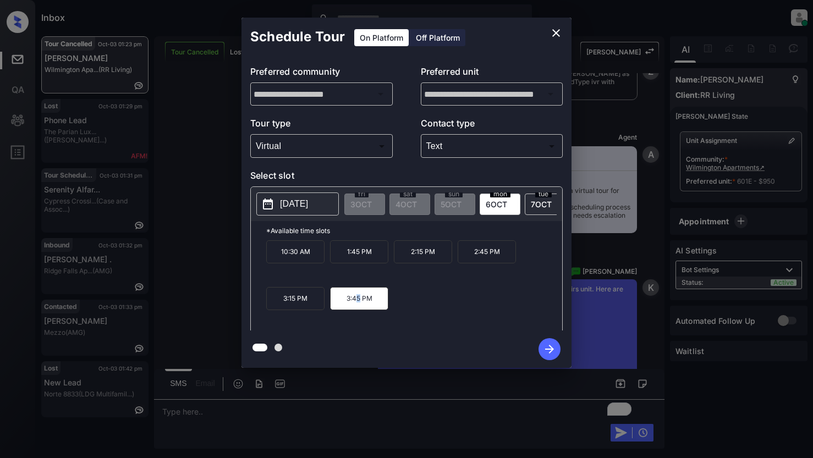
click at [546, 346] on icon "button" at bounding box center [549, 349] width 22 height 22
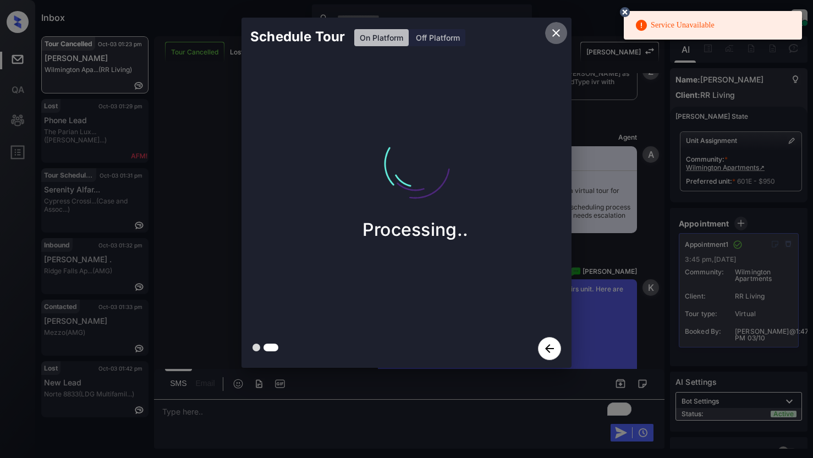
click at [551, 30] on icon "close" at bounding box center [555, 32] width 13 height 13
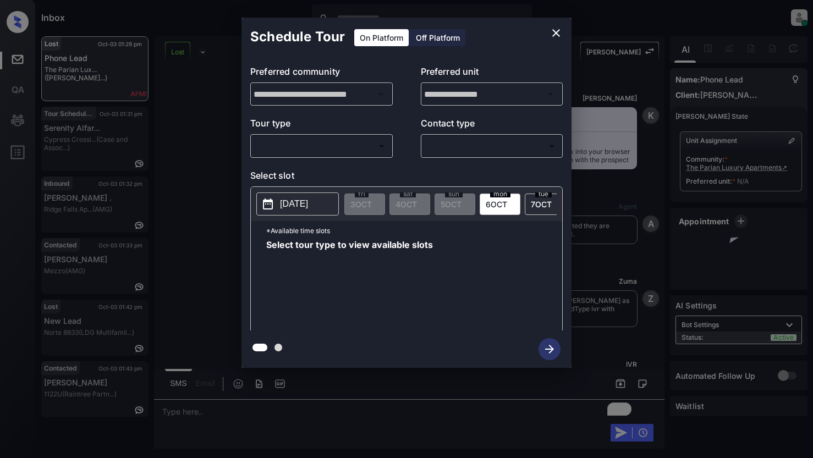
scroll to position [1851, 0]
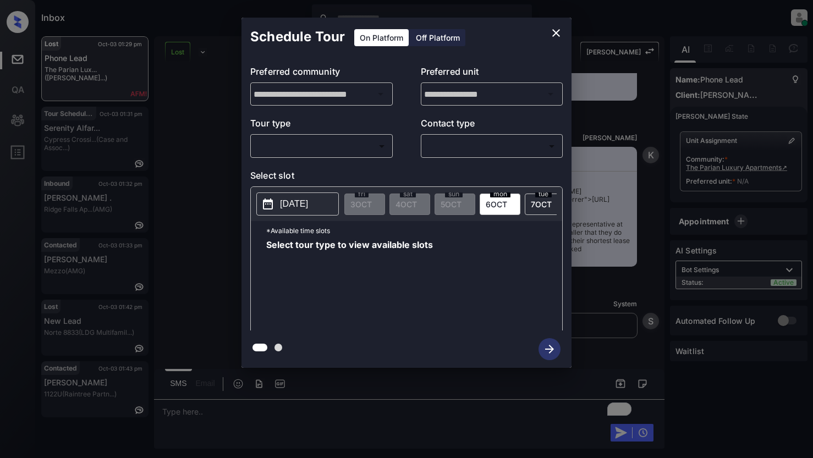
click at [554, 34] on icon "close" at bounding box center [555, 32] width 13 height 13
